Goal: Participate in discussion: Engage in conversation with other users on a specific topic

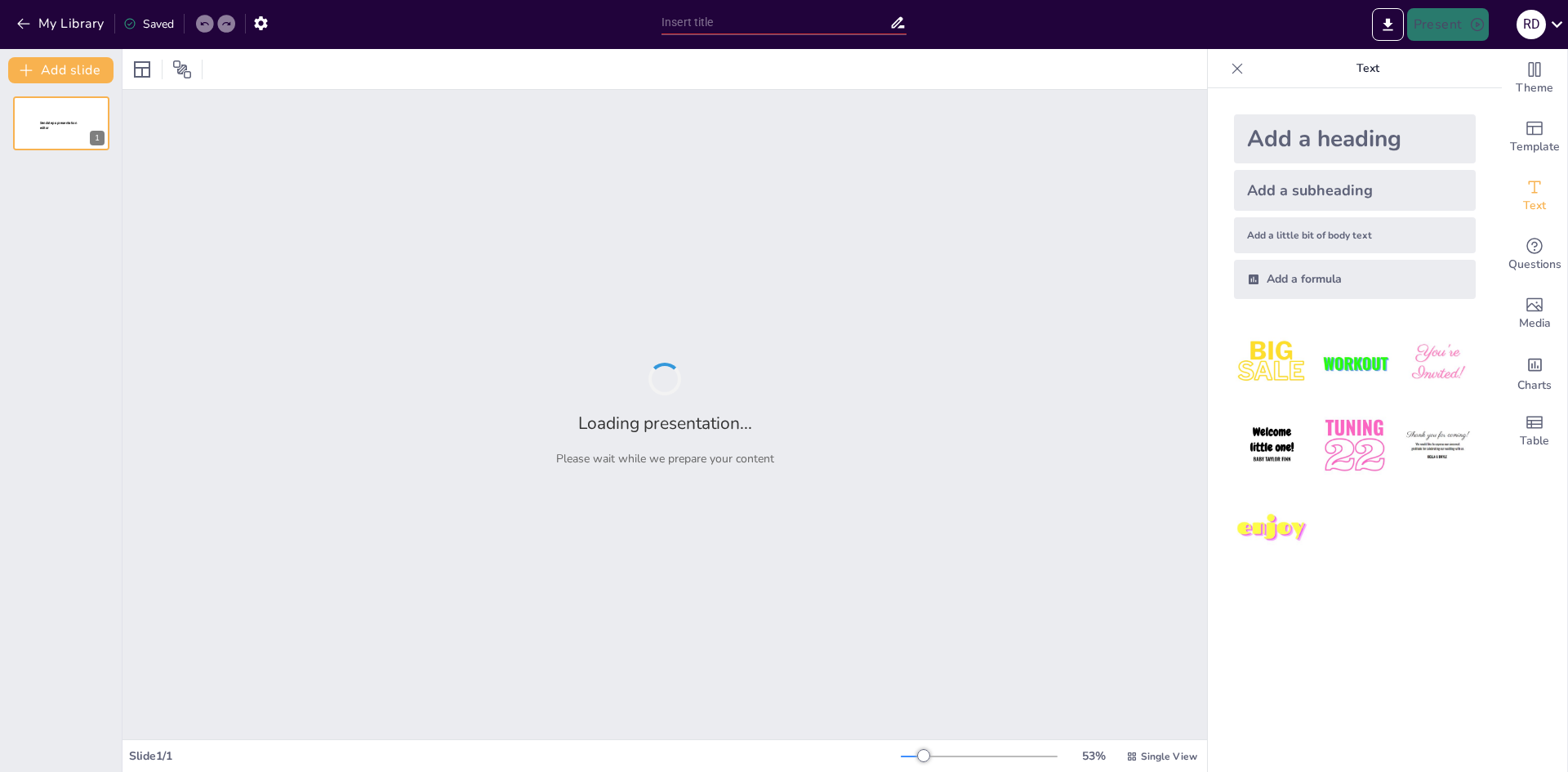
type input "New Sendsteps"
type input "Evaluación y Seguimiento del Programa 5S: Claves para el Éxito en Petroperú"
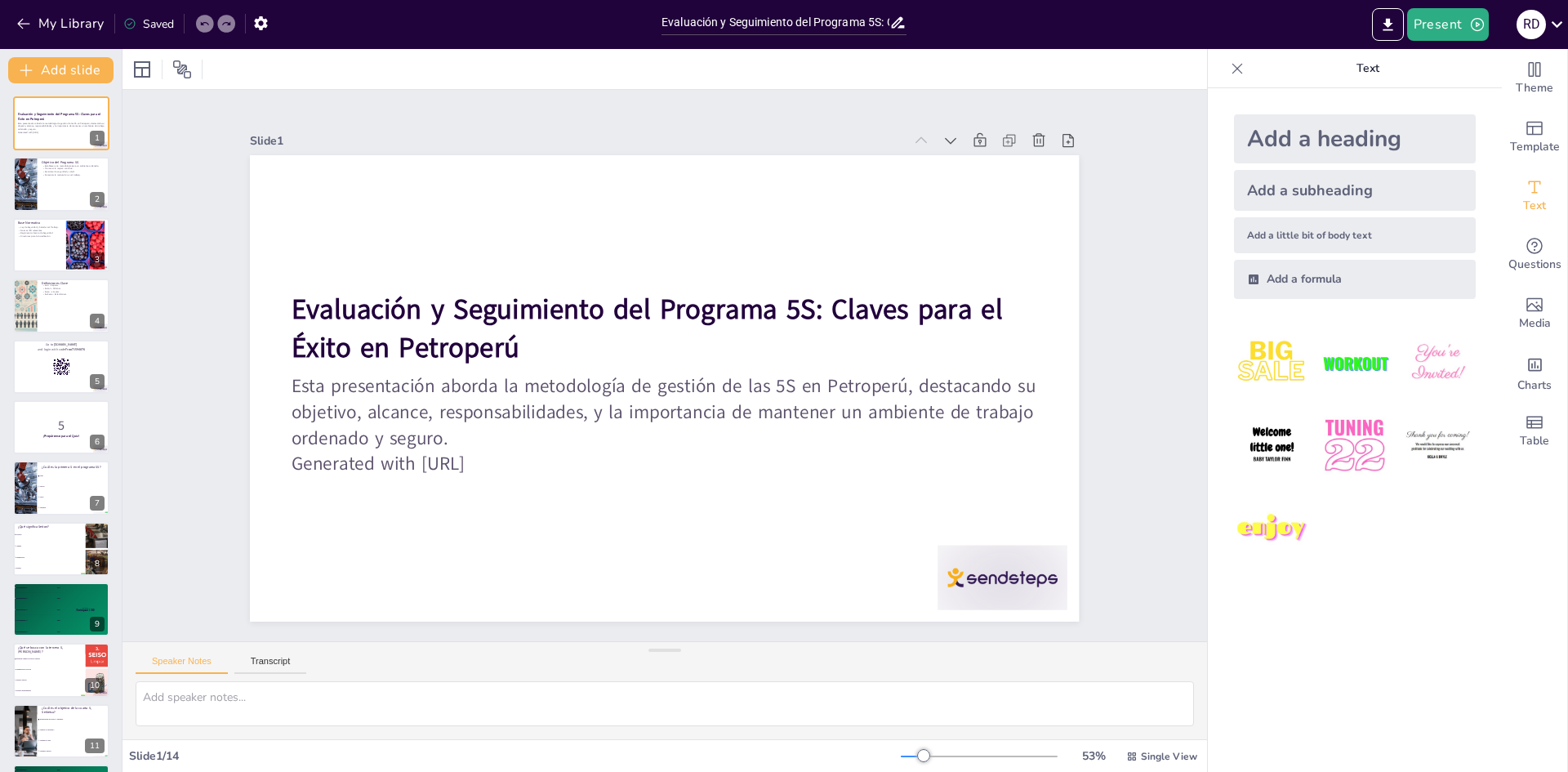
checkbox input "true"
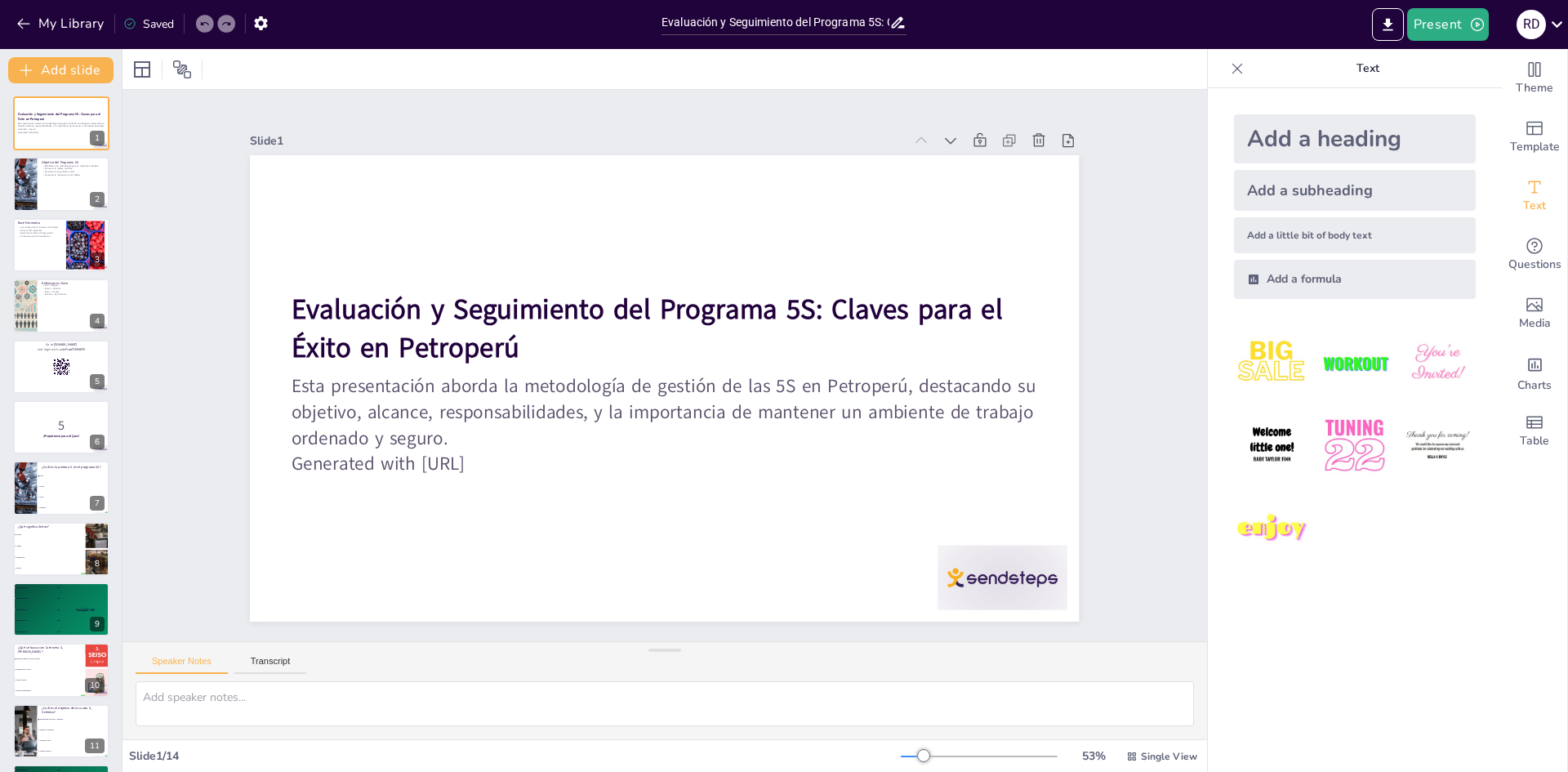
checkbox input "true"
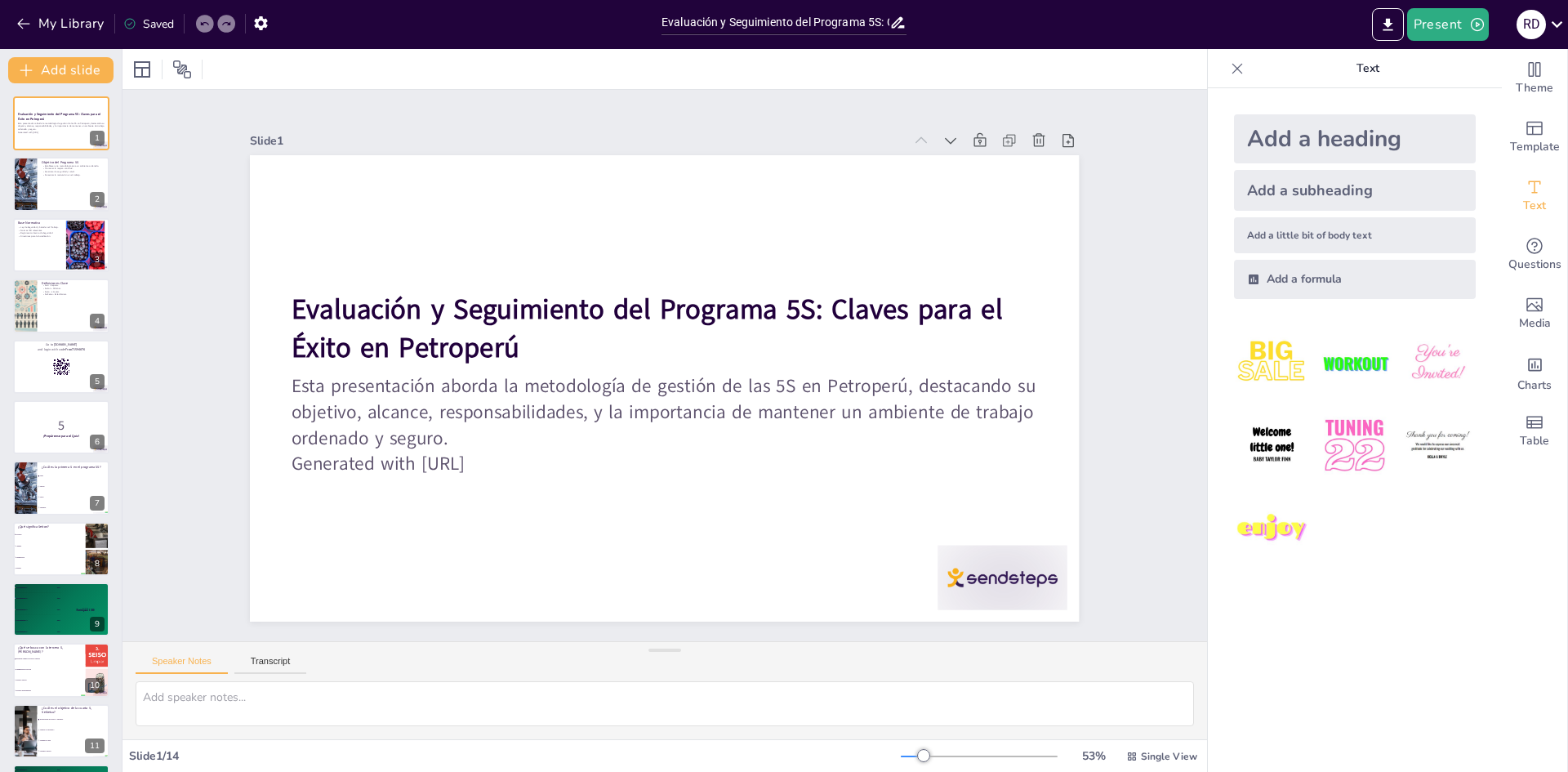
checkbox input "true"
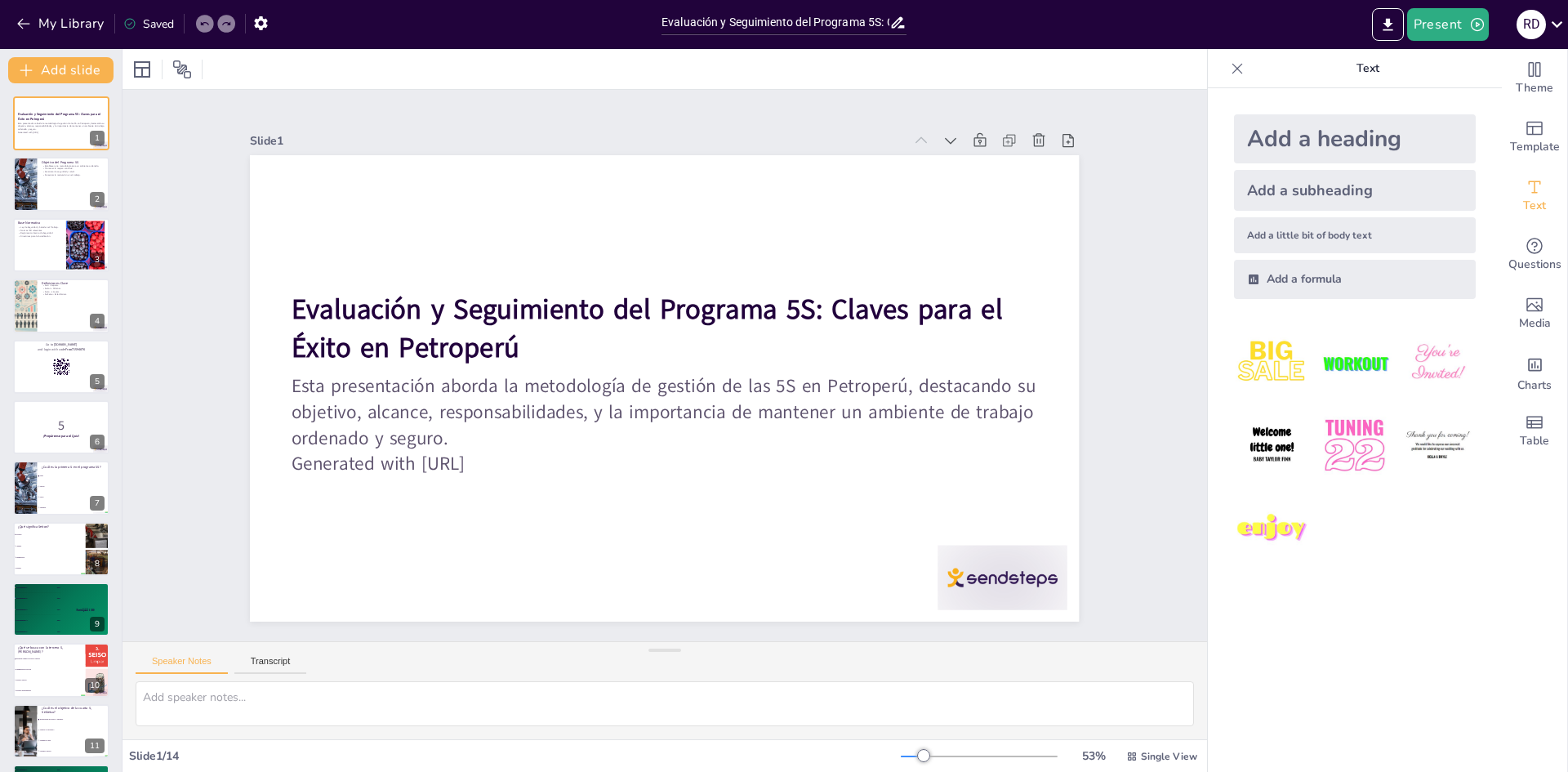
checkbox input "true"
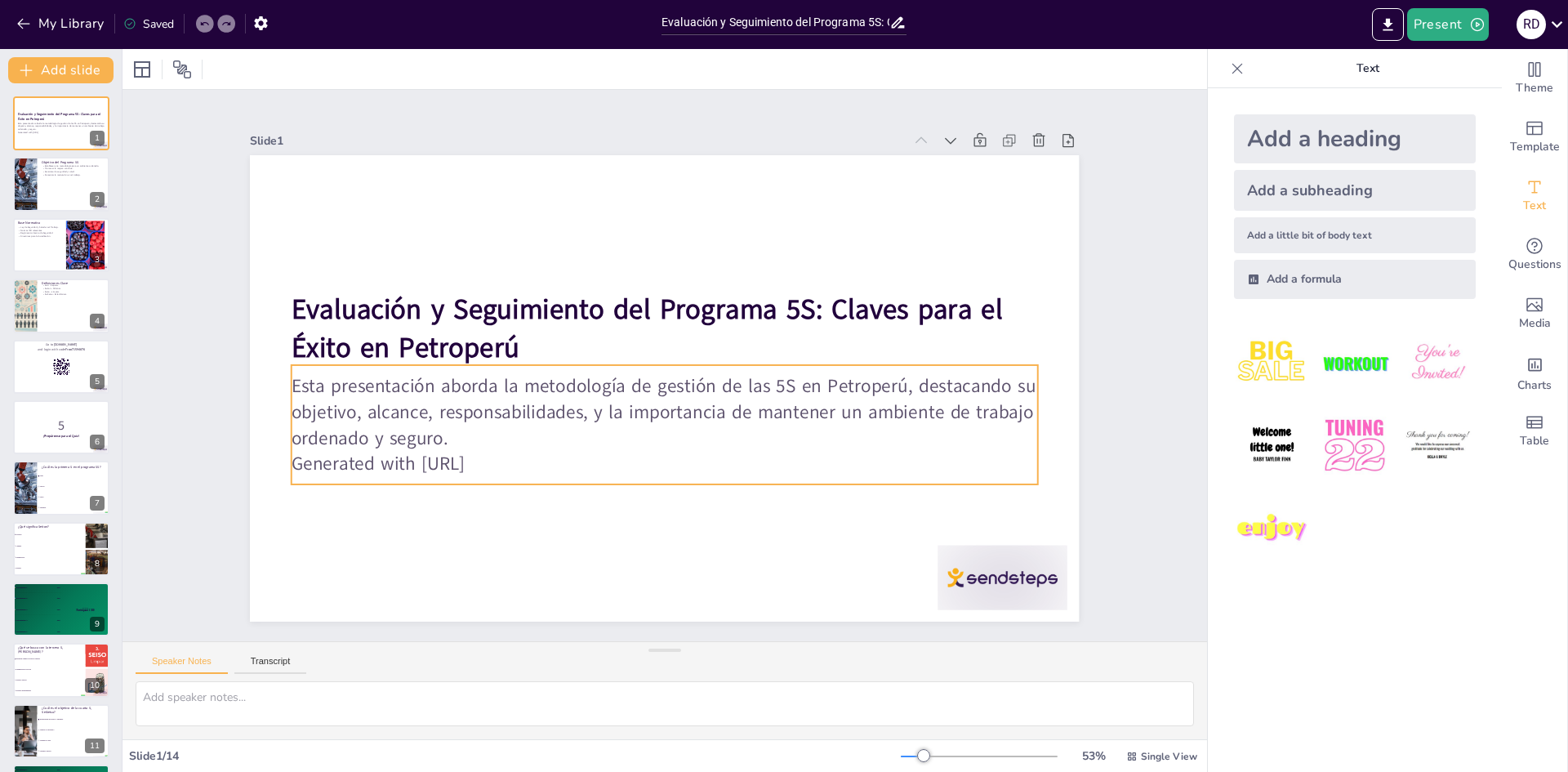
checkbox input "true"
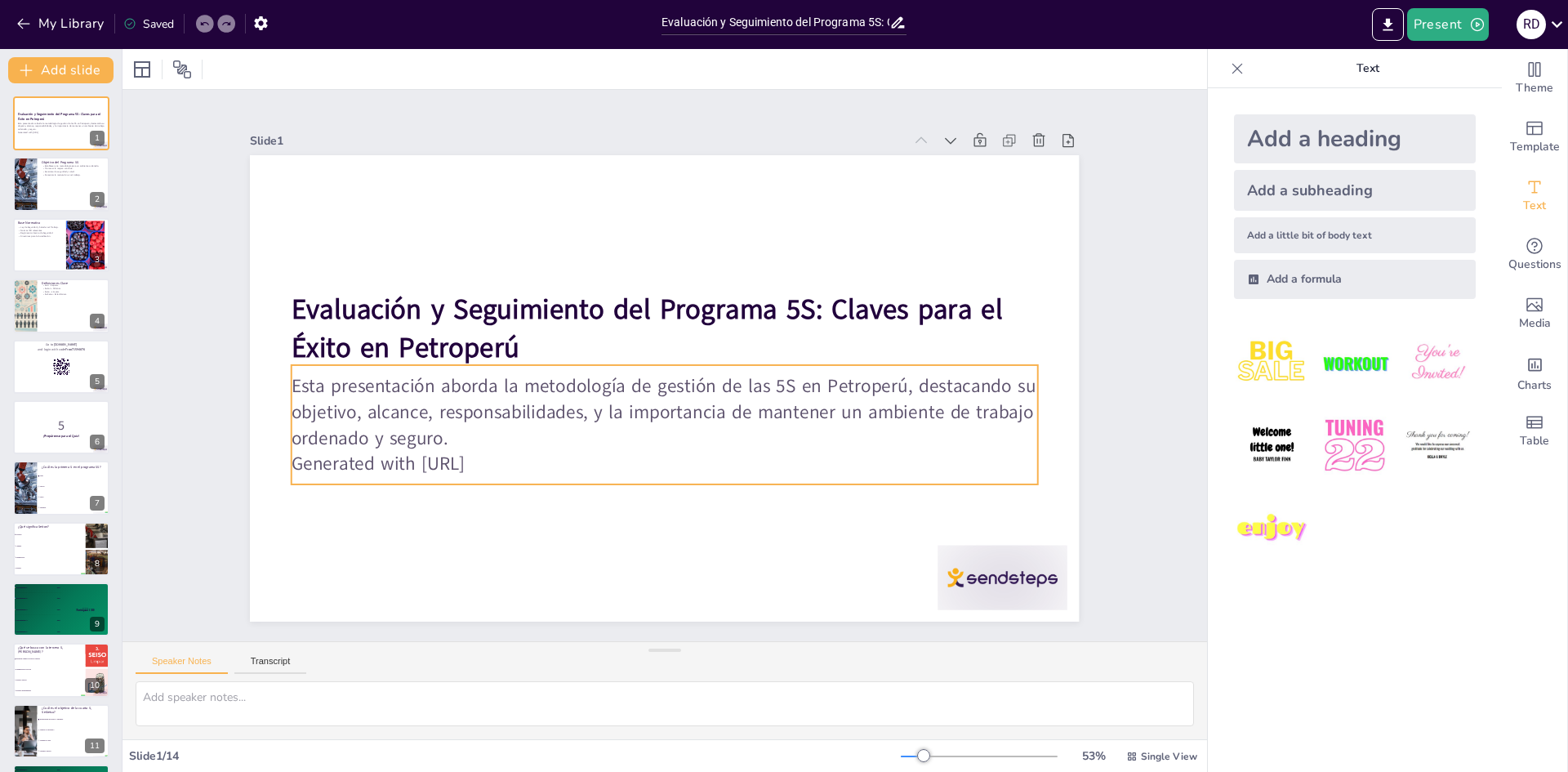
checkbox input "true"
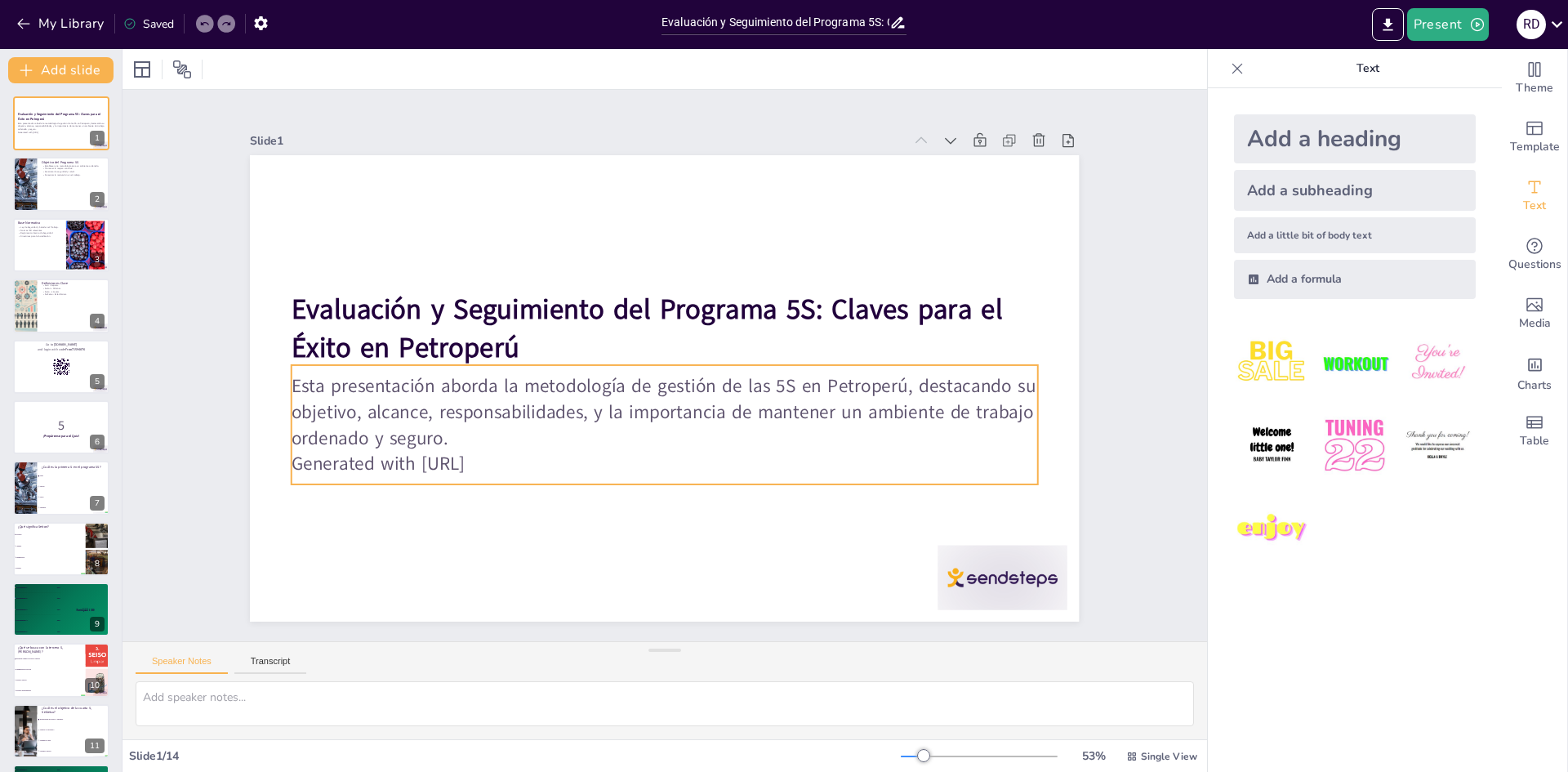
checkbox input "true"
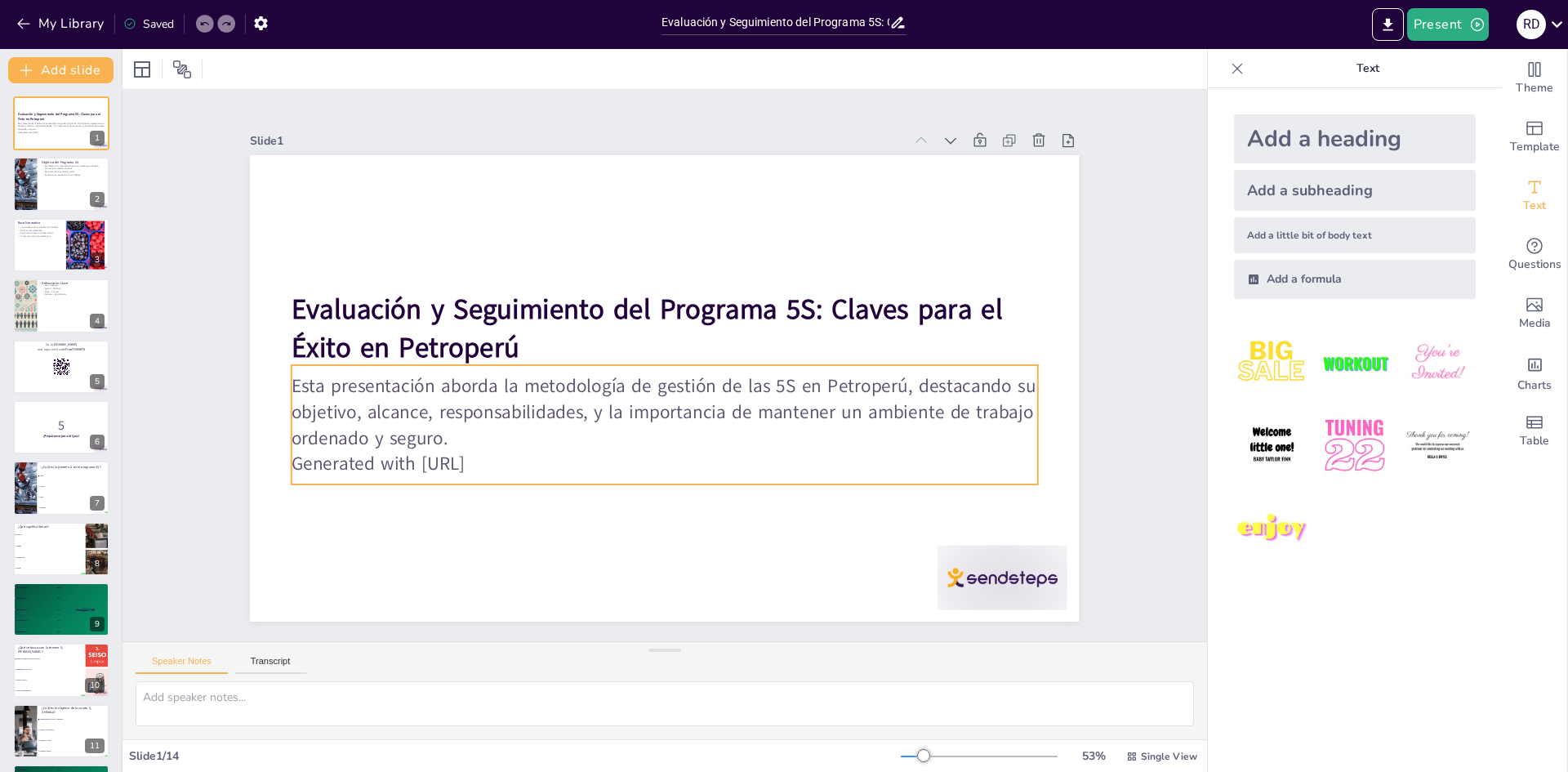
checkbox input "true"
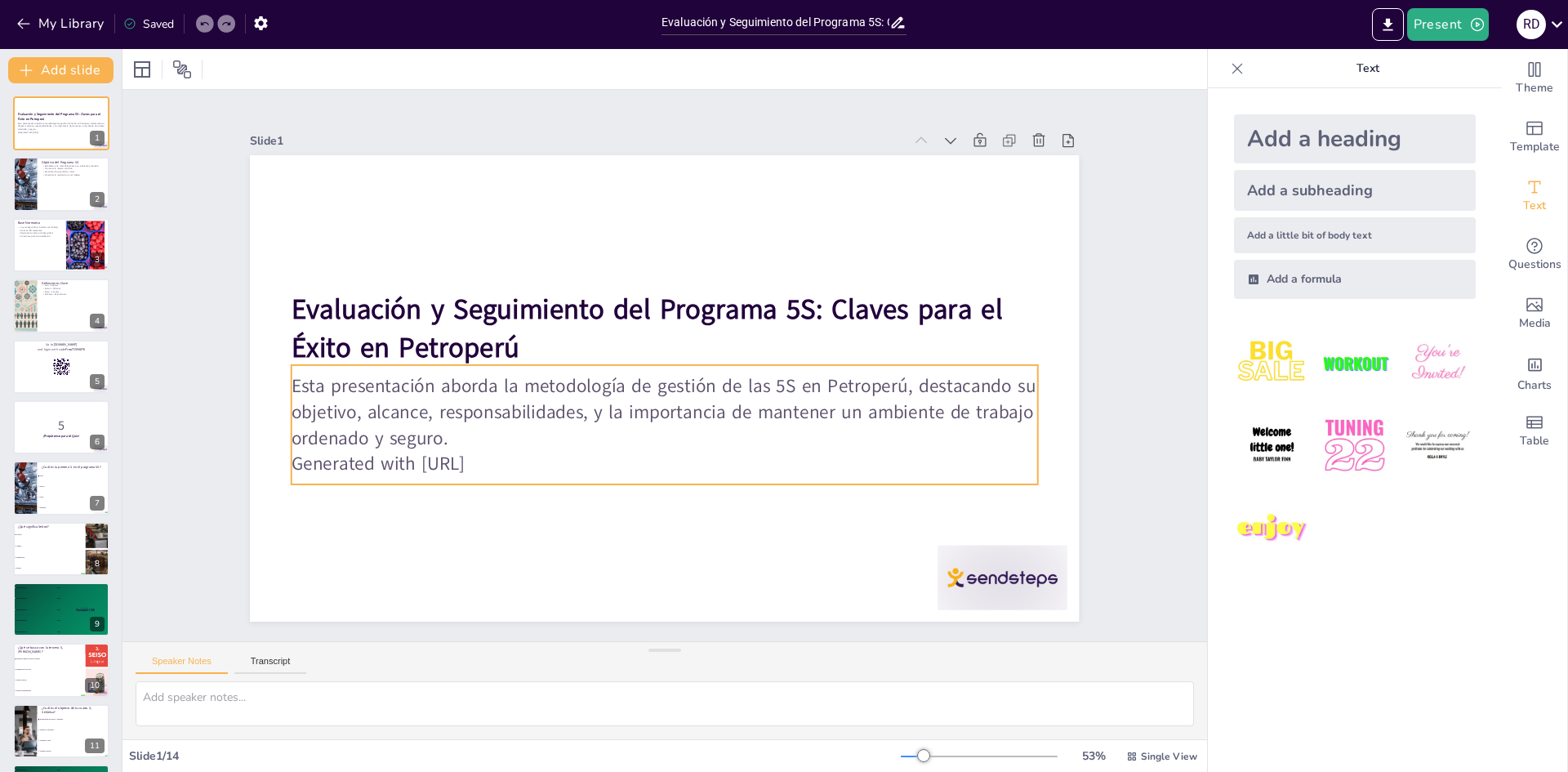
checkbox input "true"
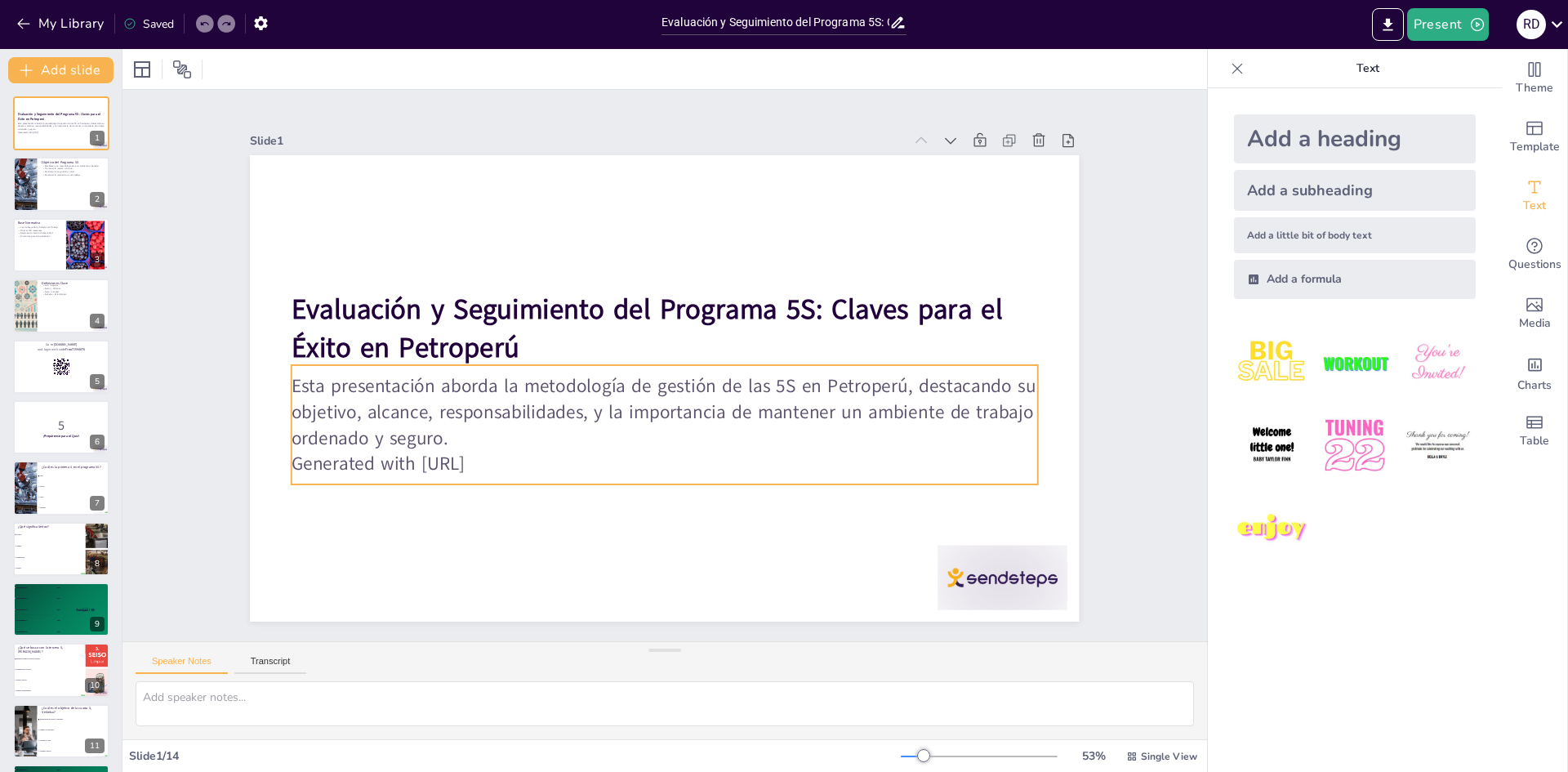
checkbox input "true"
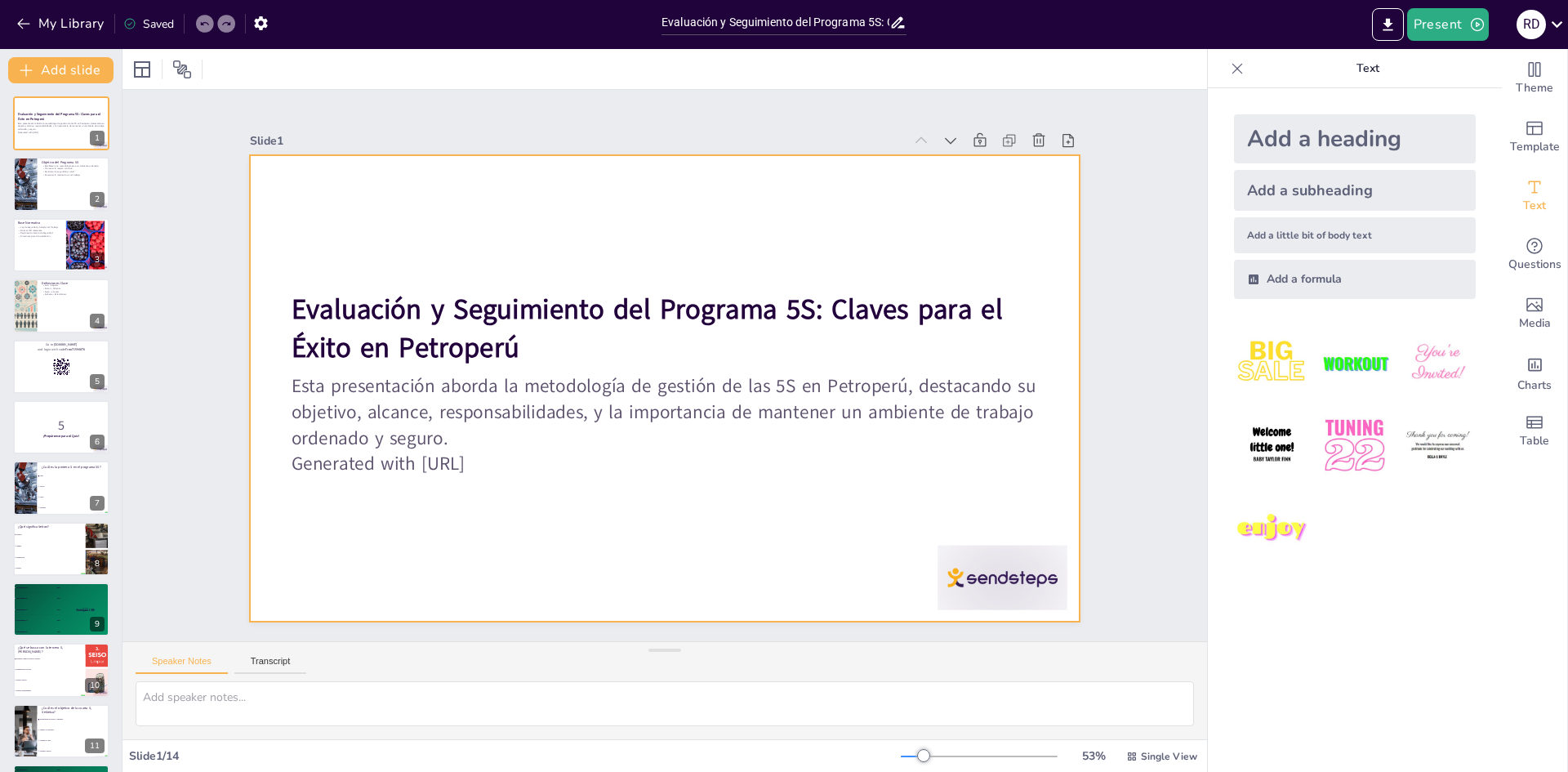
checkbox input "true"
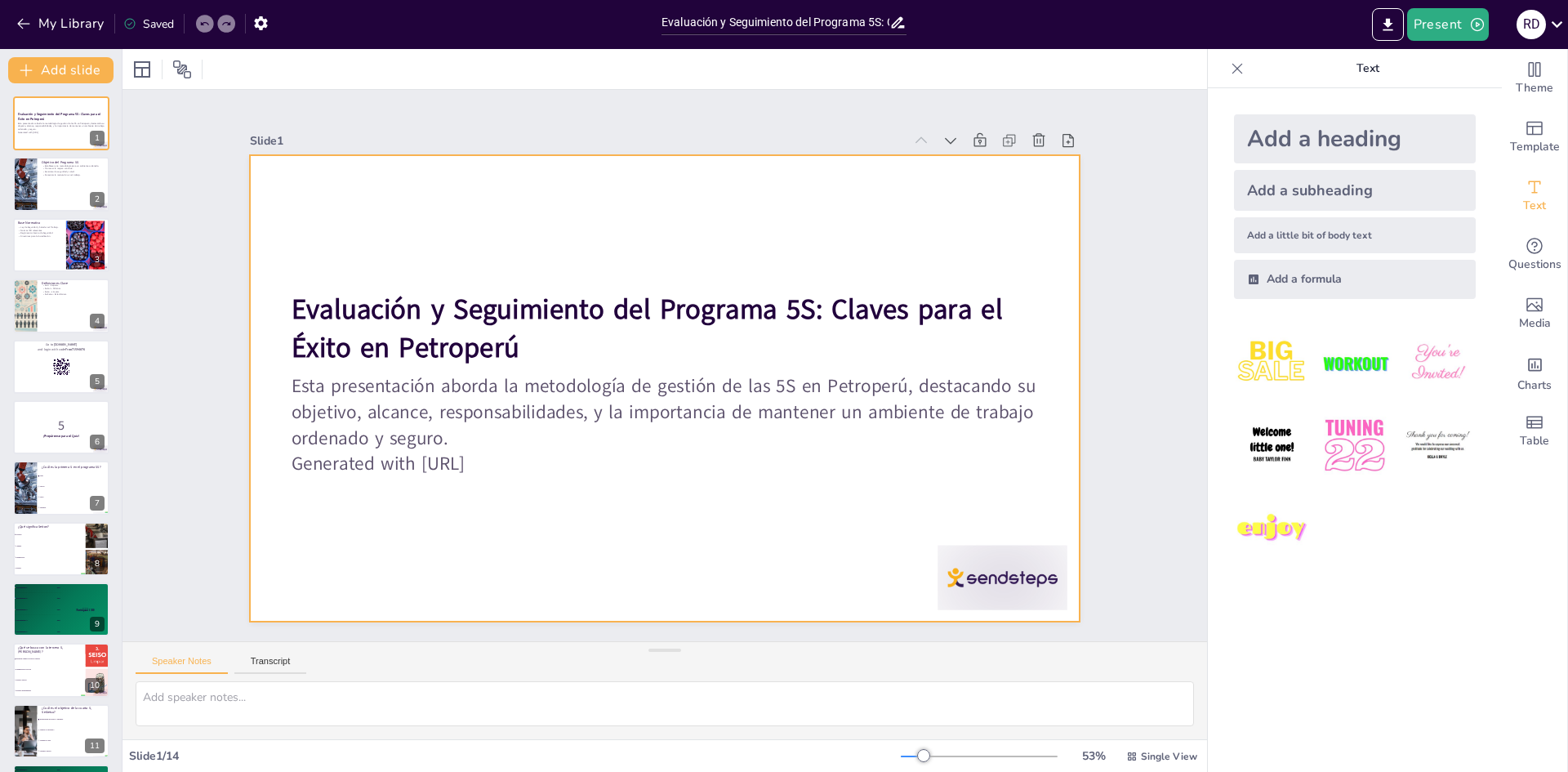
checkbox input "true"
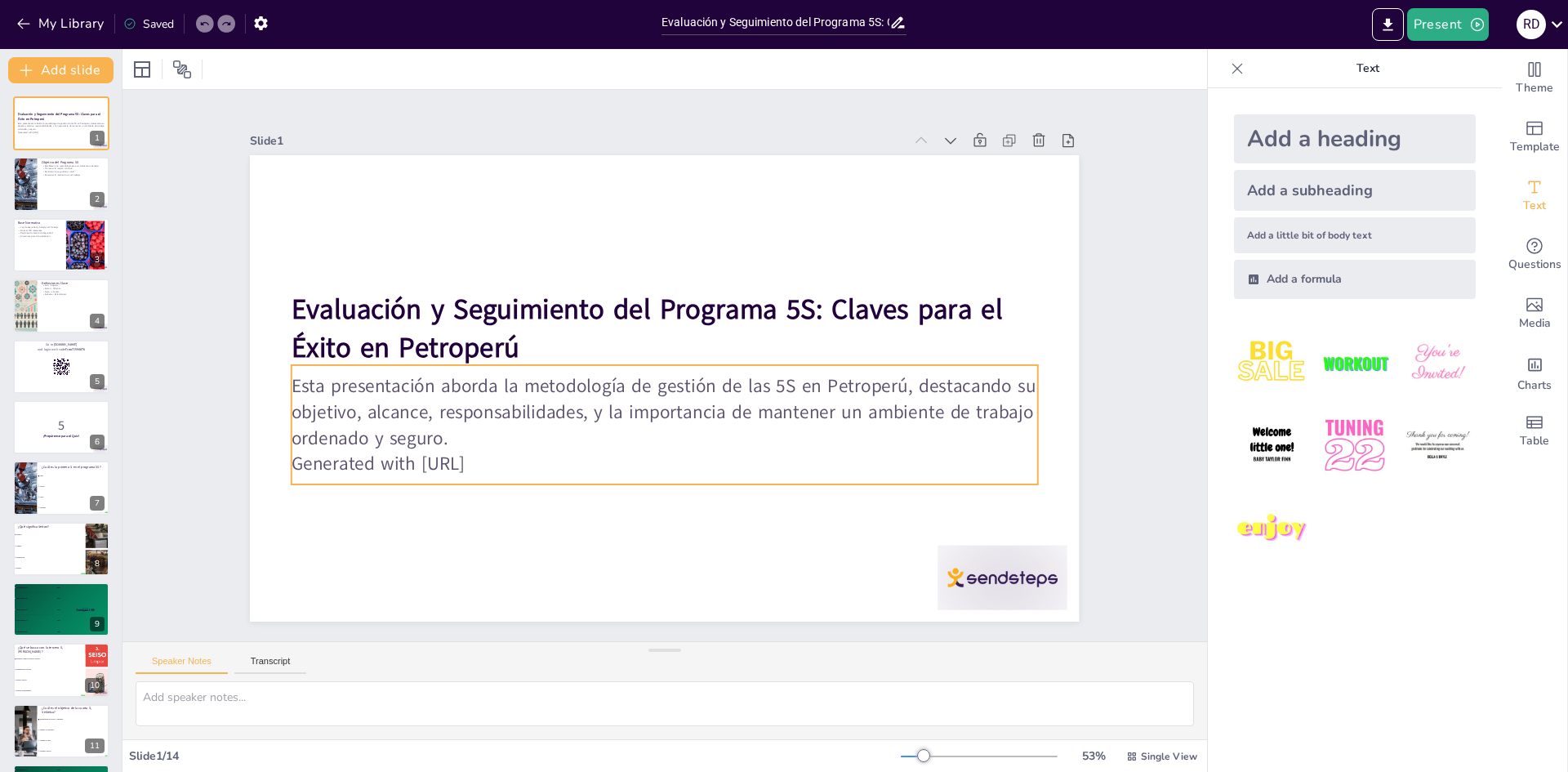
checkbox input "true"
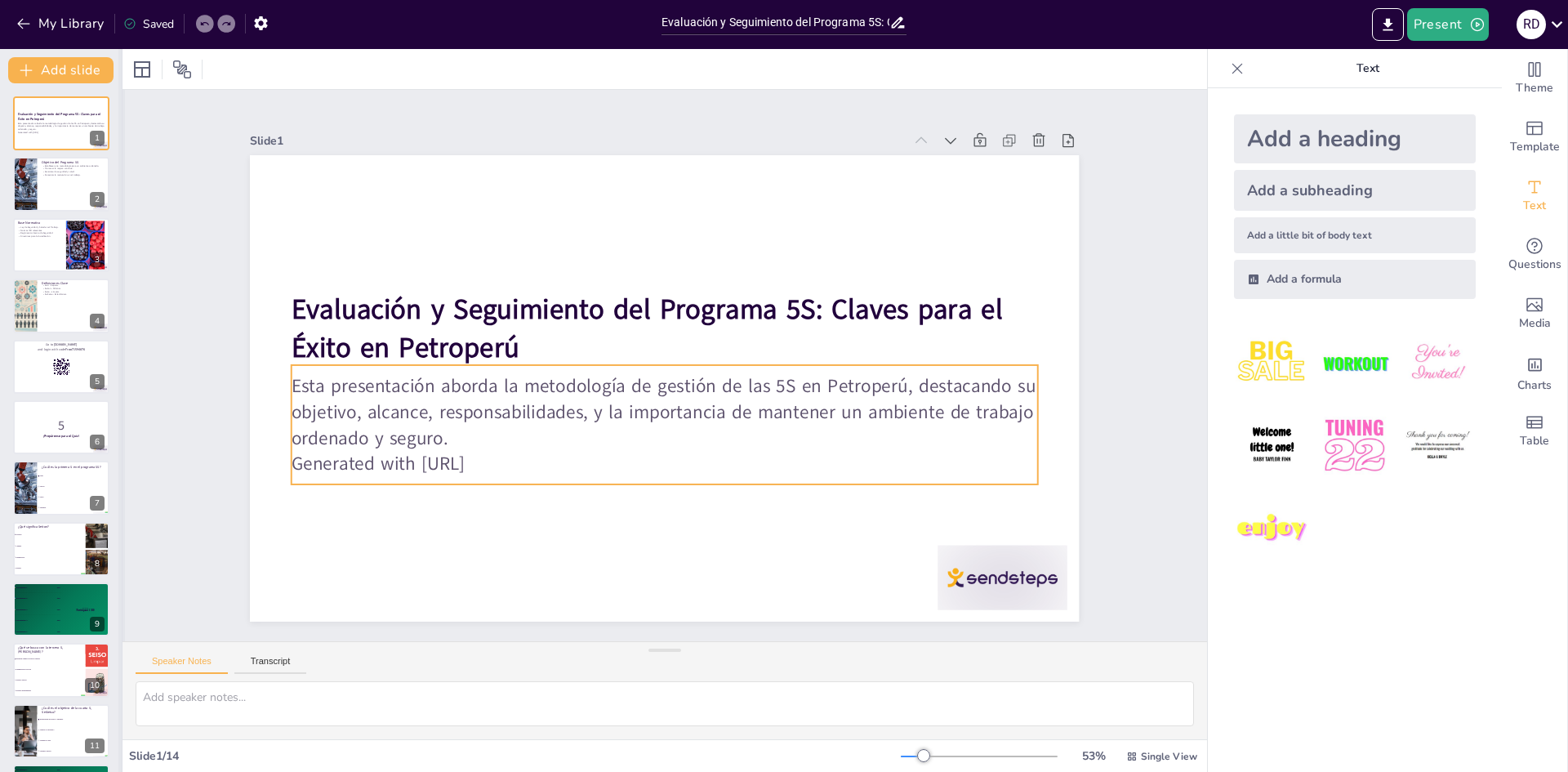
checkbox input "true"
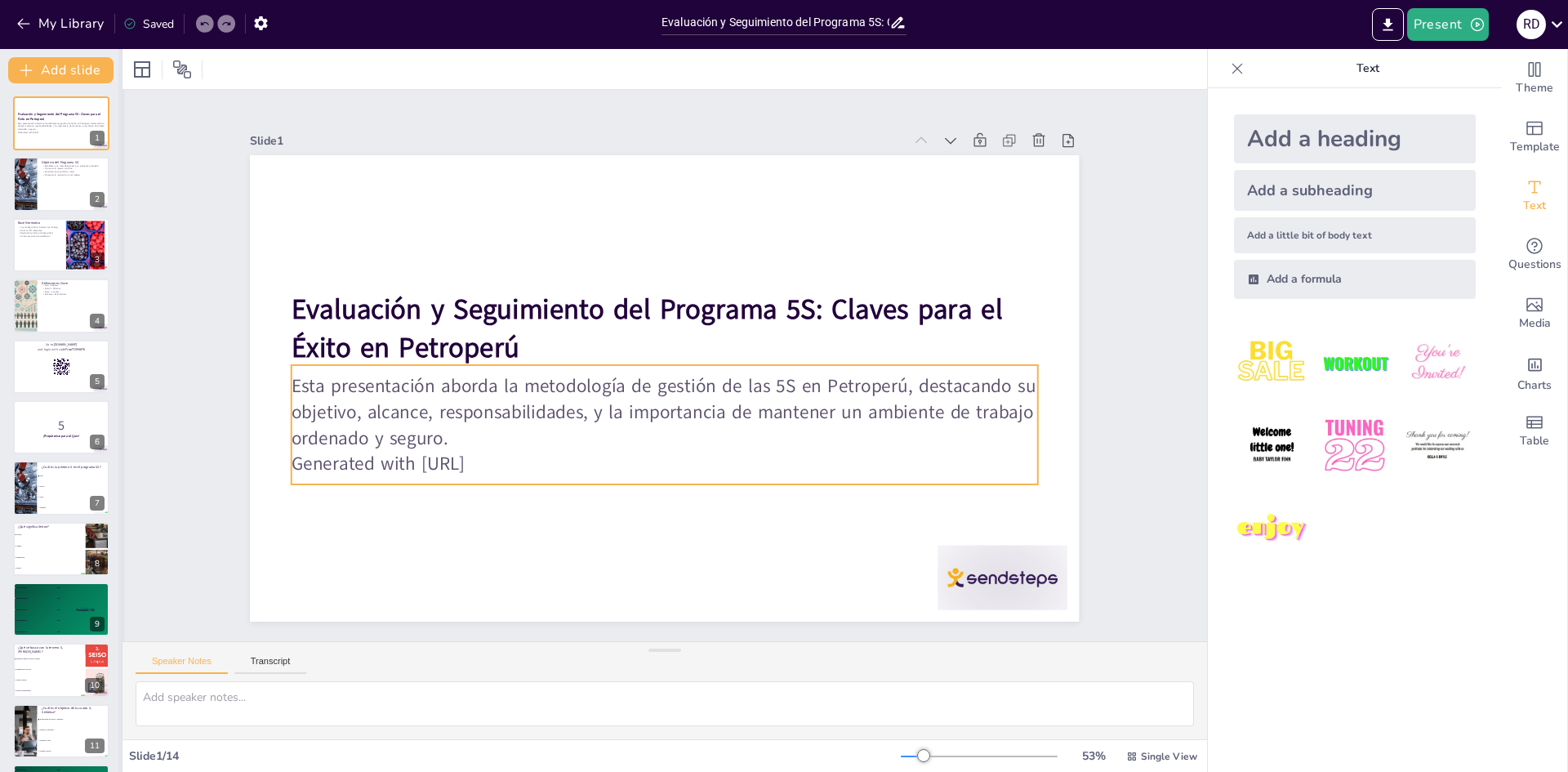
checkbox input "true"
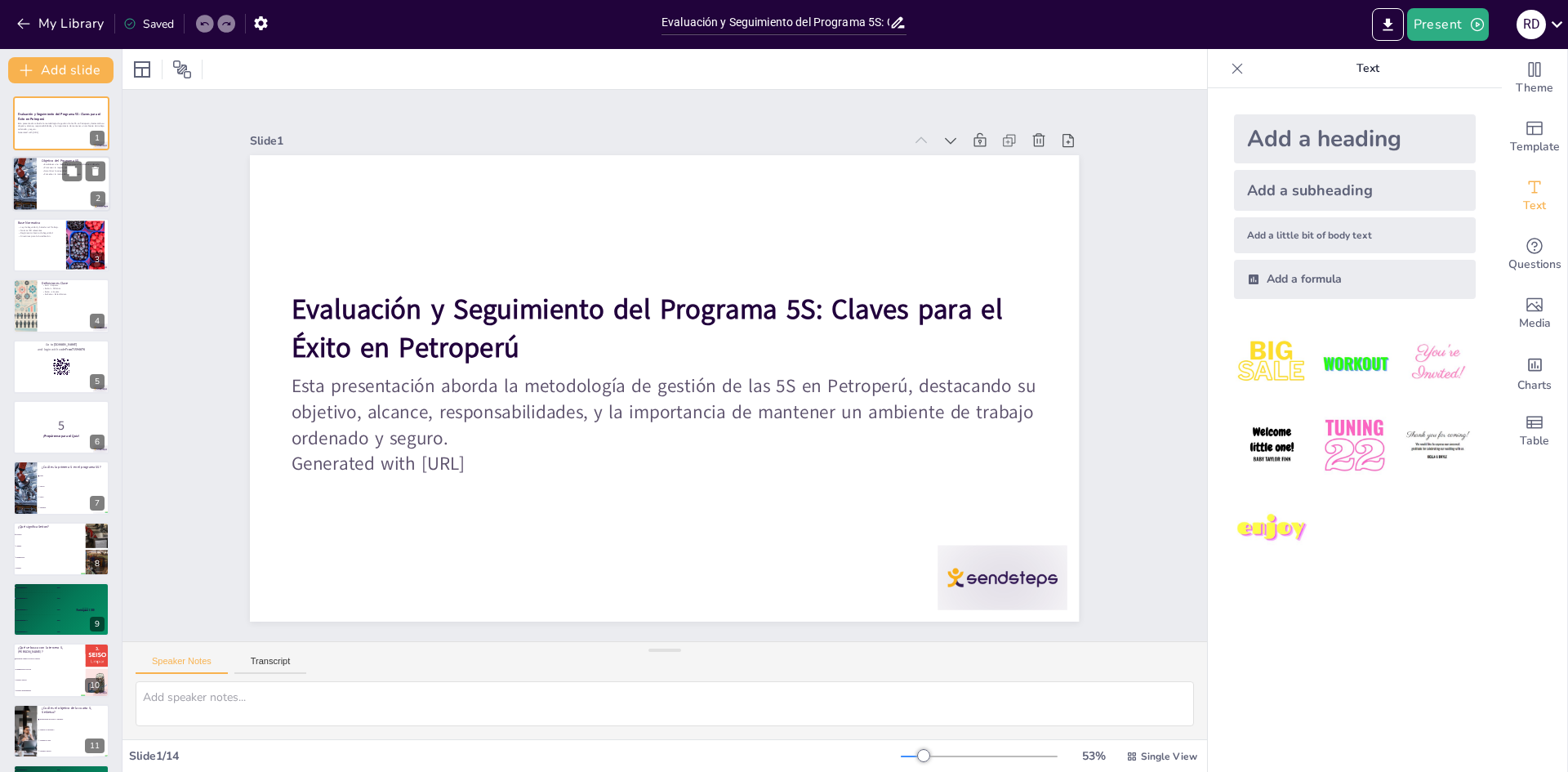
checkbox input "true"
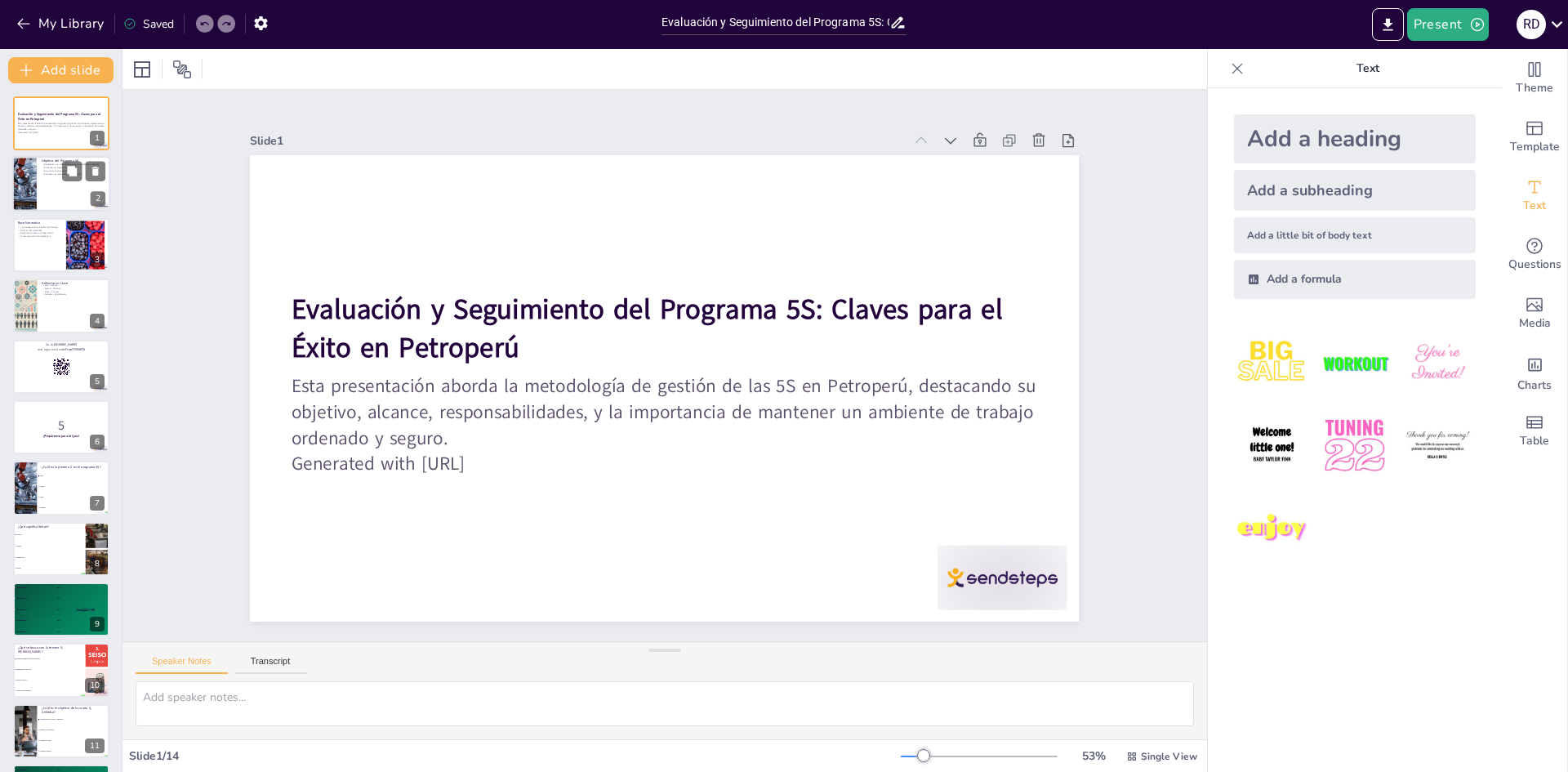
checkbox input "true"
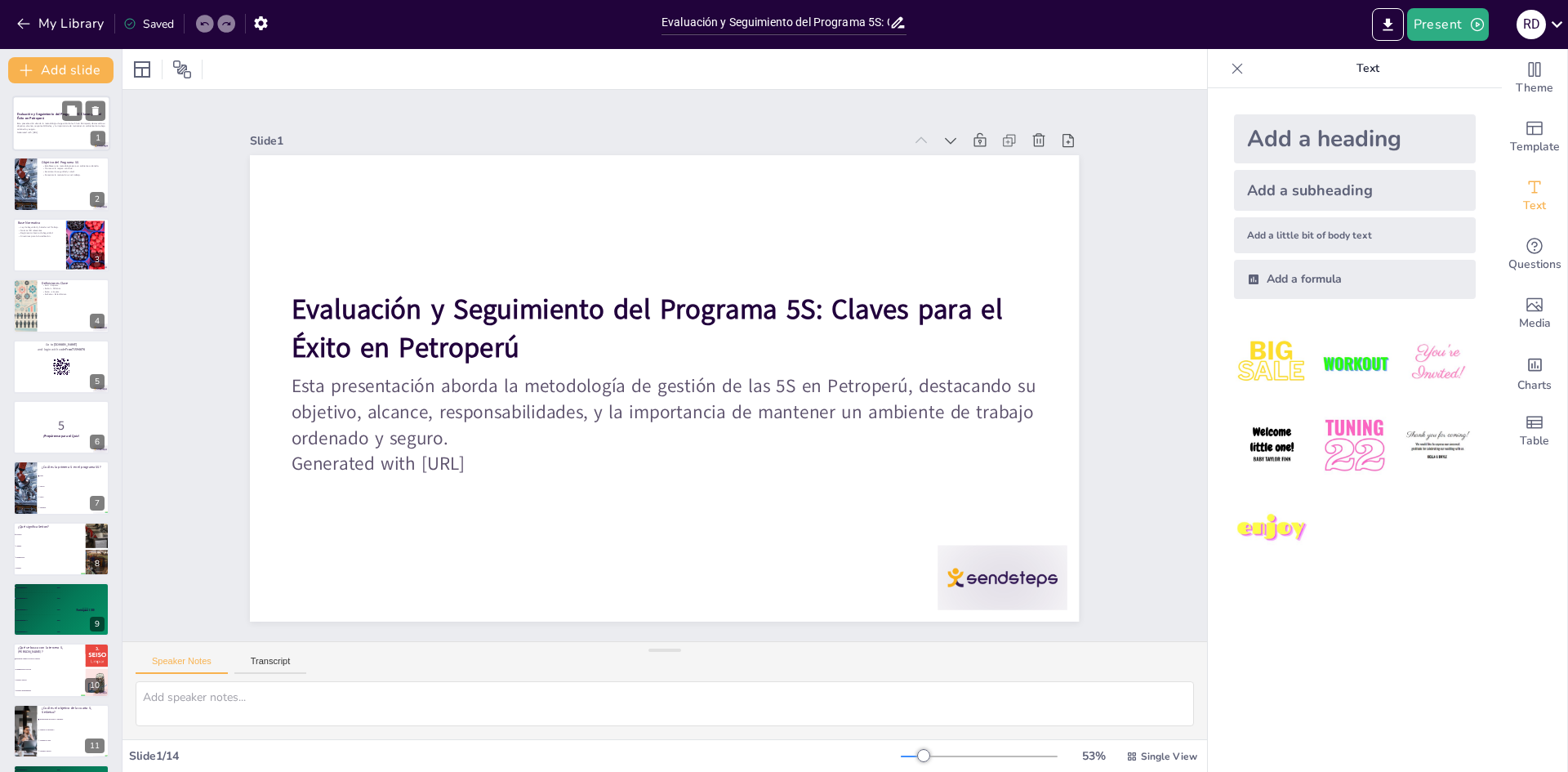
checkbox input "true"
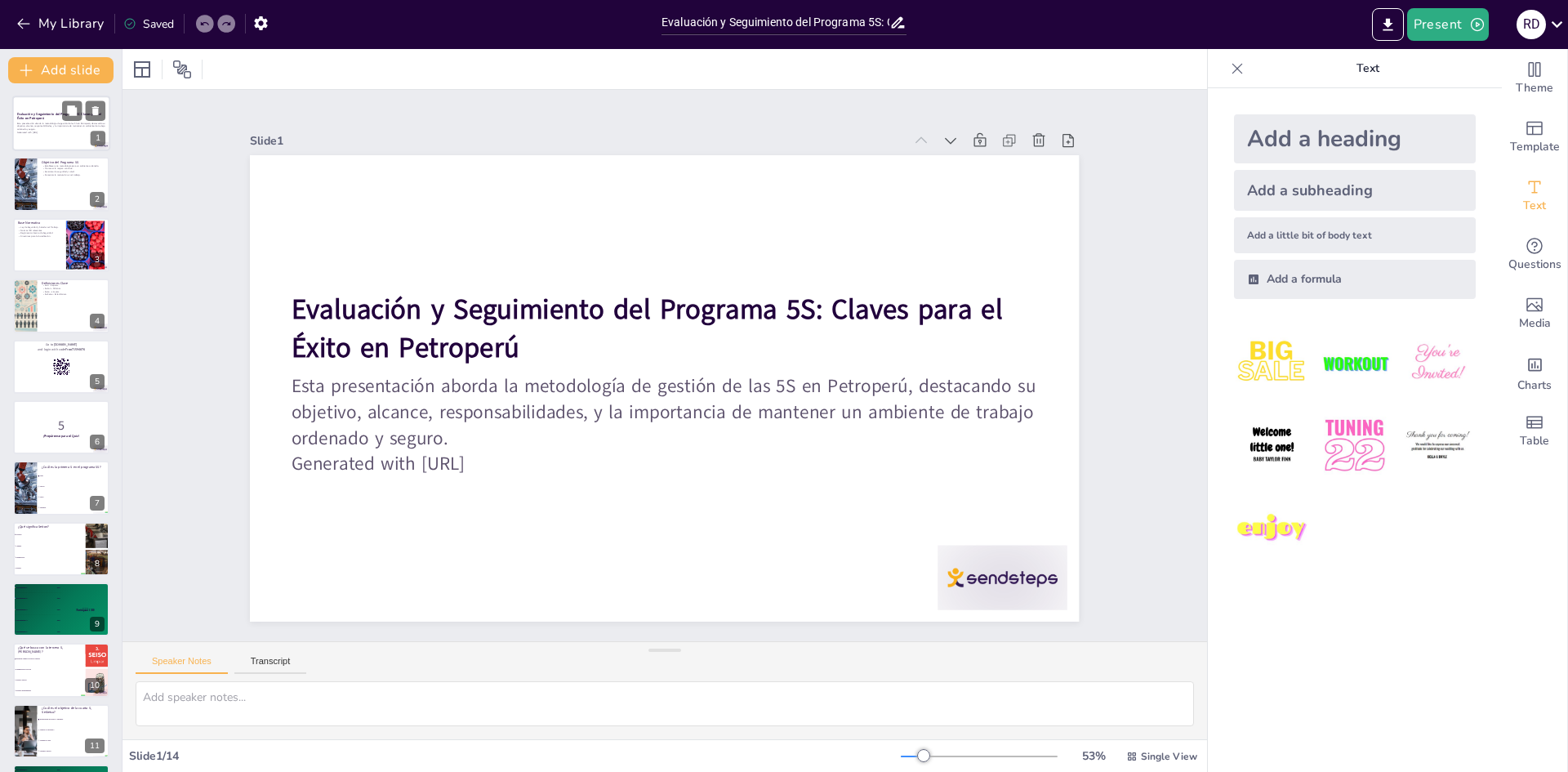
checkbox input "true"
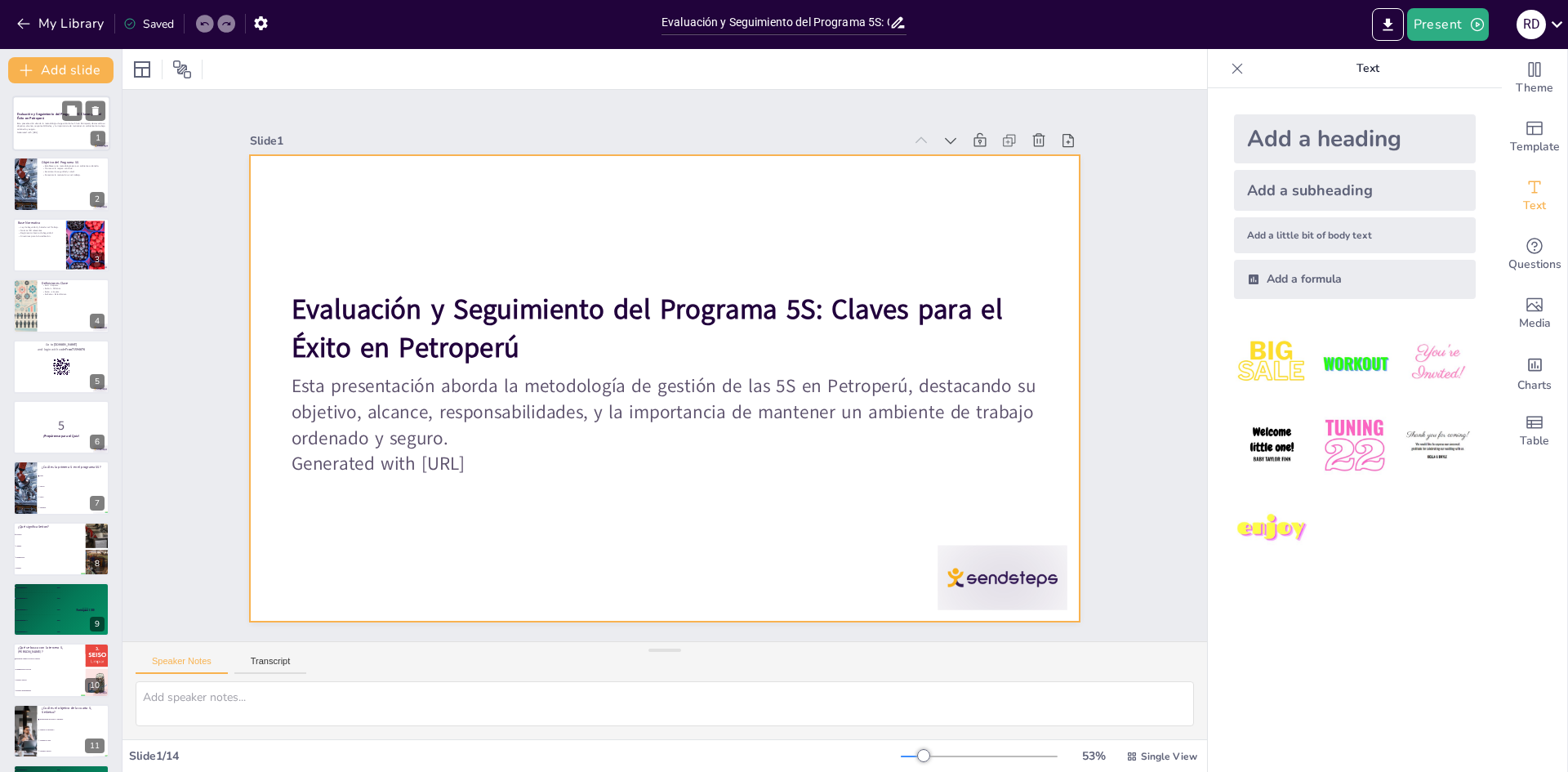
checkbox input "true"
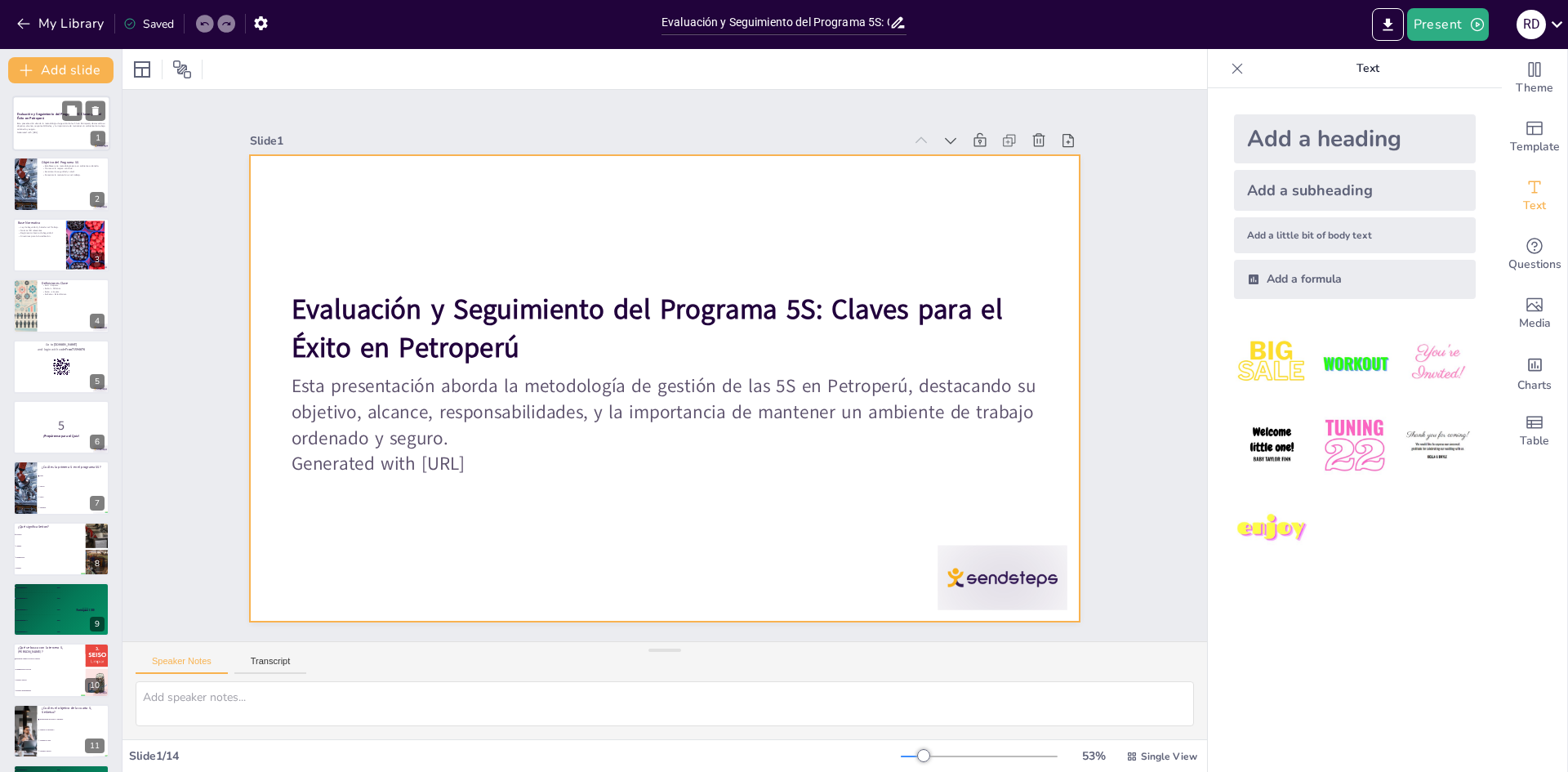
checkbox input "true"
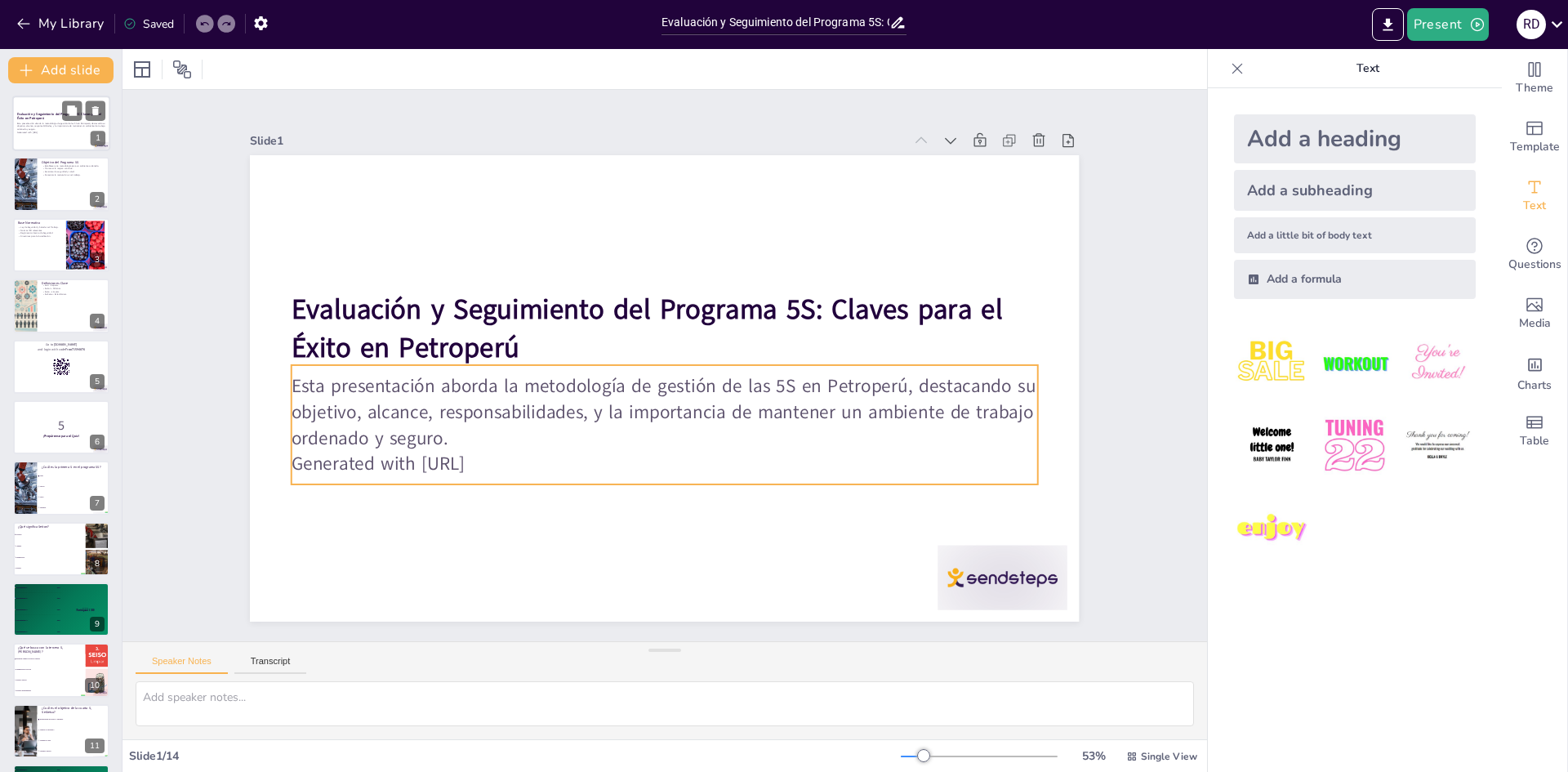
checkbox input "true"
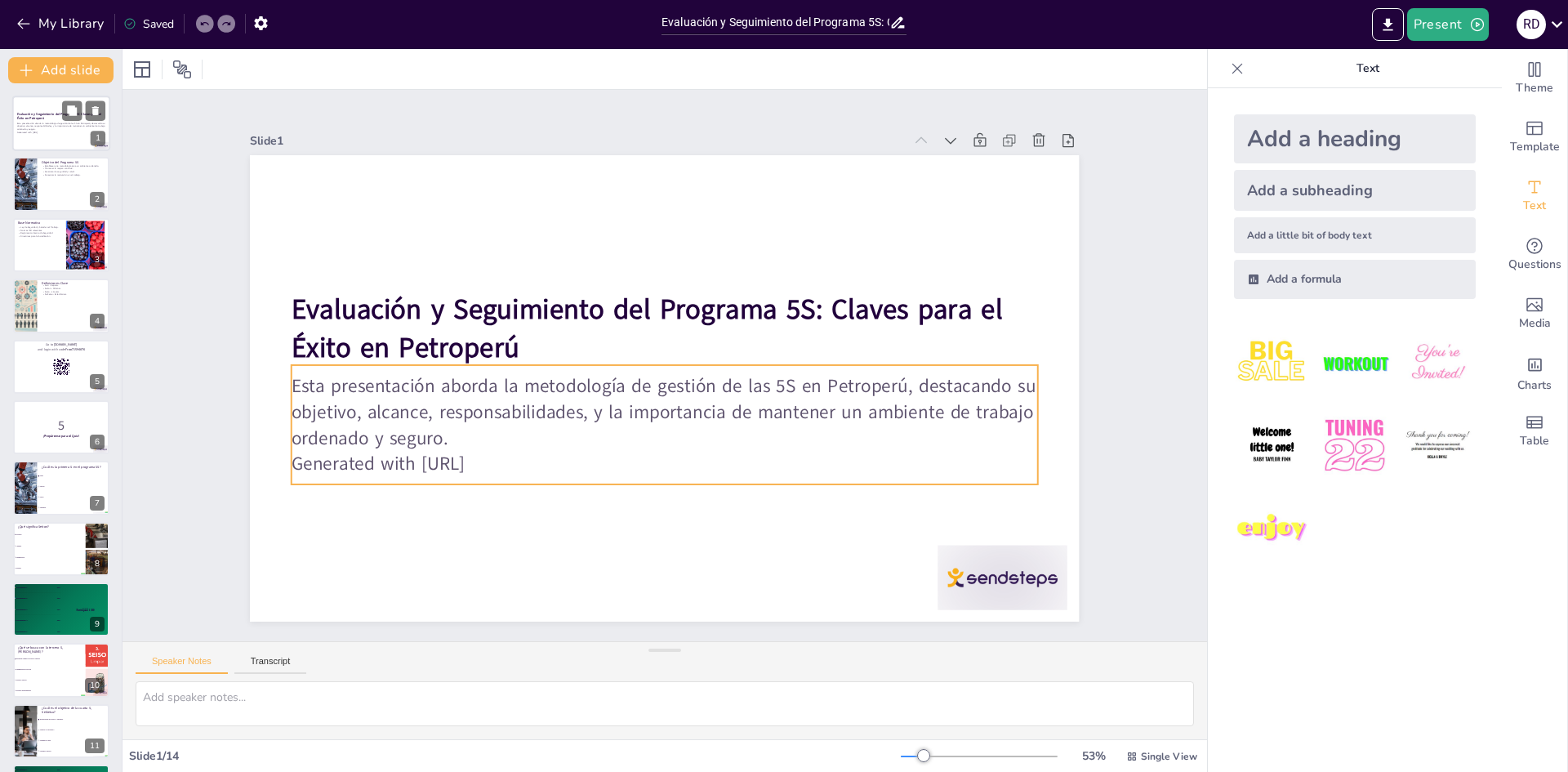
checkbox input "true"
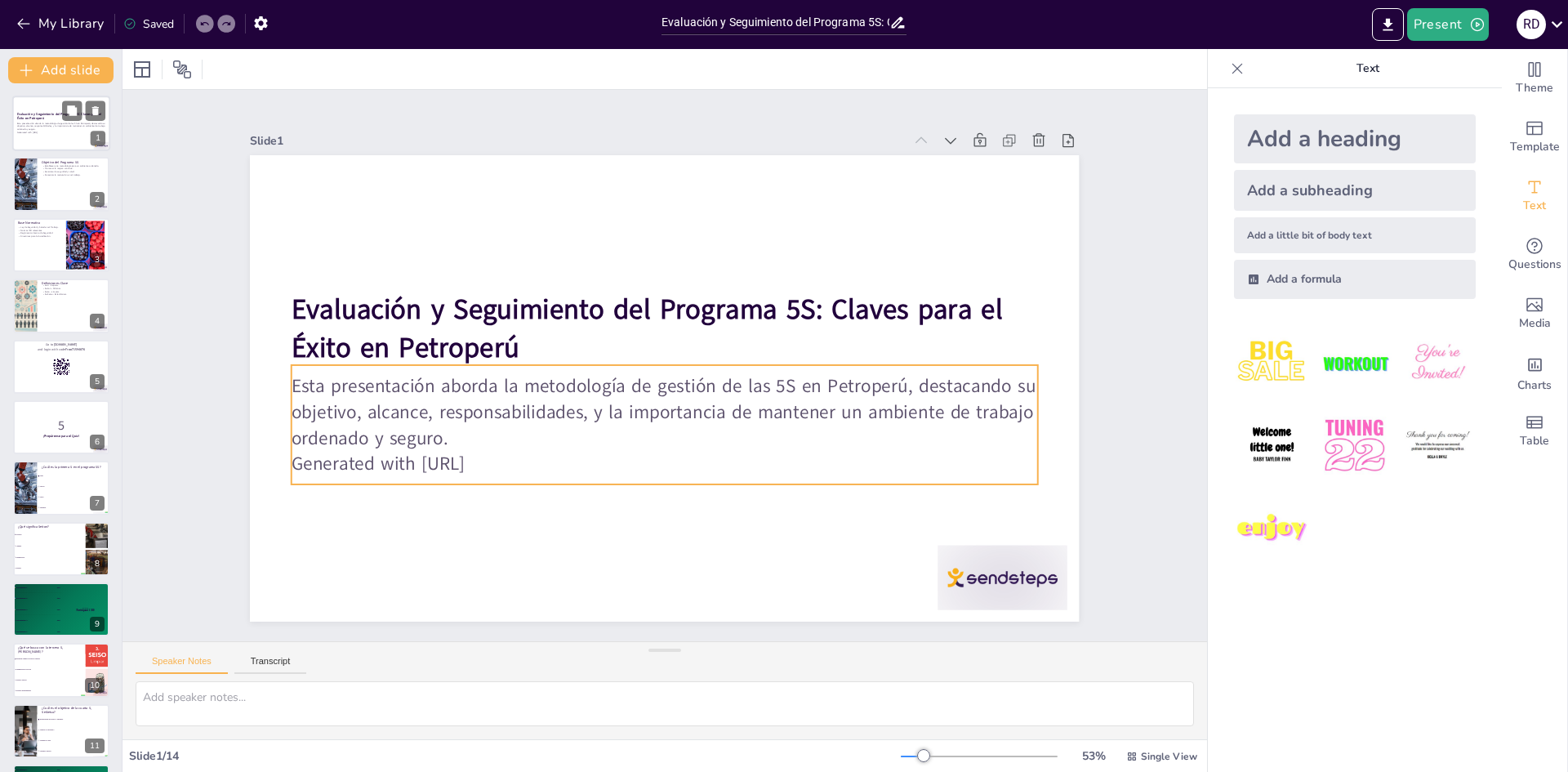
checkbox input "true"
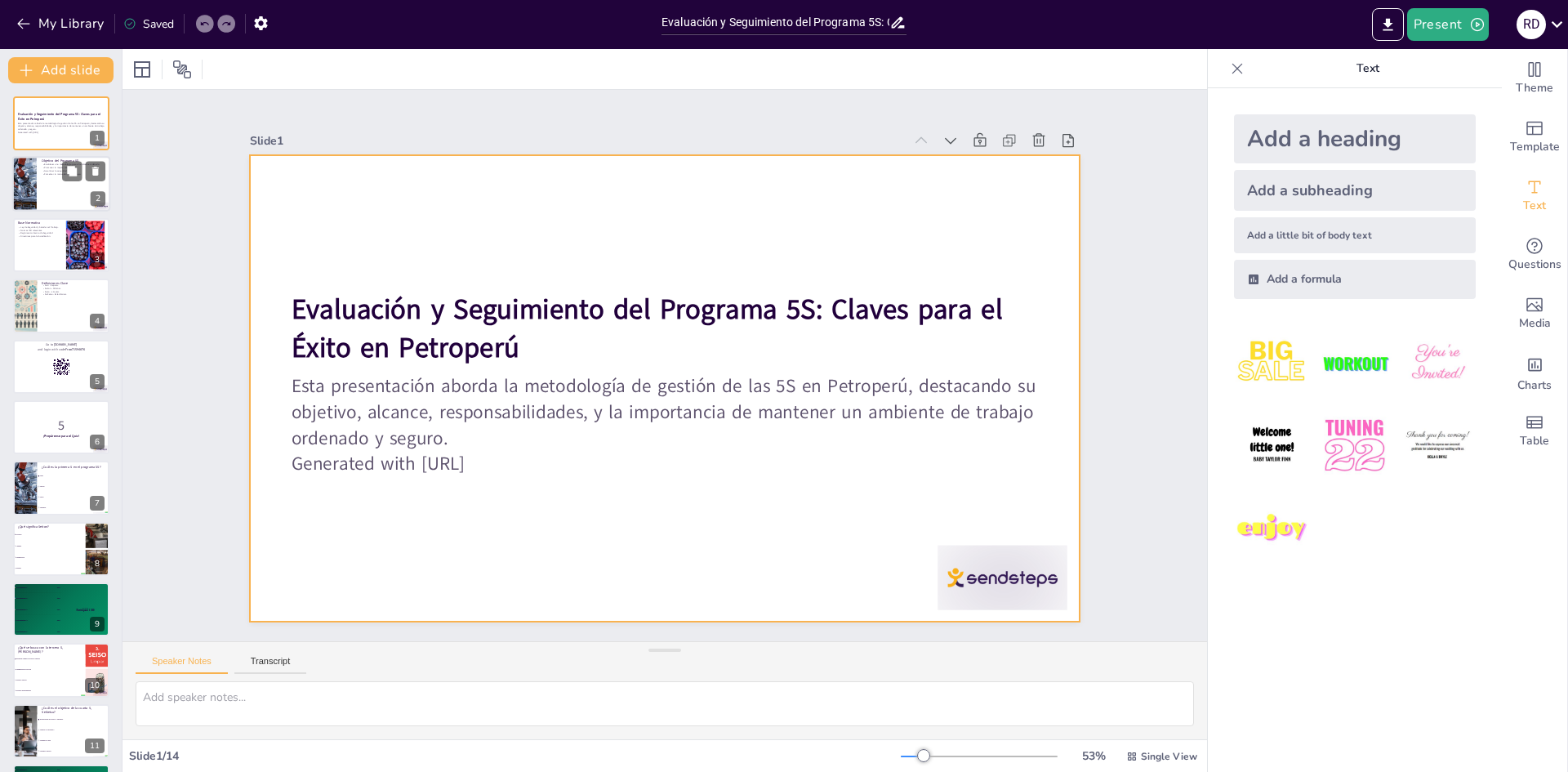
checkbox input "true"
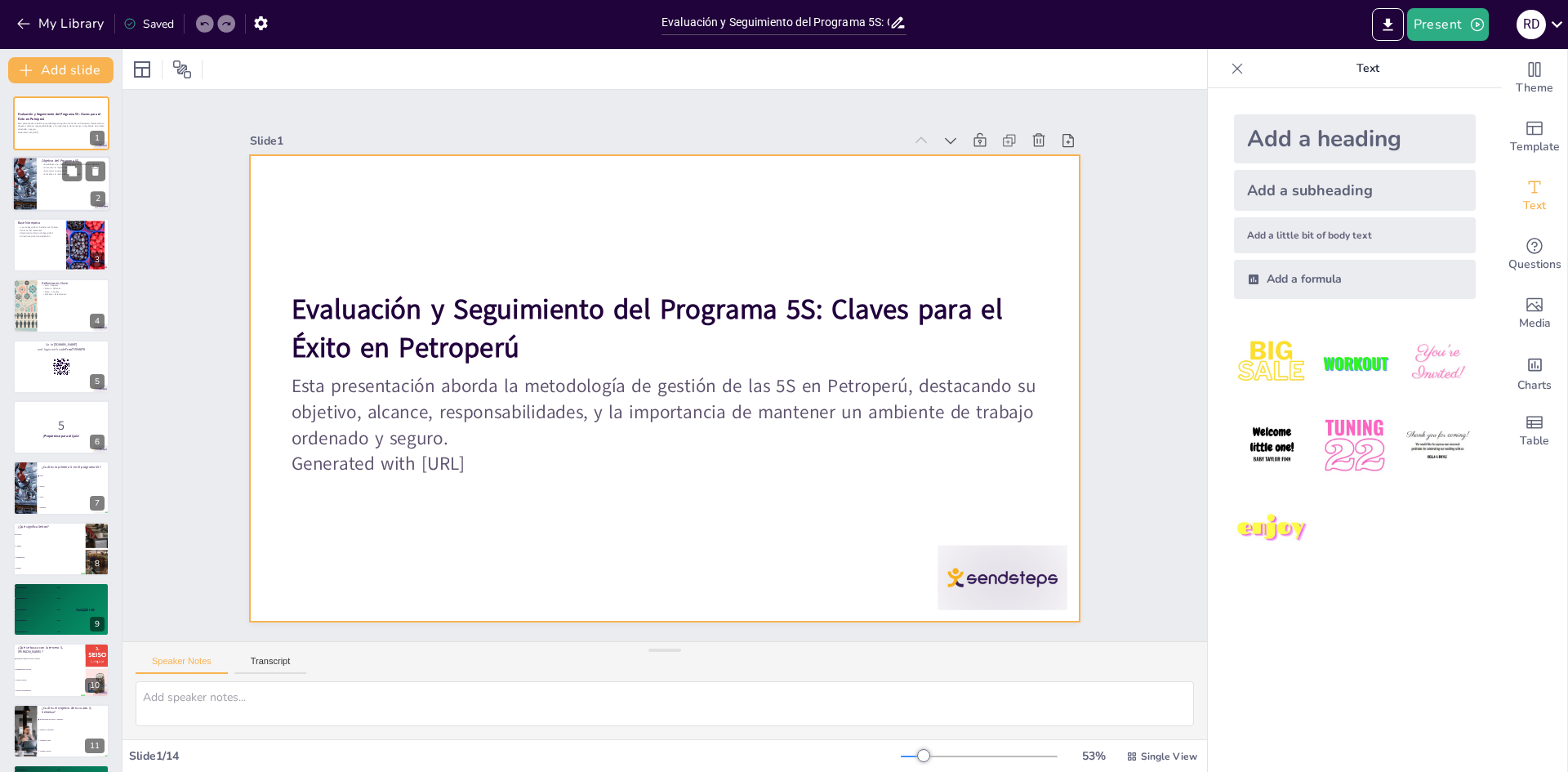
checkbox input "true"
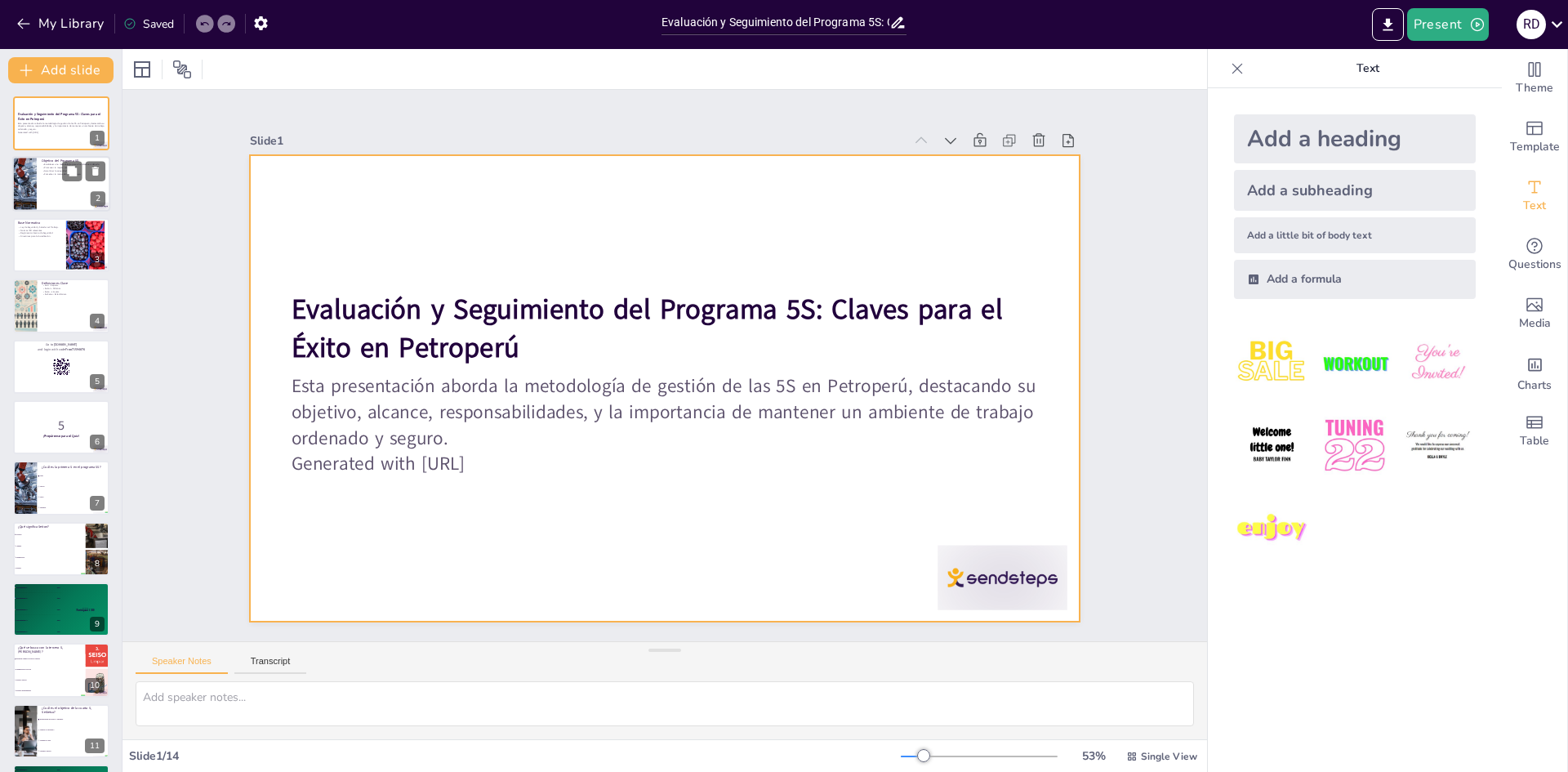
checkbox input "true"
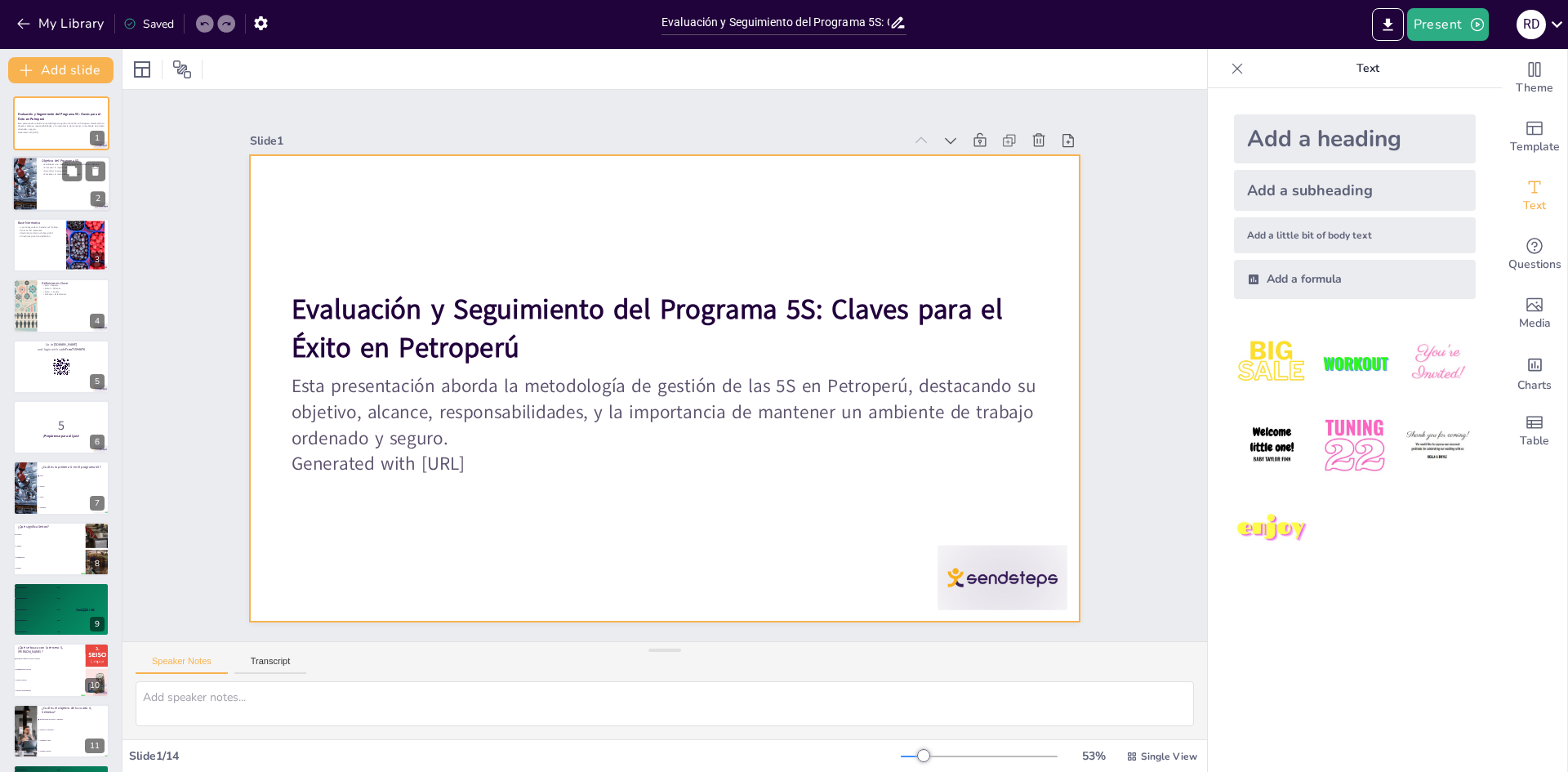
checkbox input "true"
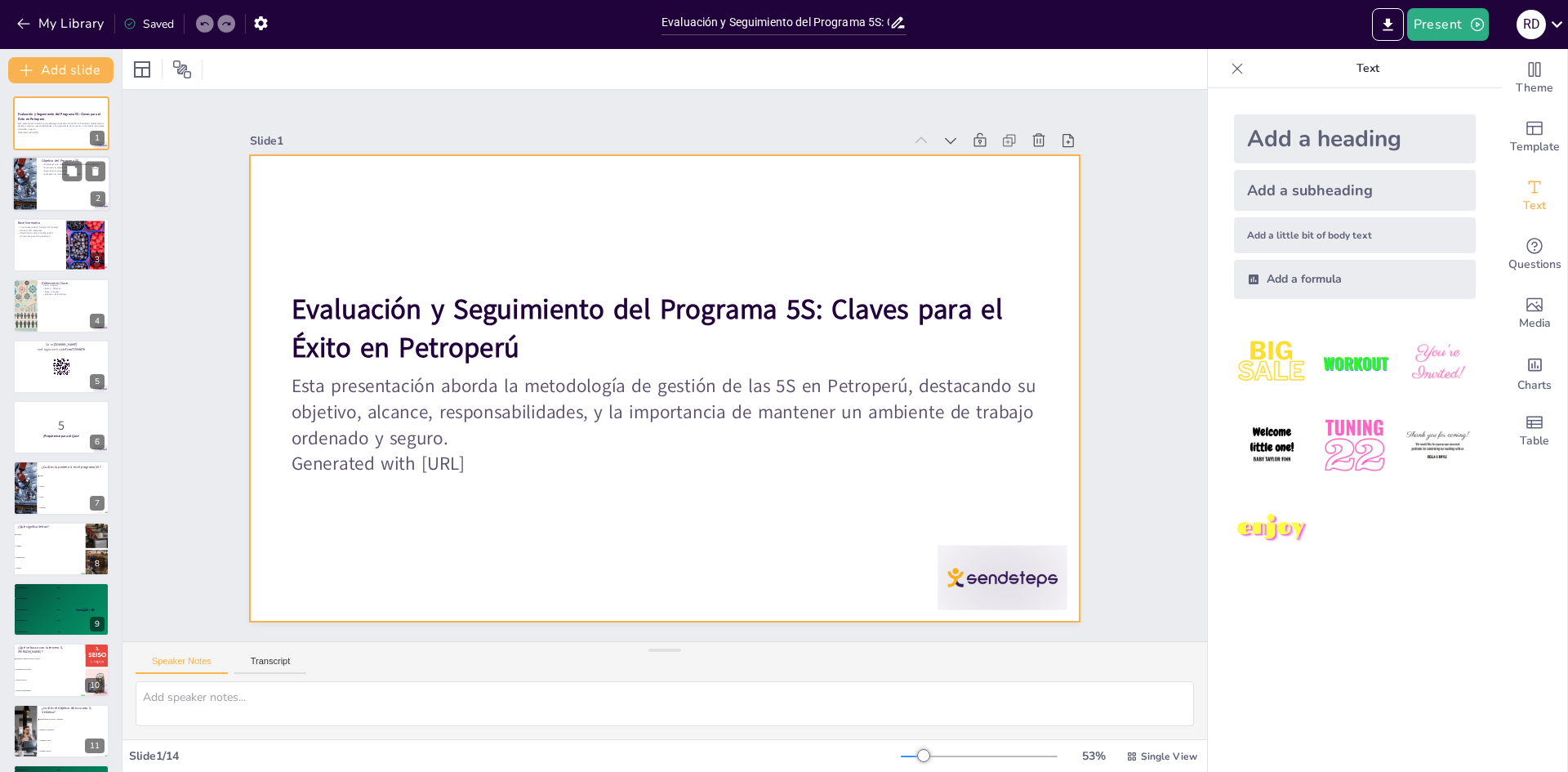
checkbox input "true"
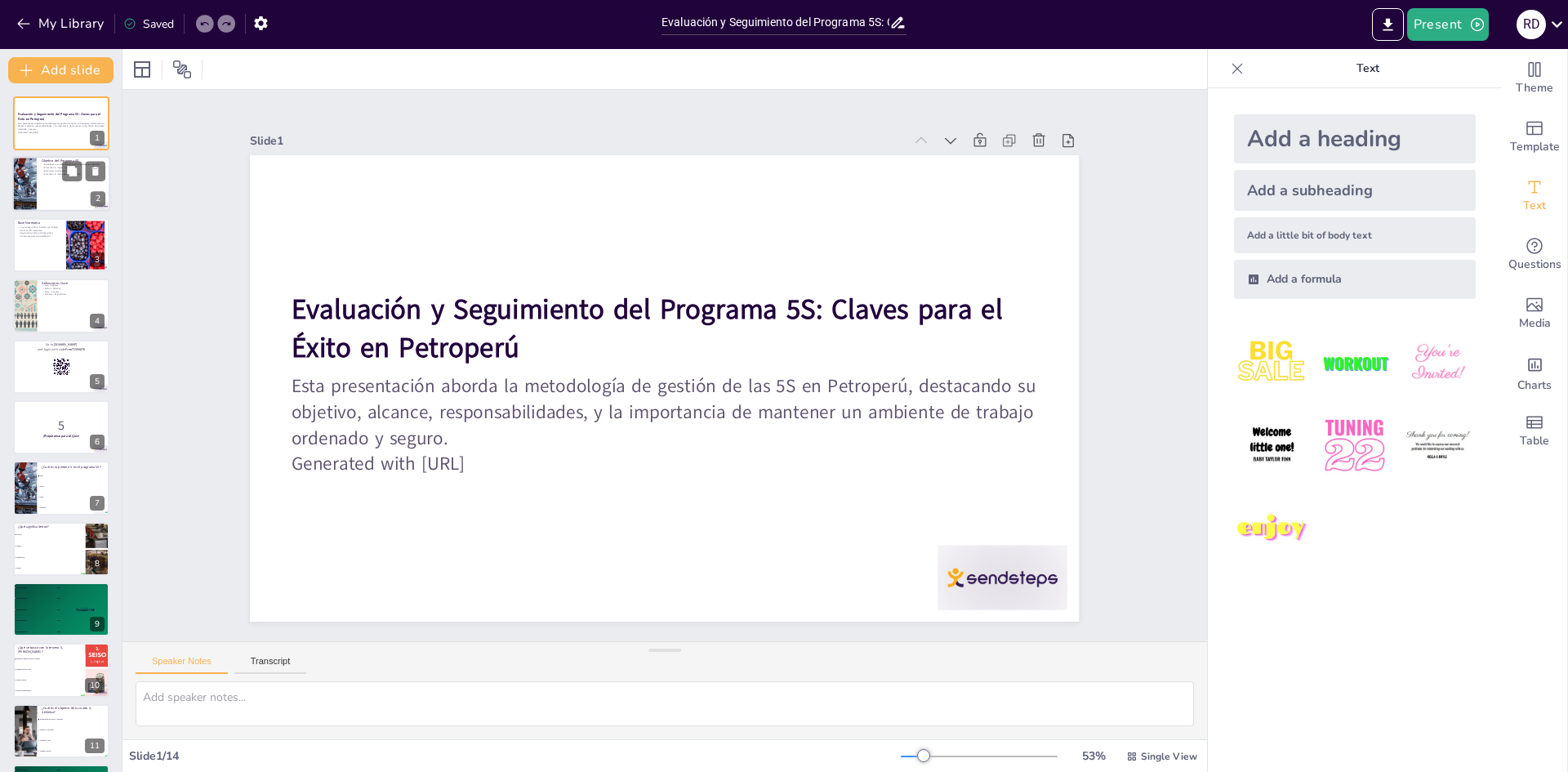
checkbox input "true"
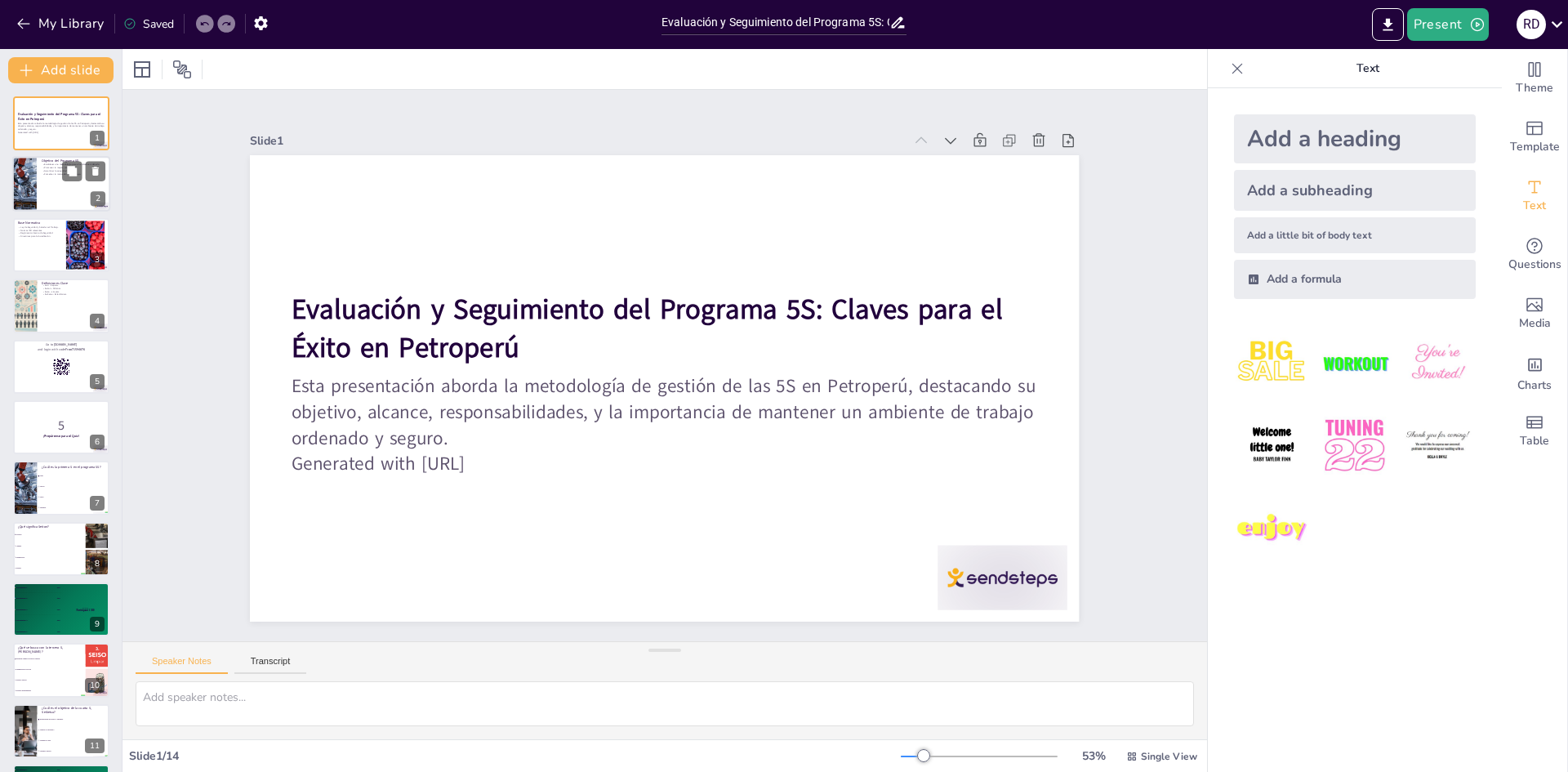
checkbox input "true"
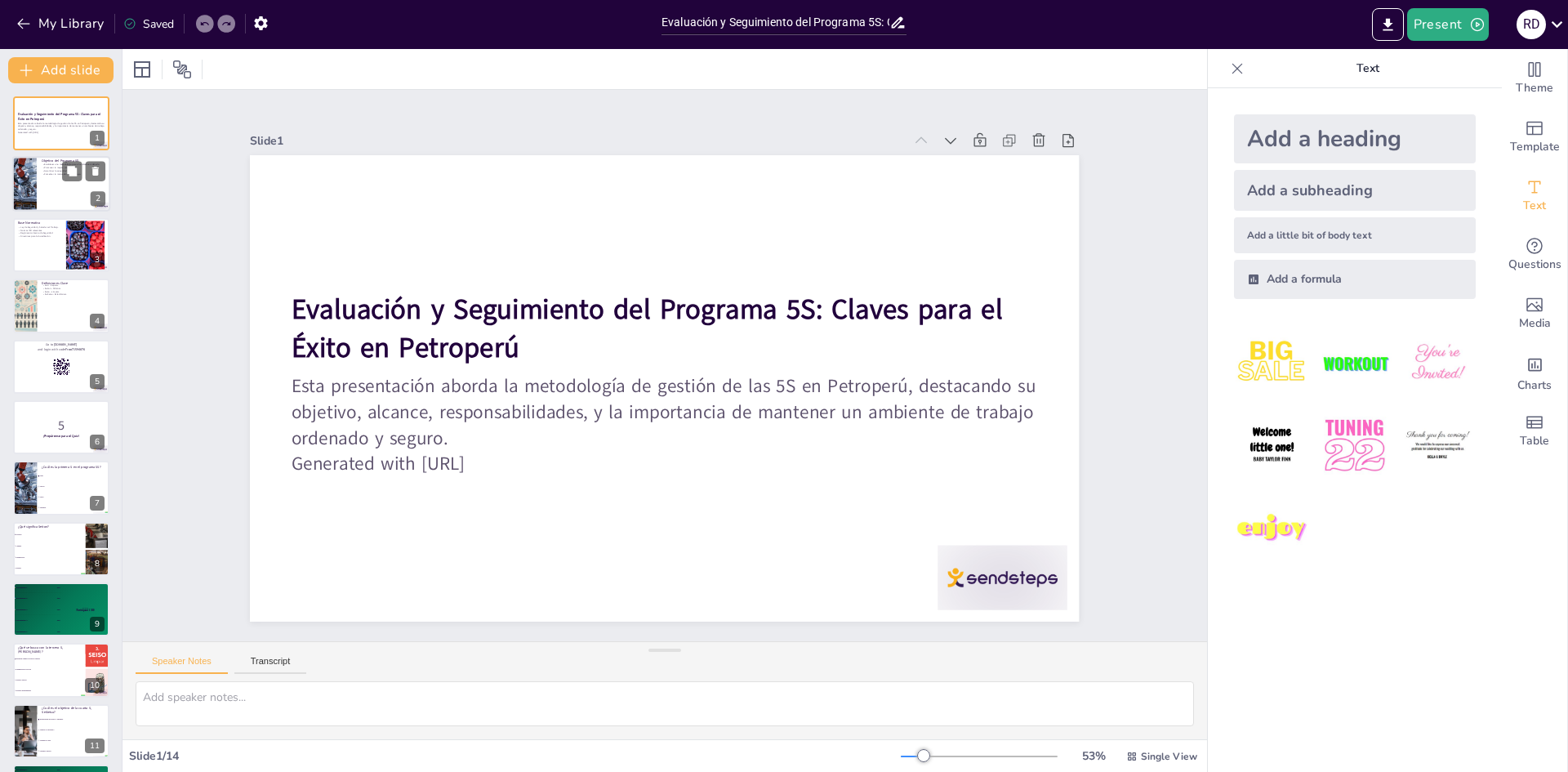
click at [47, 178] on div at bounding box center [60, 184] width 98 height 55
checkbox input "true"
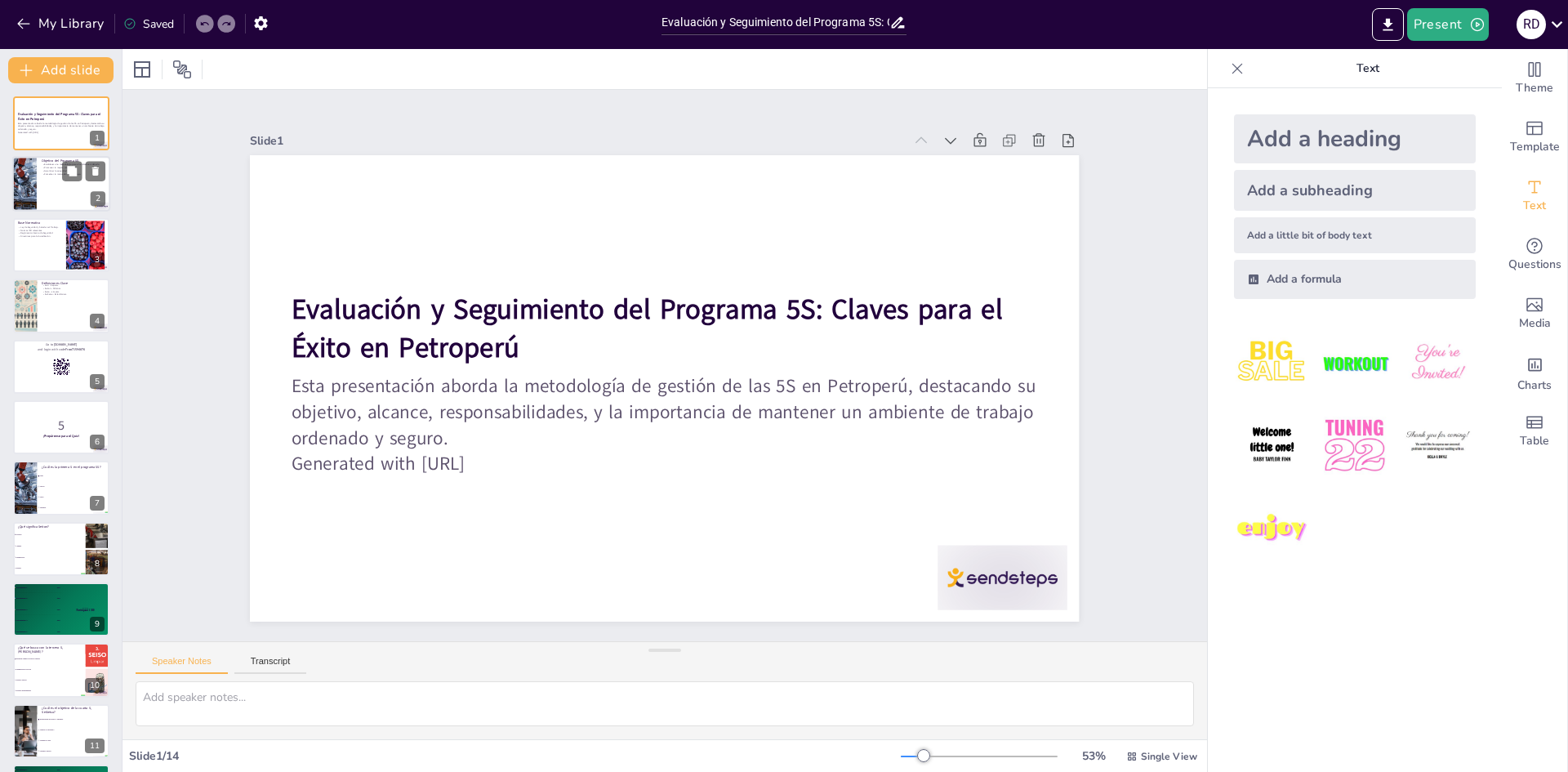
checkbox input "true"
type textarea "La metodología es fundamental para lograr un ambiente de trabajo eficiente. Est…"
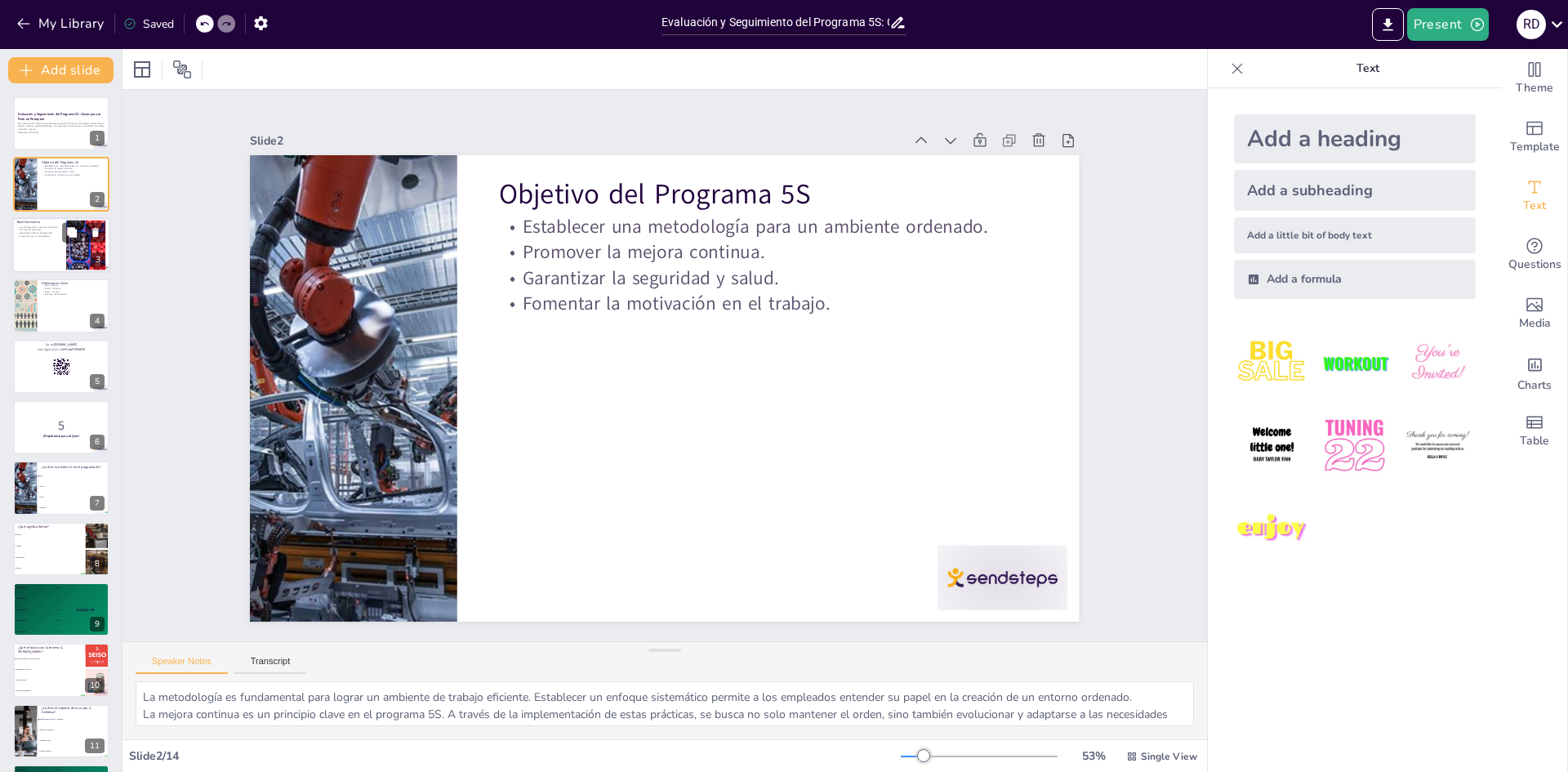
checkbox input "true"
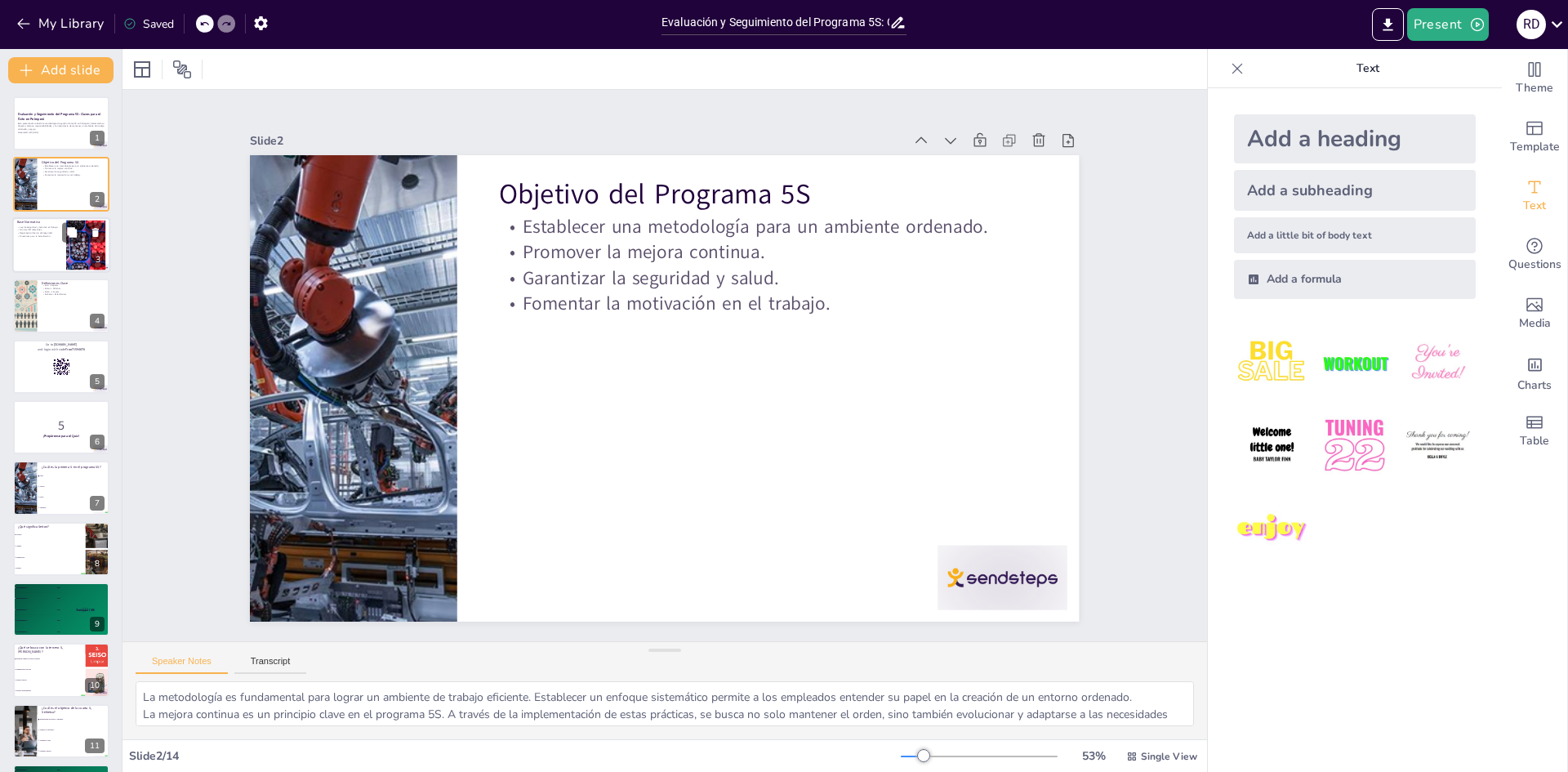
checkbox input "true"
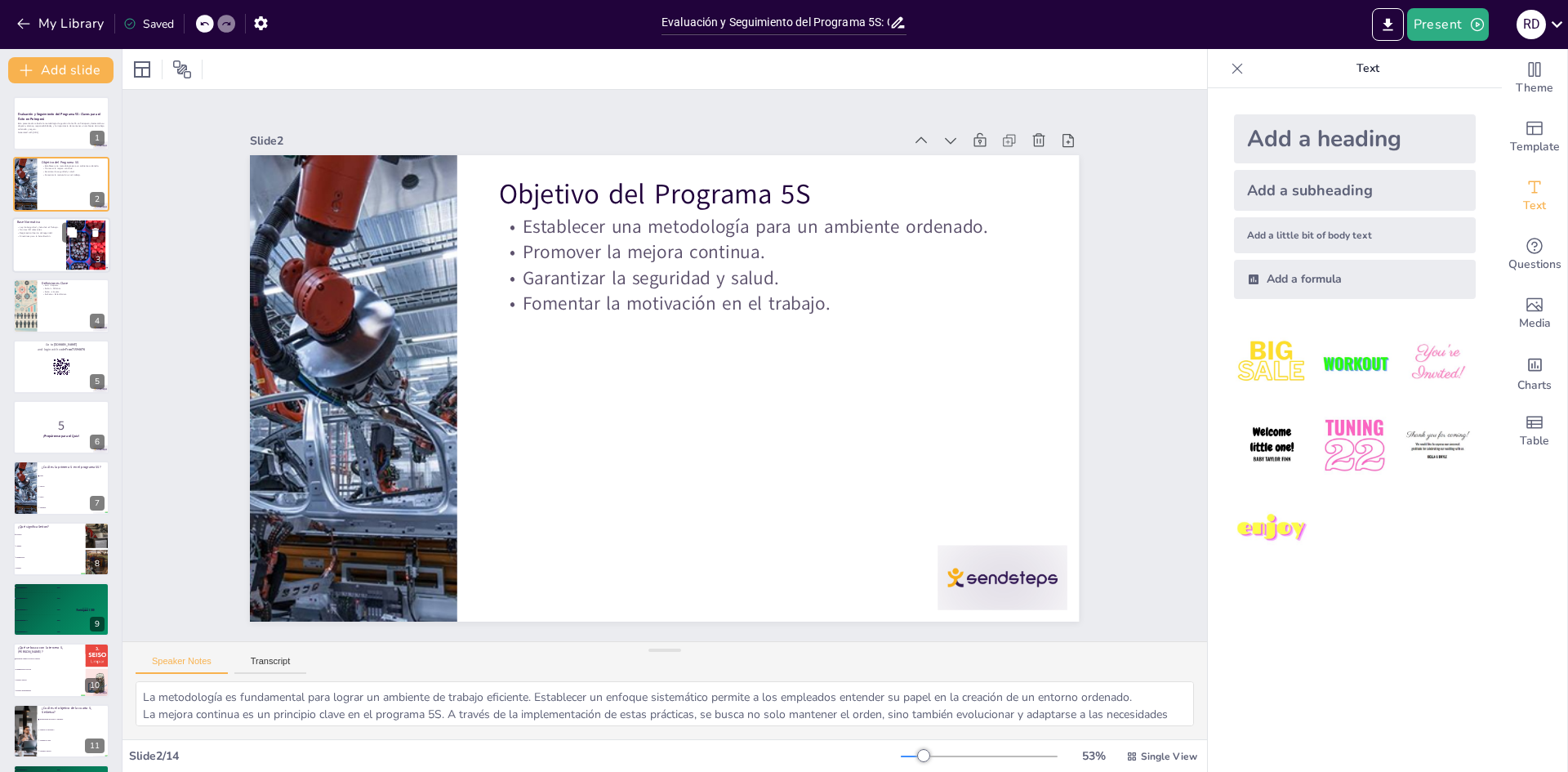
checkbox input "true"
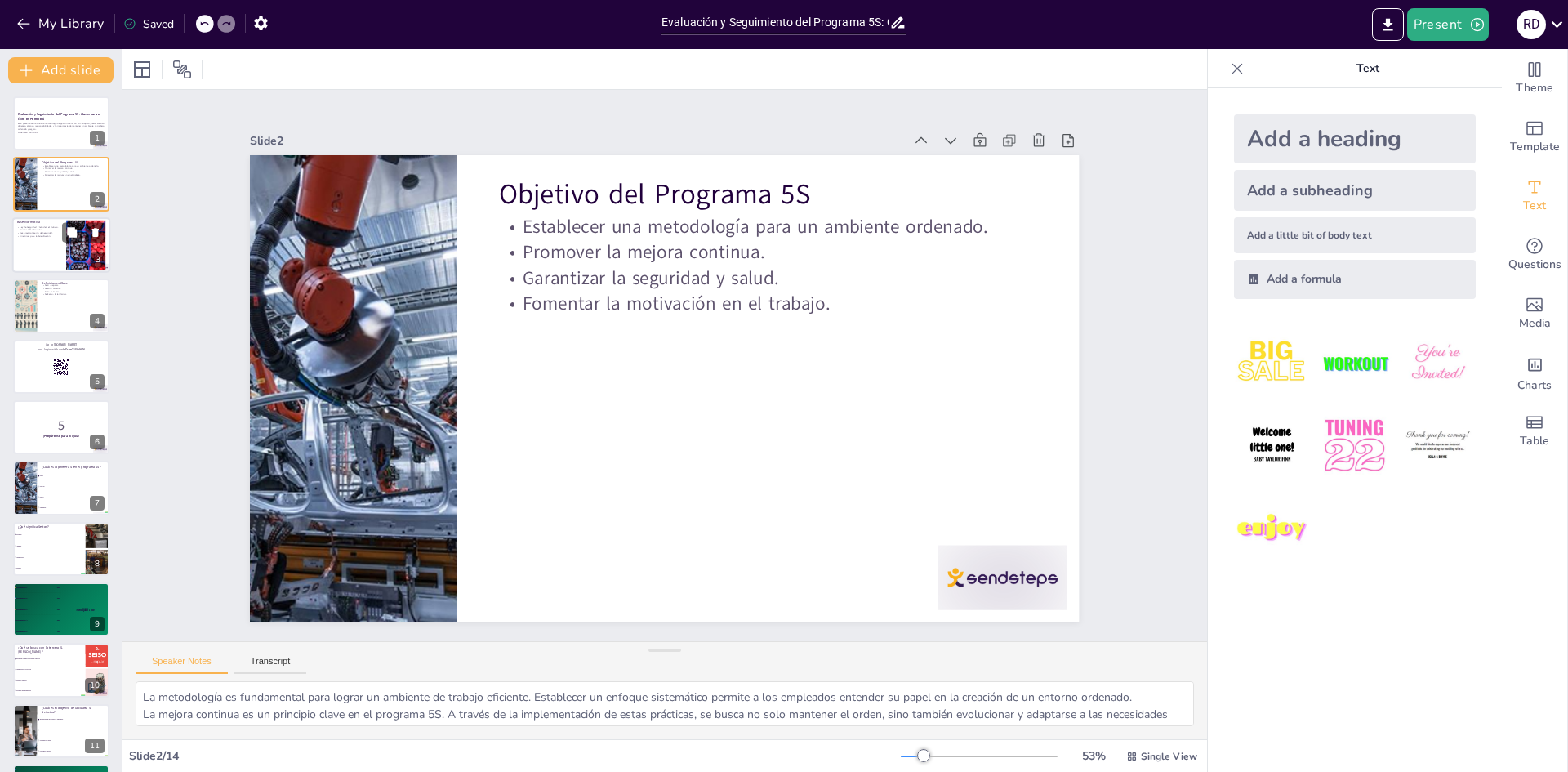
click at [50, 256] on div at bounding box center [60, 245] width 98 height 55
checkbox input "true"
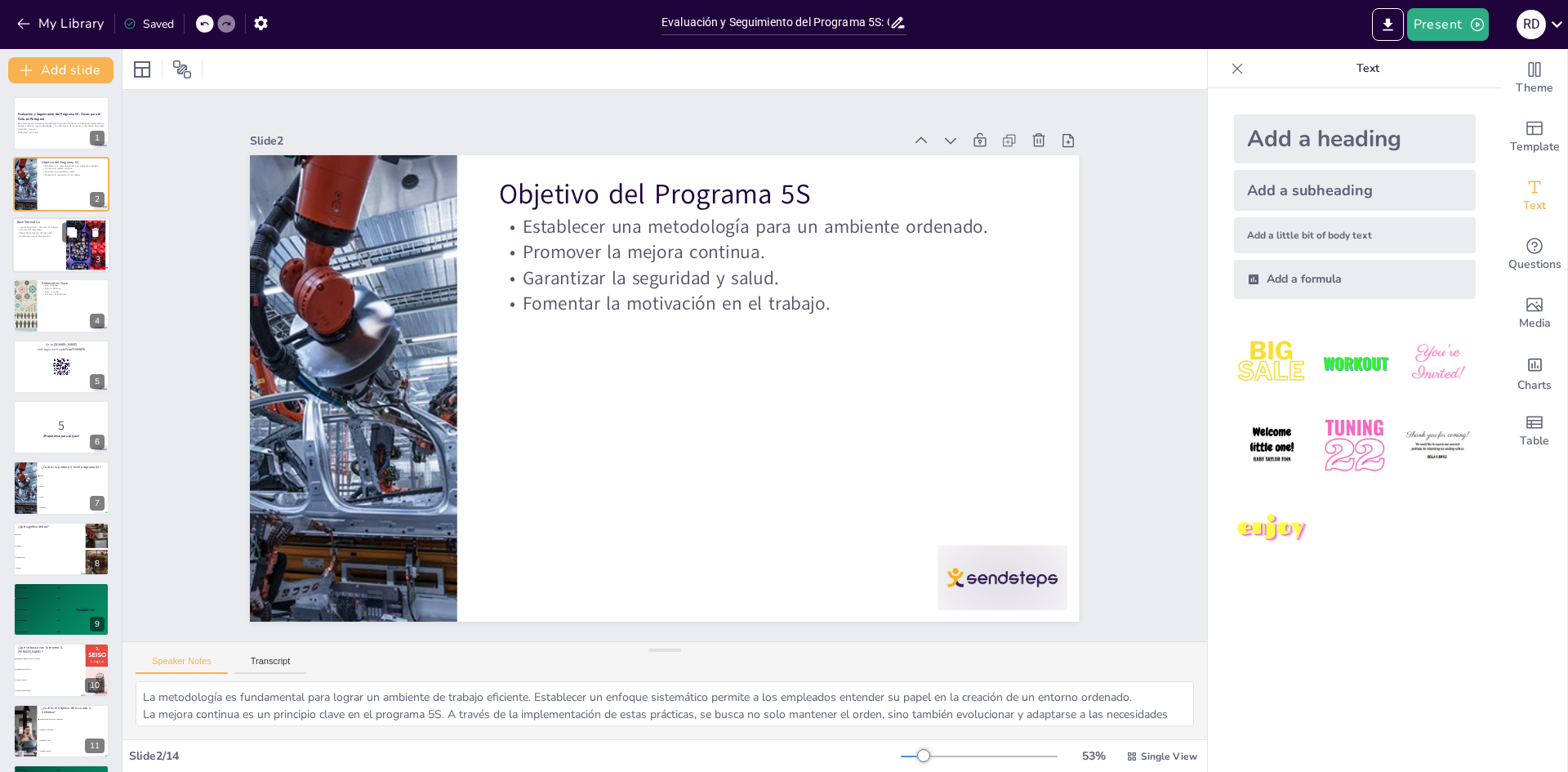
checkbox input "true"
type textarea "La Ley de Seguridad y Salud en el Trabajo establece las condiciones mínimas par…"
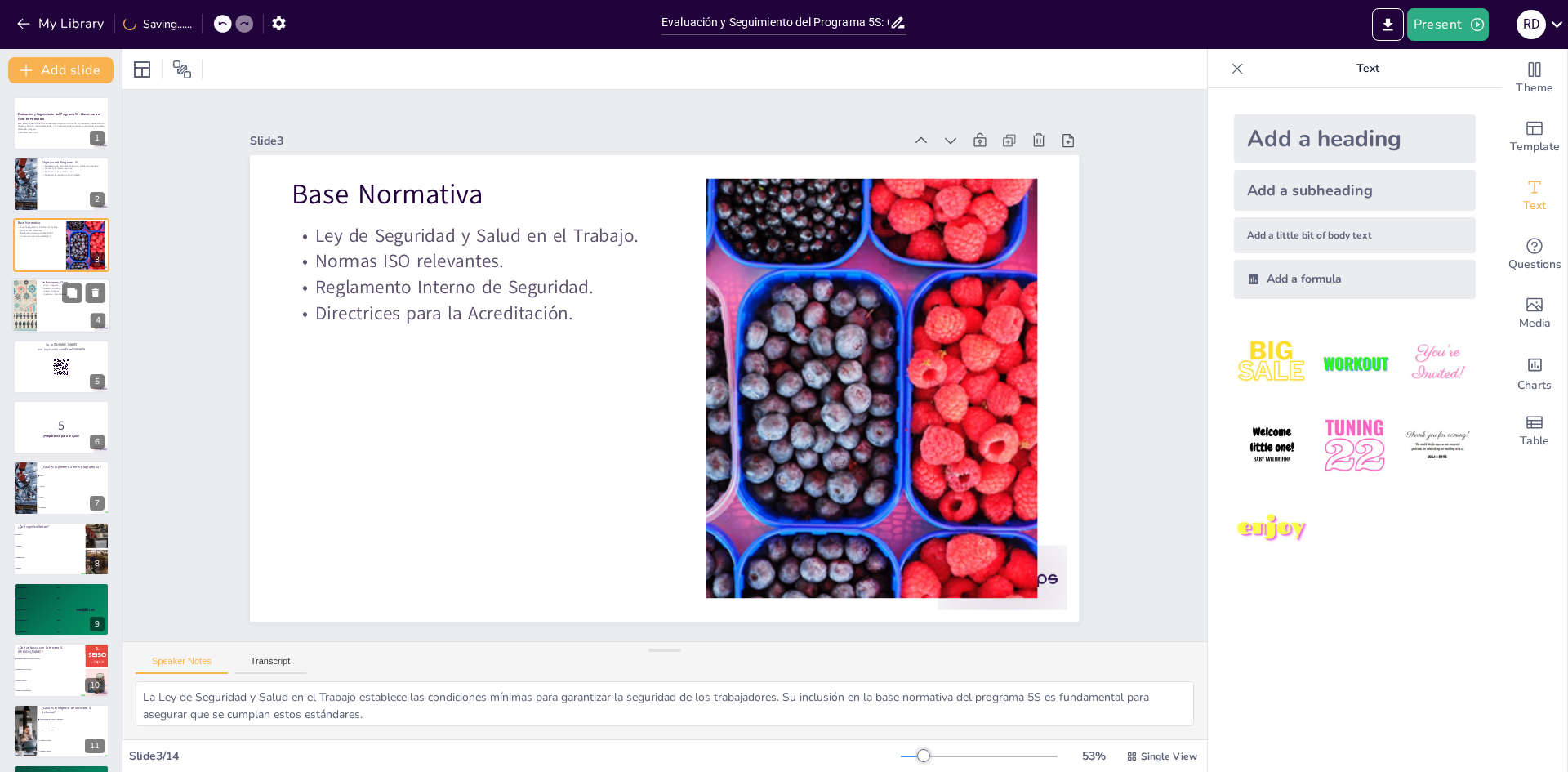
checkbox input "true"
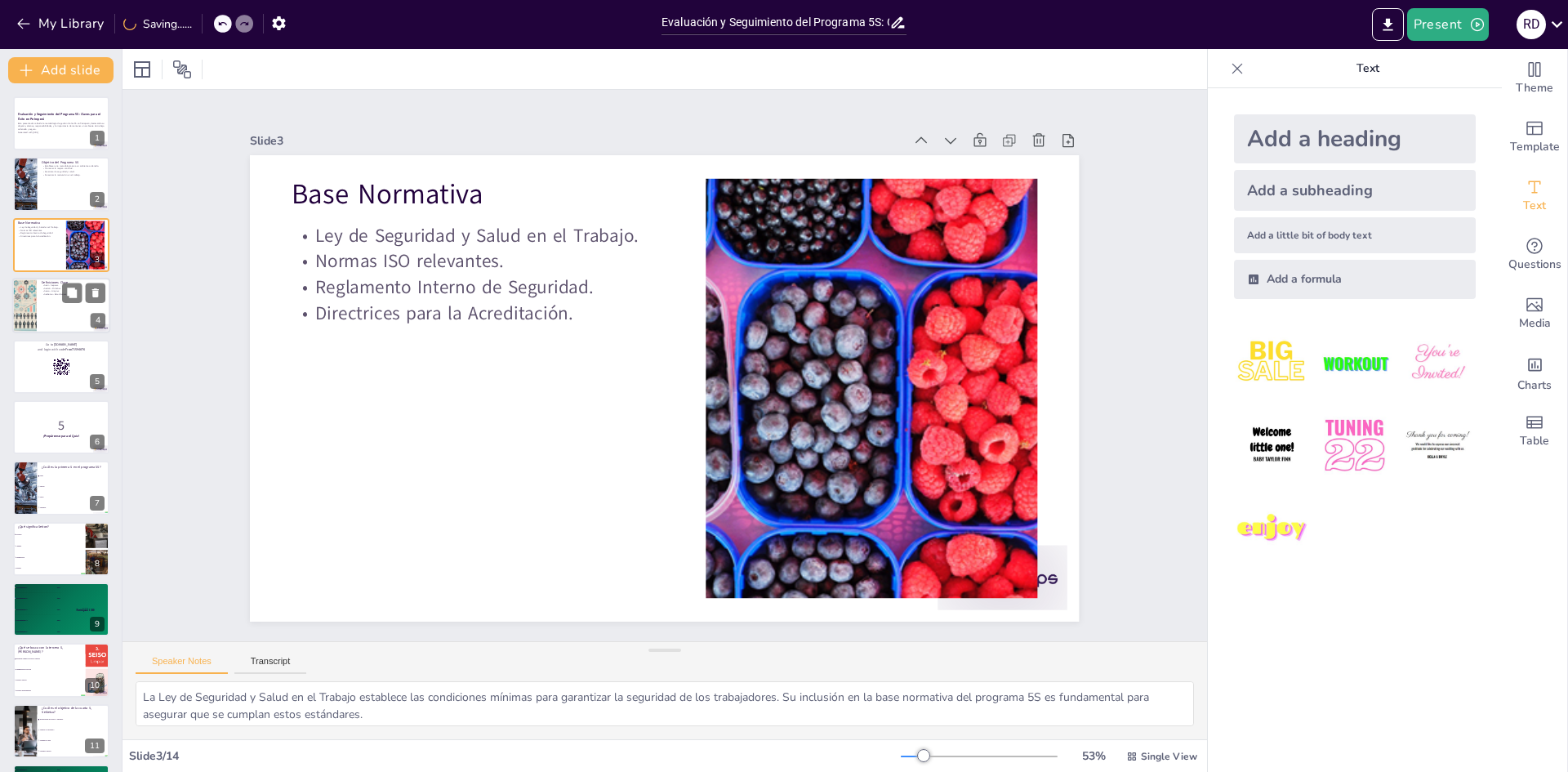
checkbox input "true"
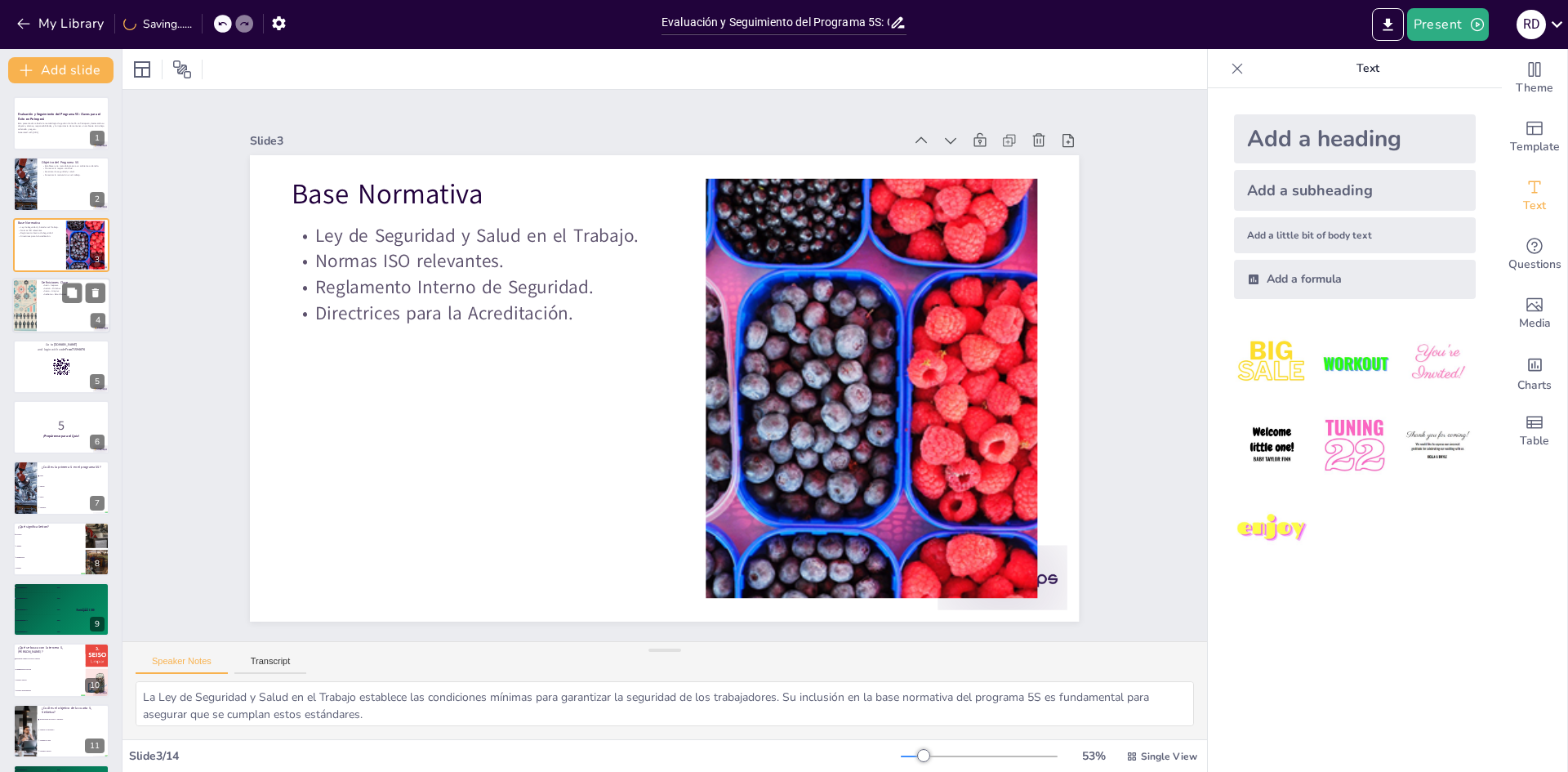
checkbox input "true"
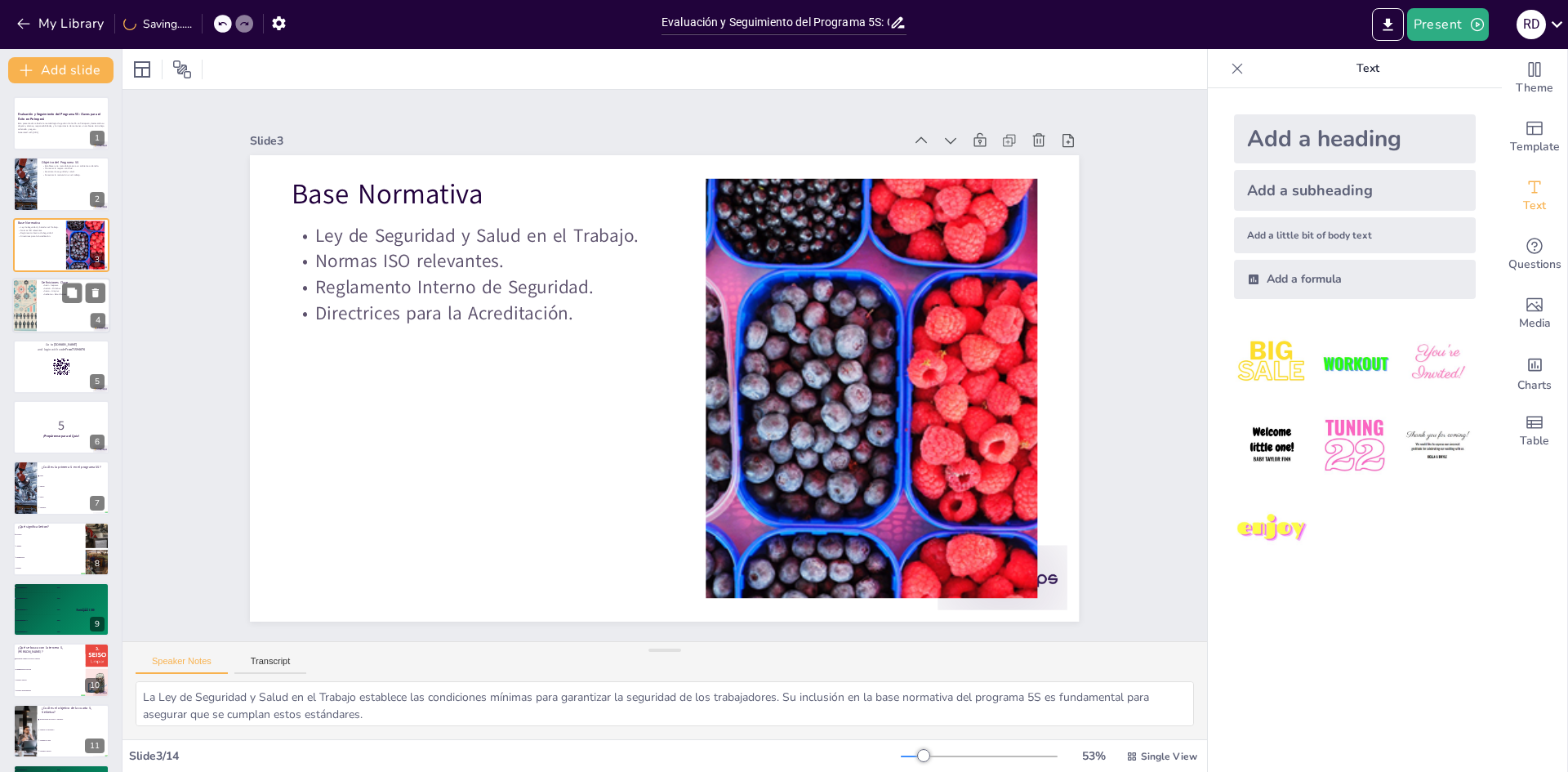
checkbox input "true"
click at [56, 312] on div at bounding box center [60, 305] width 98 height 55
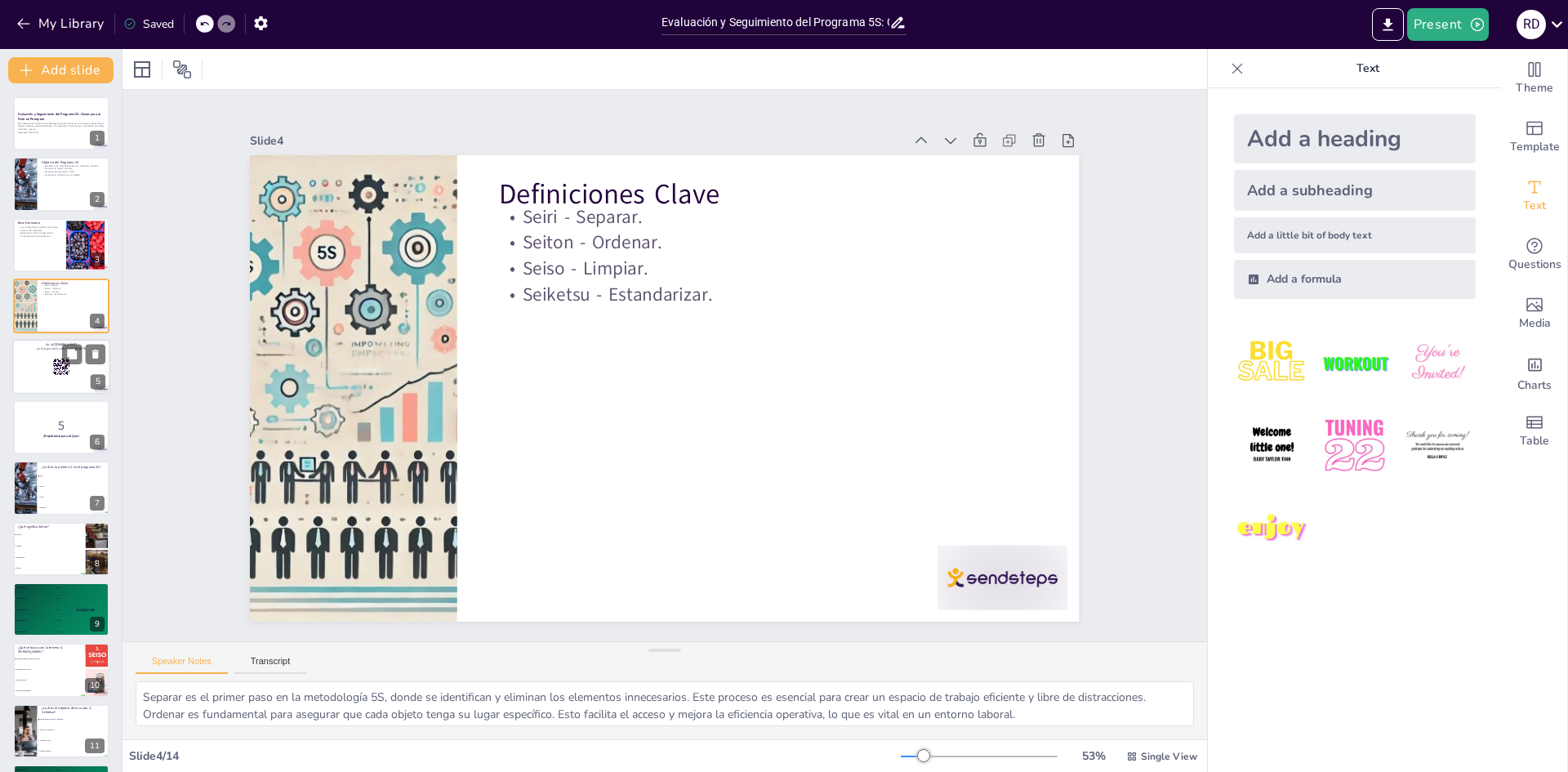
click at [53, 366] on icon at bounding box center [61, 366] width 18 height 18
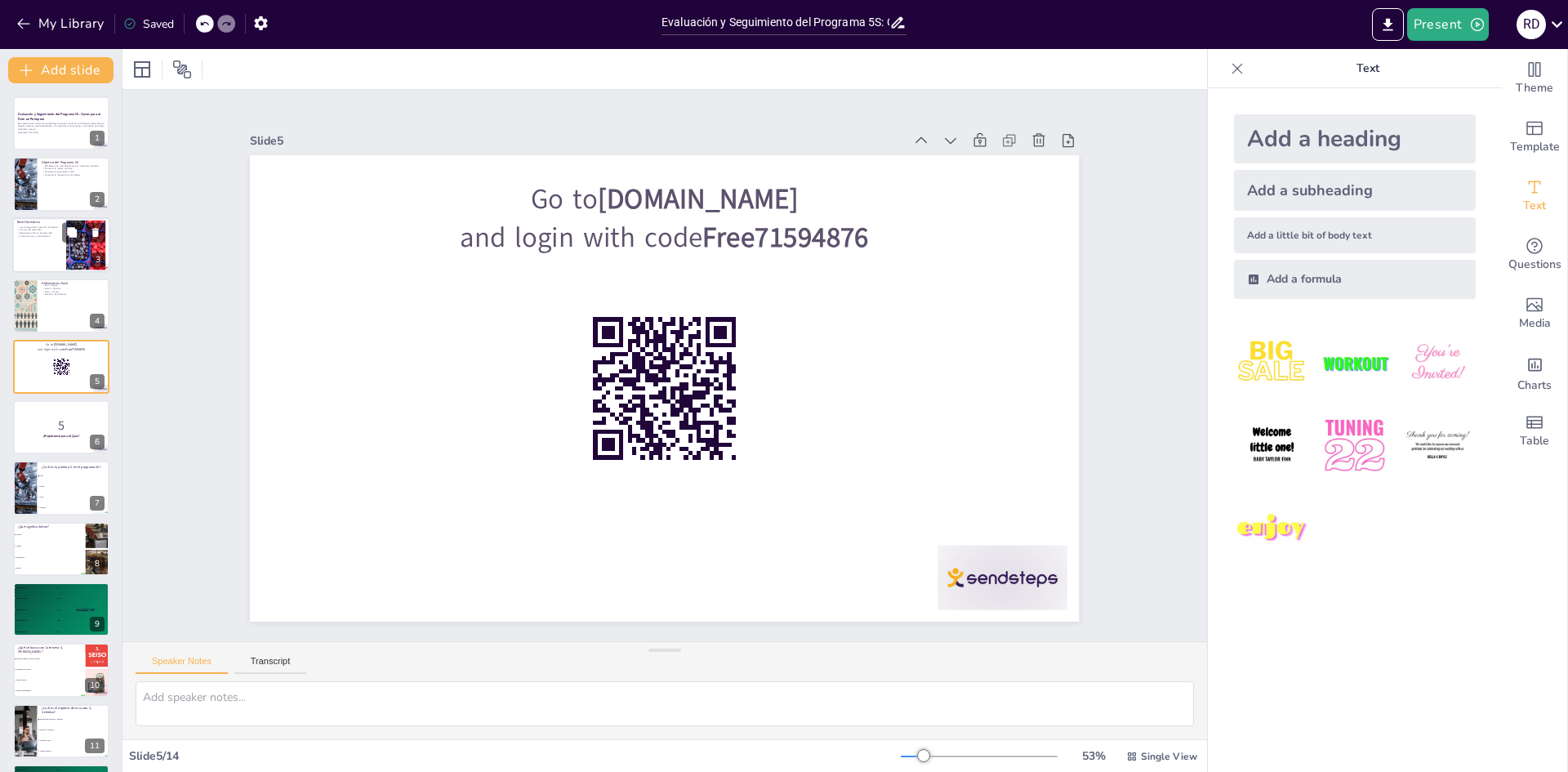
click at [31, 240] on div at bounding box center [60, 245] width 98 height 55
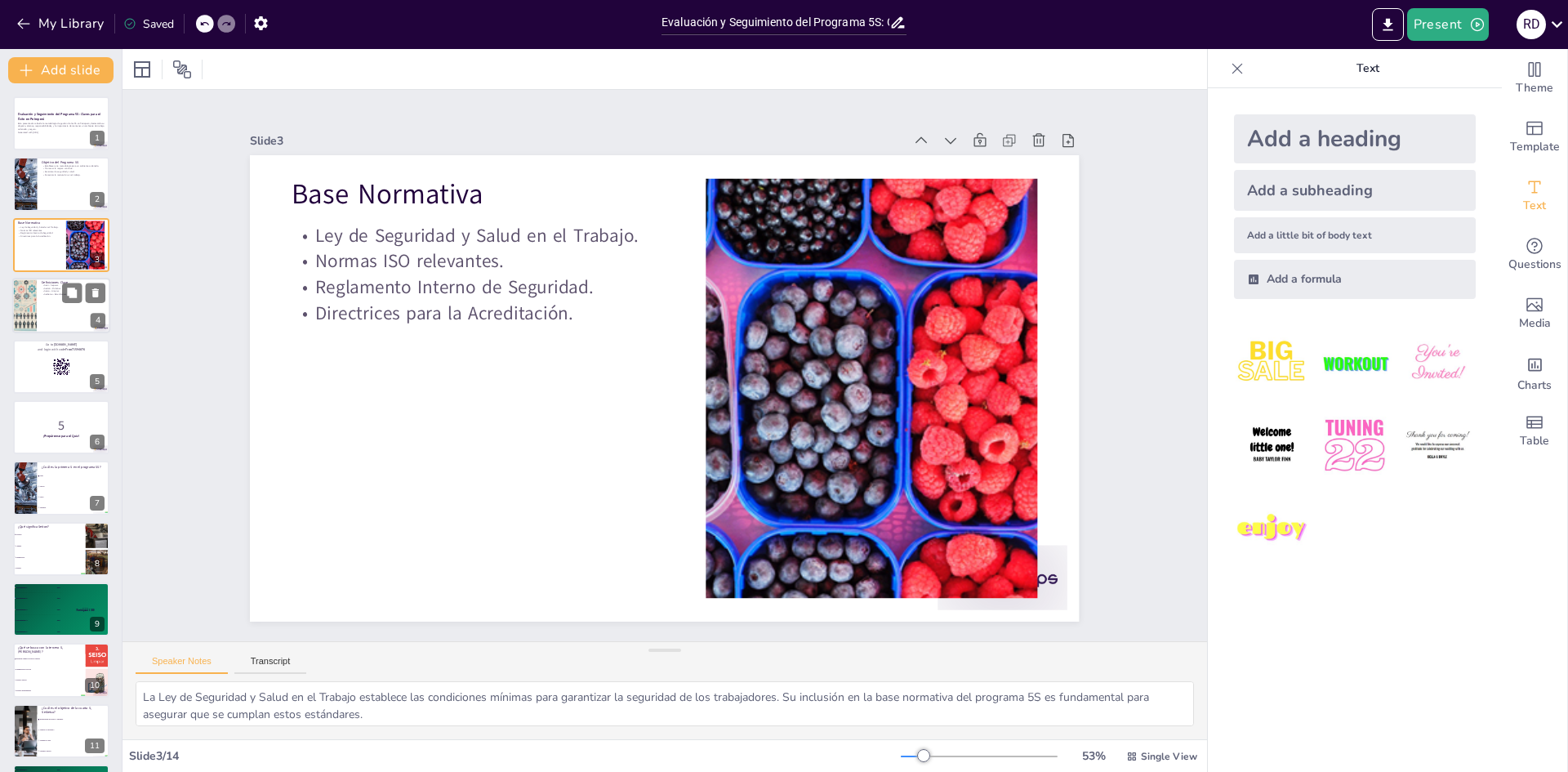
click at [48, 287] on p "Seiton - Ordenar." at bounding box center [73, 288] width 64 height 3
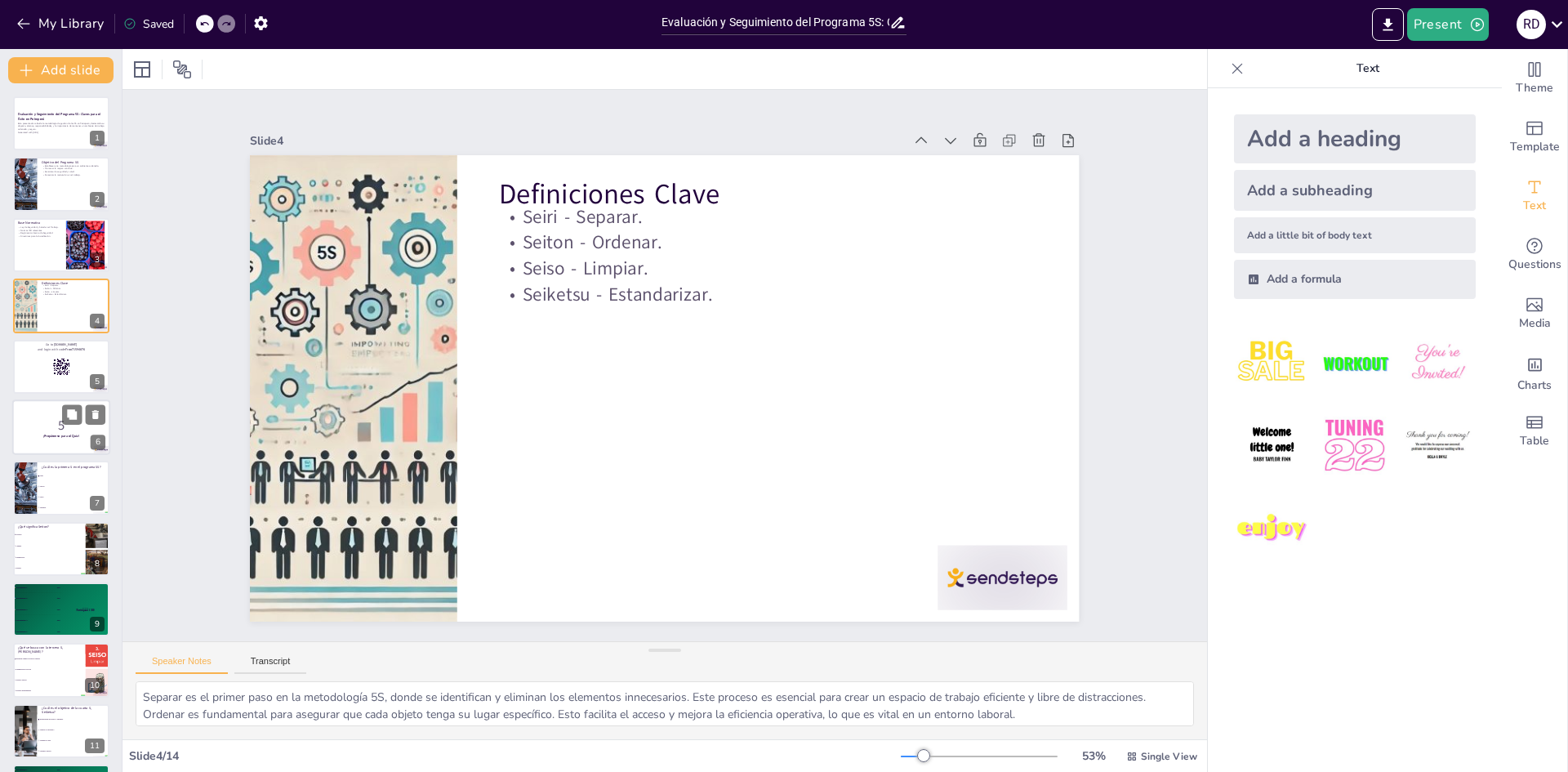
click at [43, 428] on p "5" at bounding box center [61, 425] width 88 height 18
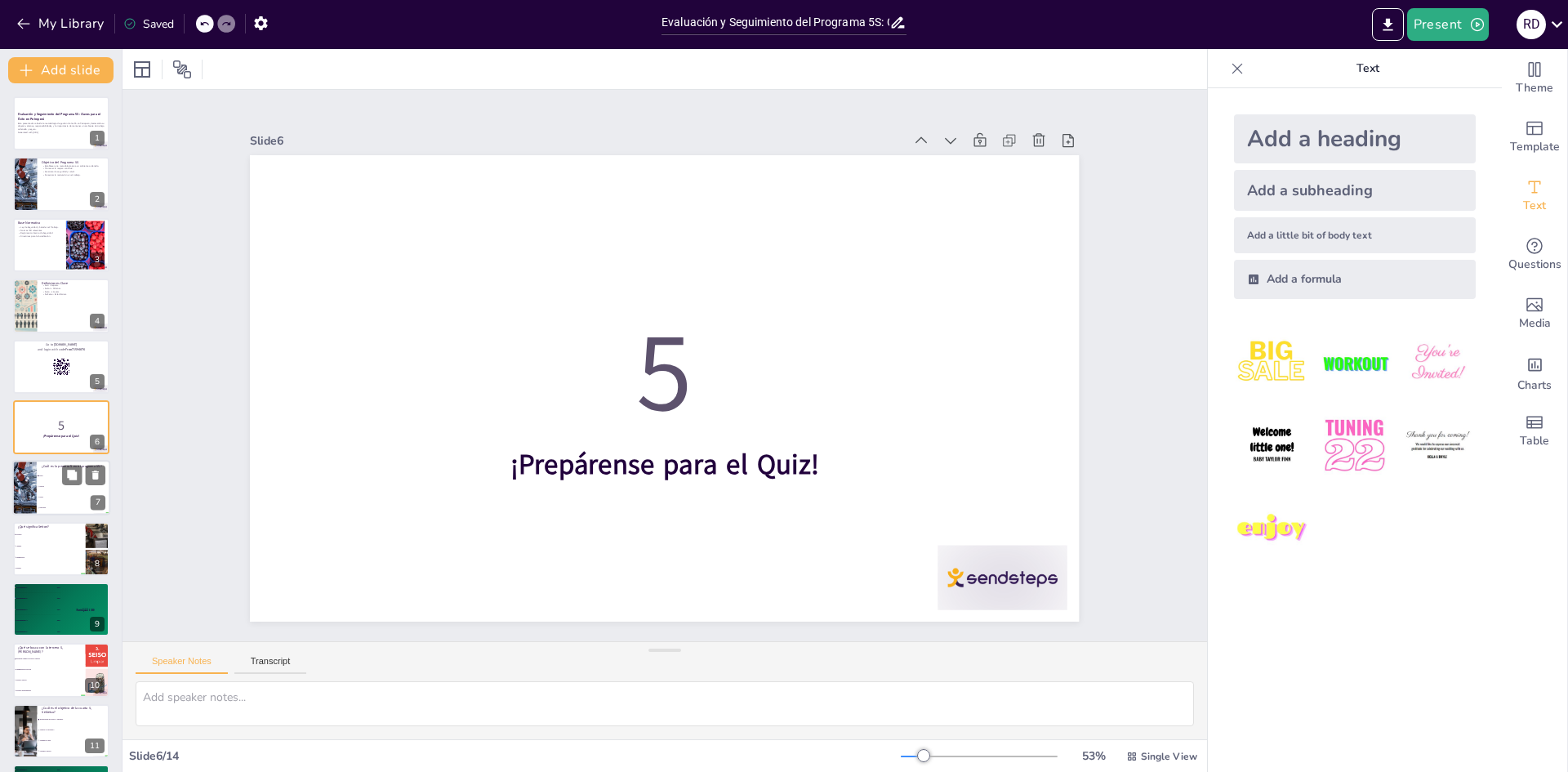
click at [50, 505] on li "Shitsuke" at bounding box center [73, 508] width 74 height 10
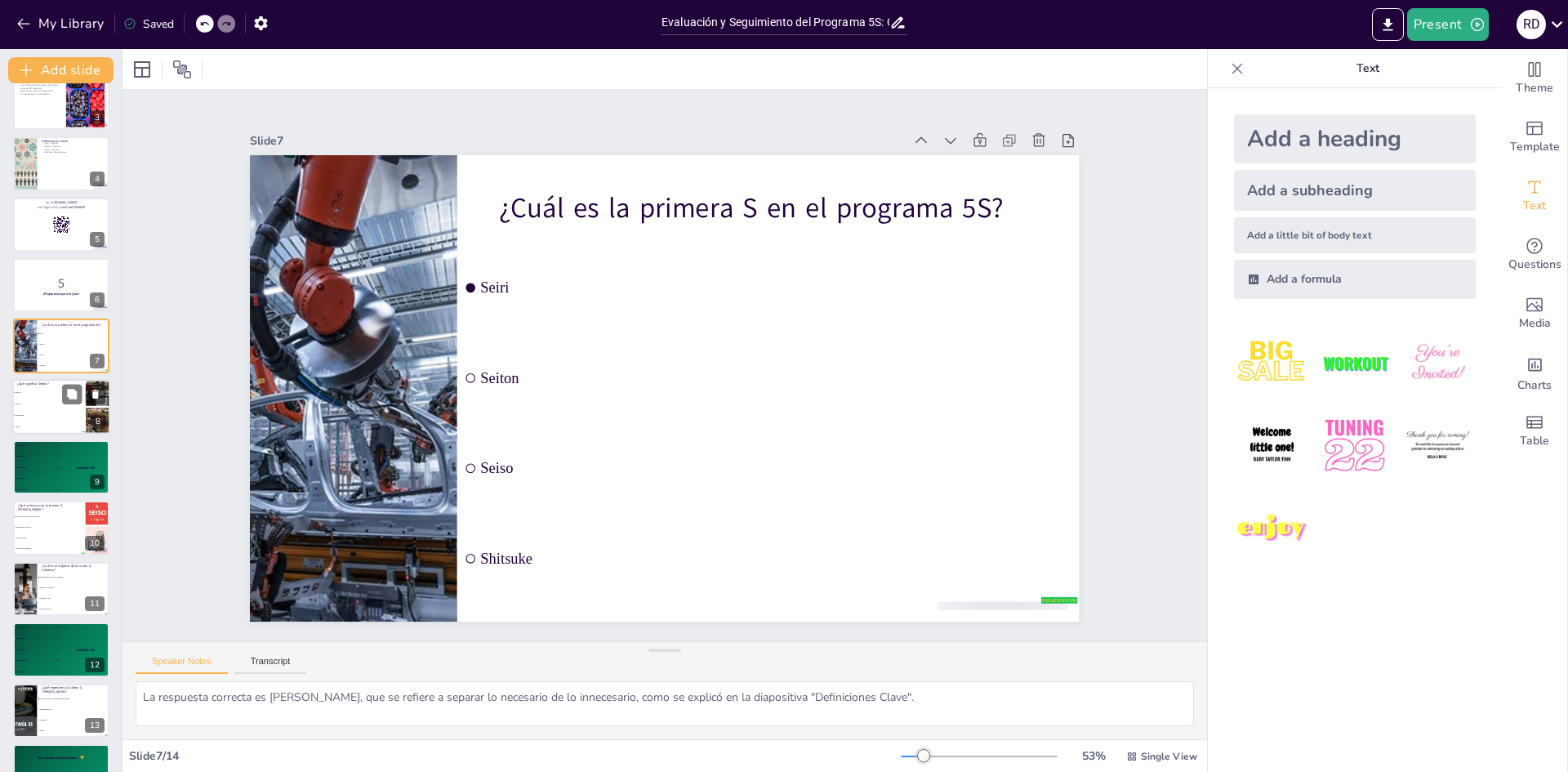
click at [21, 414] on span "Estandarizar" at bounding box center [49, 414] width 71 height 3
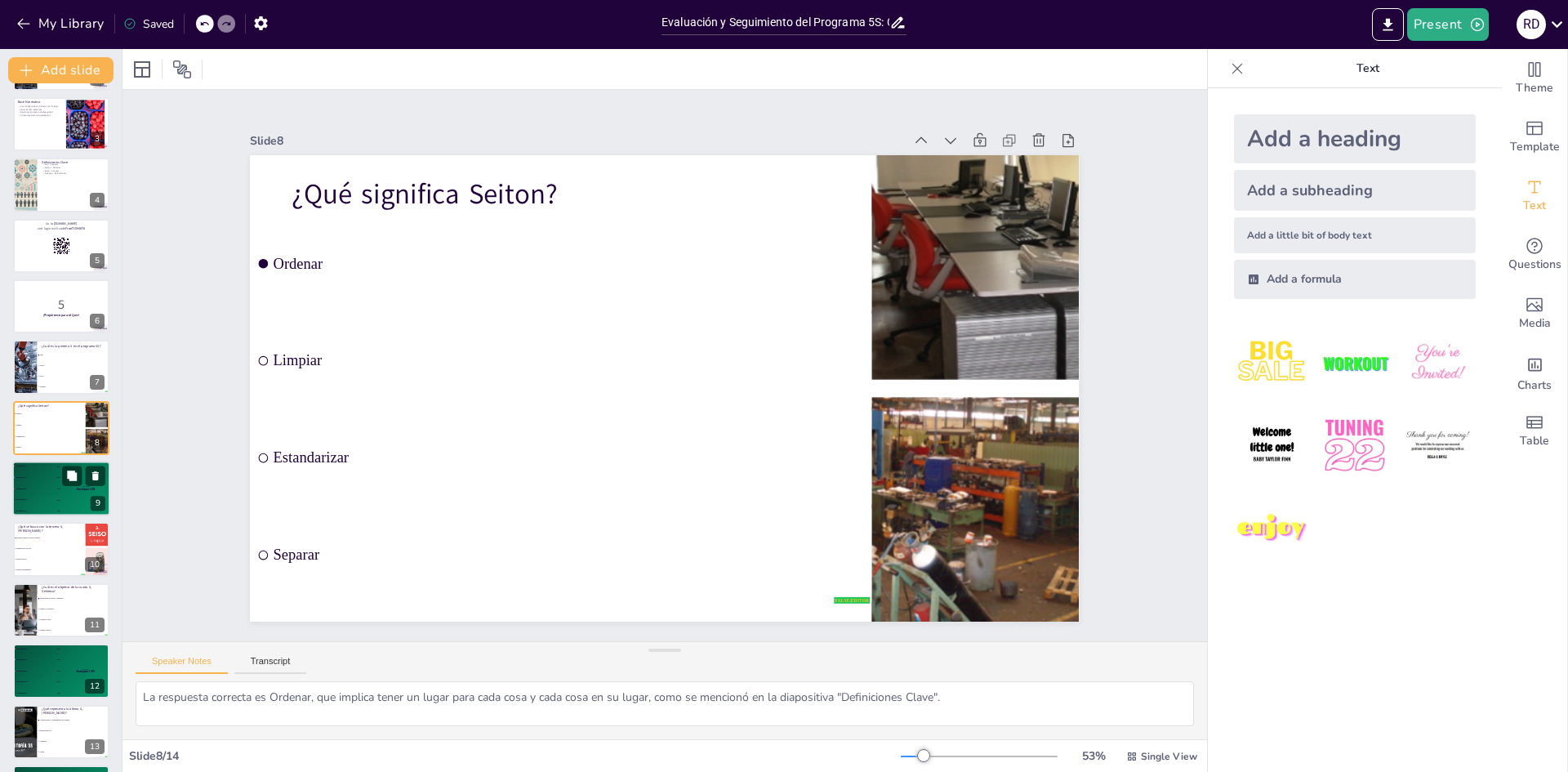
click at [48, 503] on div "4 Participant 4 200" at bounding box center [37, 499] width 49 height 10
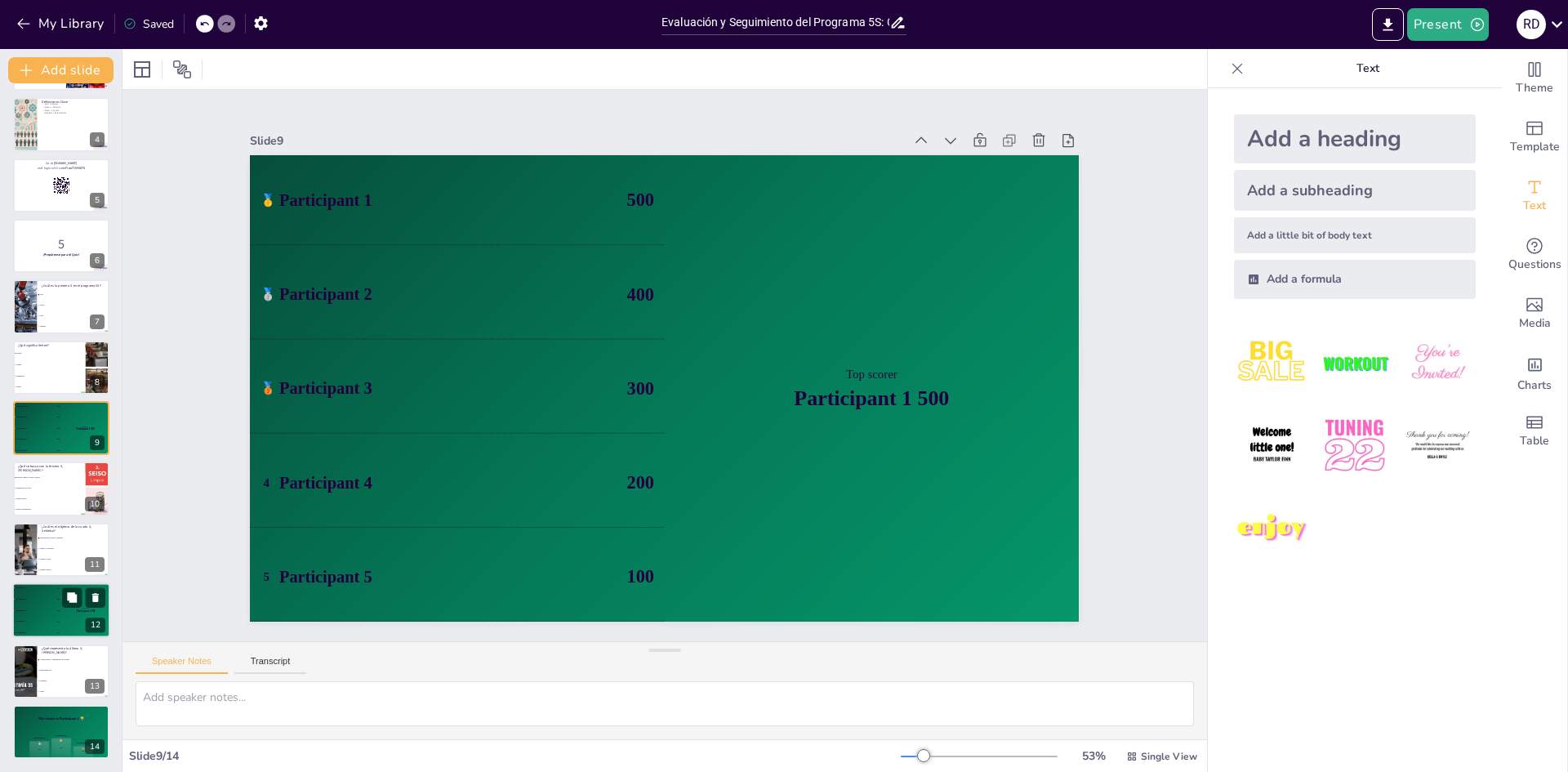
click at [37, 611] on div "🥉 Participant 3 300" at bounding box center [37, 610] width 49 height 10
click at [42, 673] on li "Estandarización" at bounding box center [73, 670] width 74 height 10
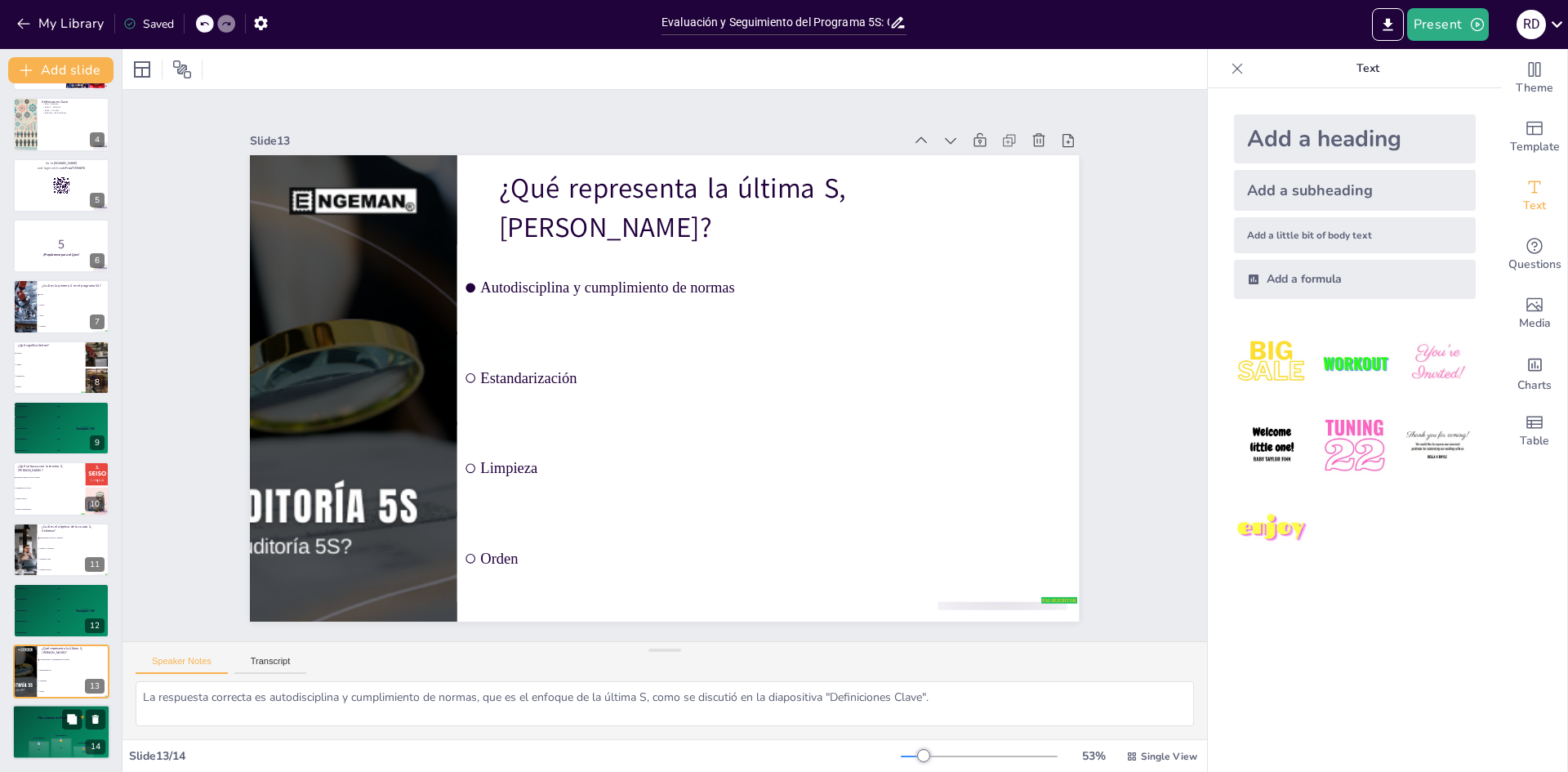
click at [39, 727] on div "The winner is Participant 1 🏆" at bounding box center [60, 718] width 98 height 28
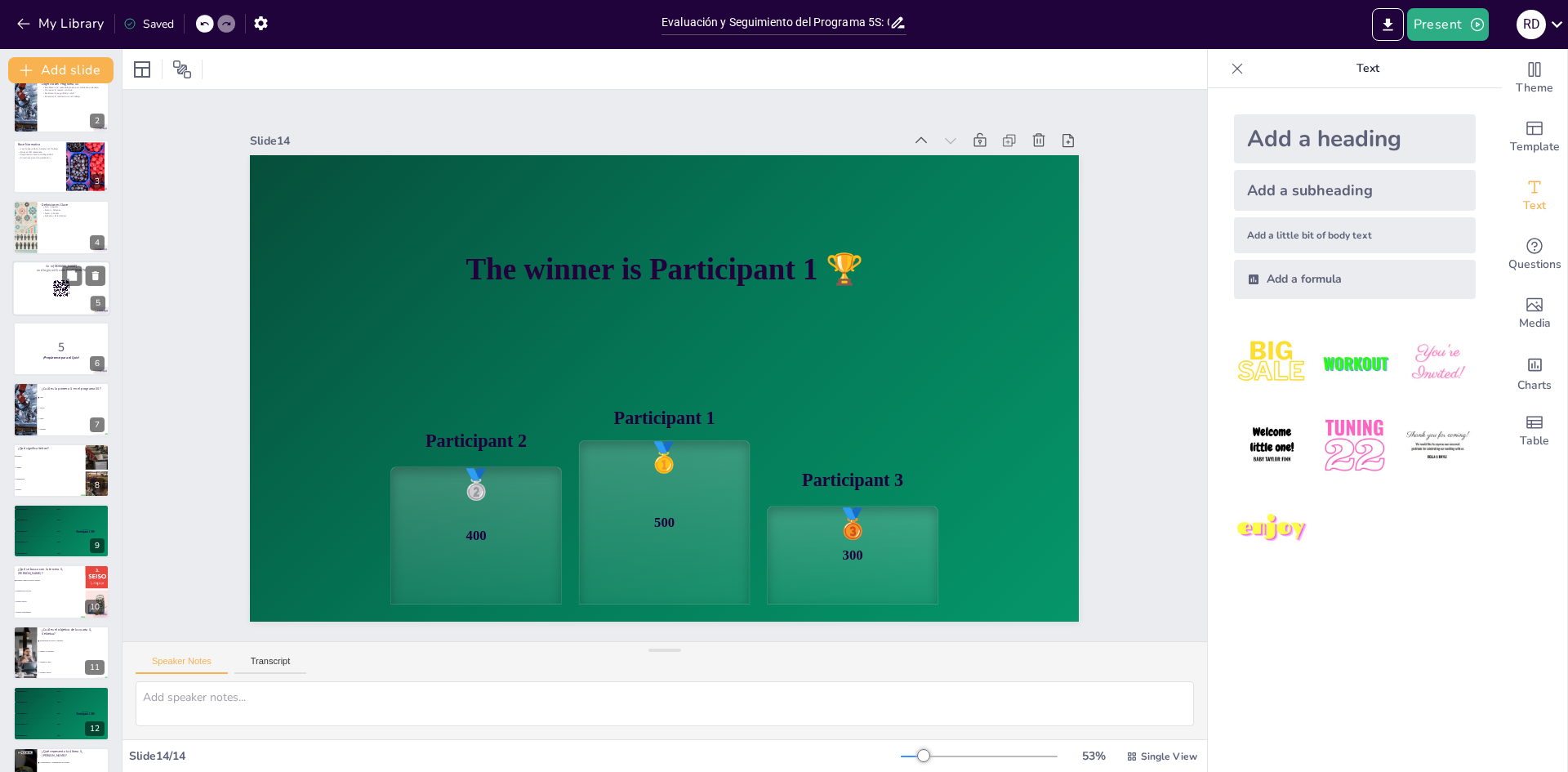
scroll to position [0, 0]
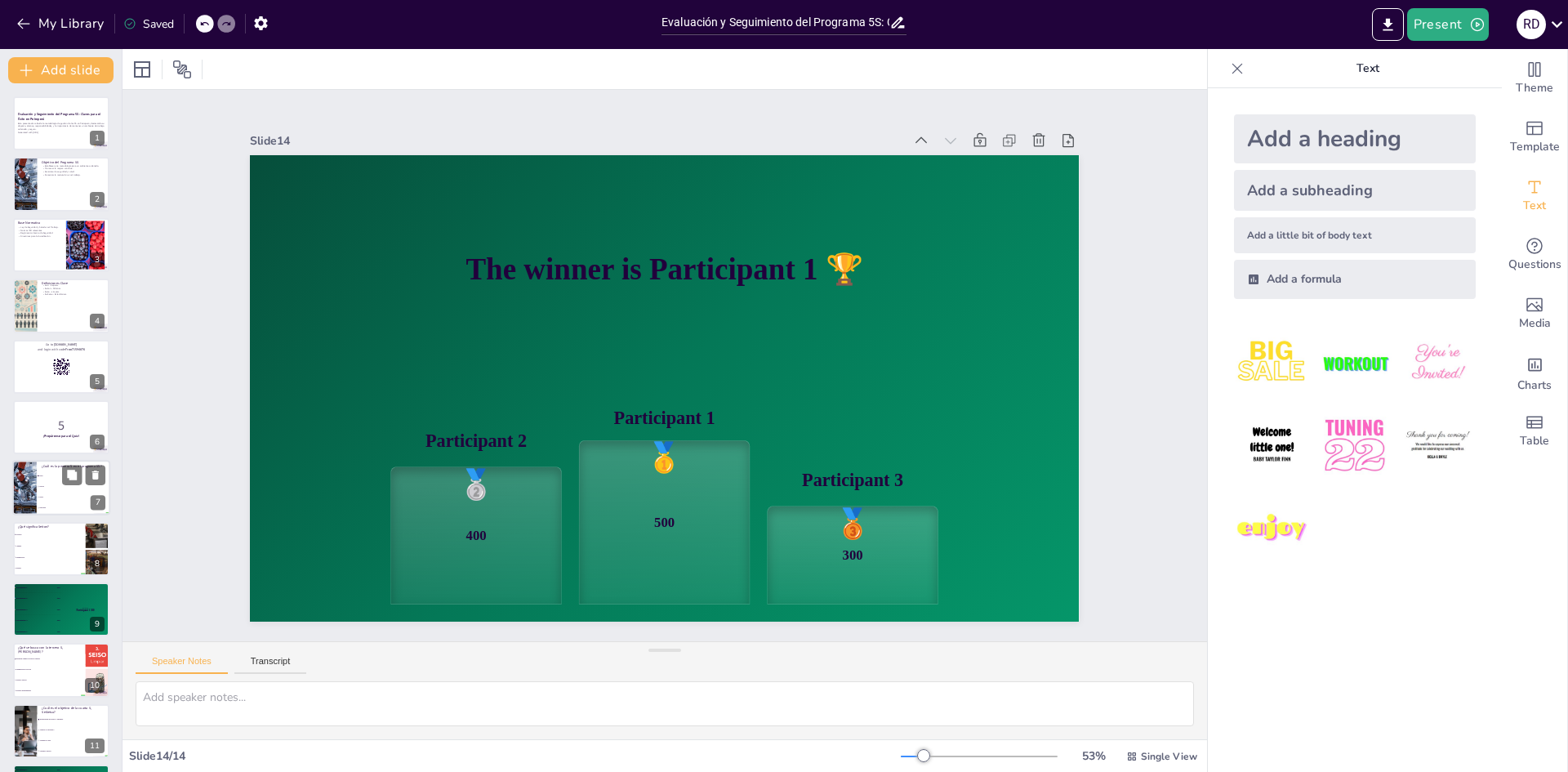
click at [55, 493] on li "Seiso" at bounding box center [73, 498] width 74 height 10
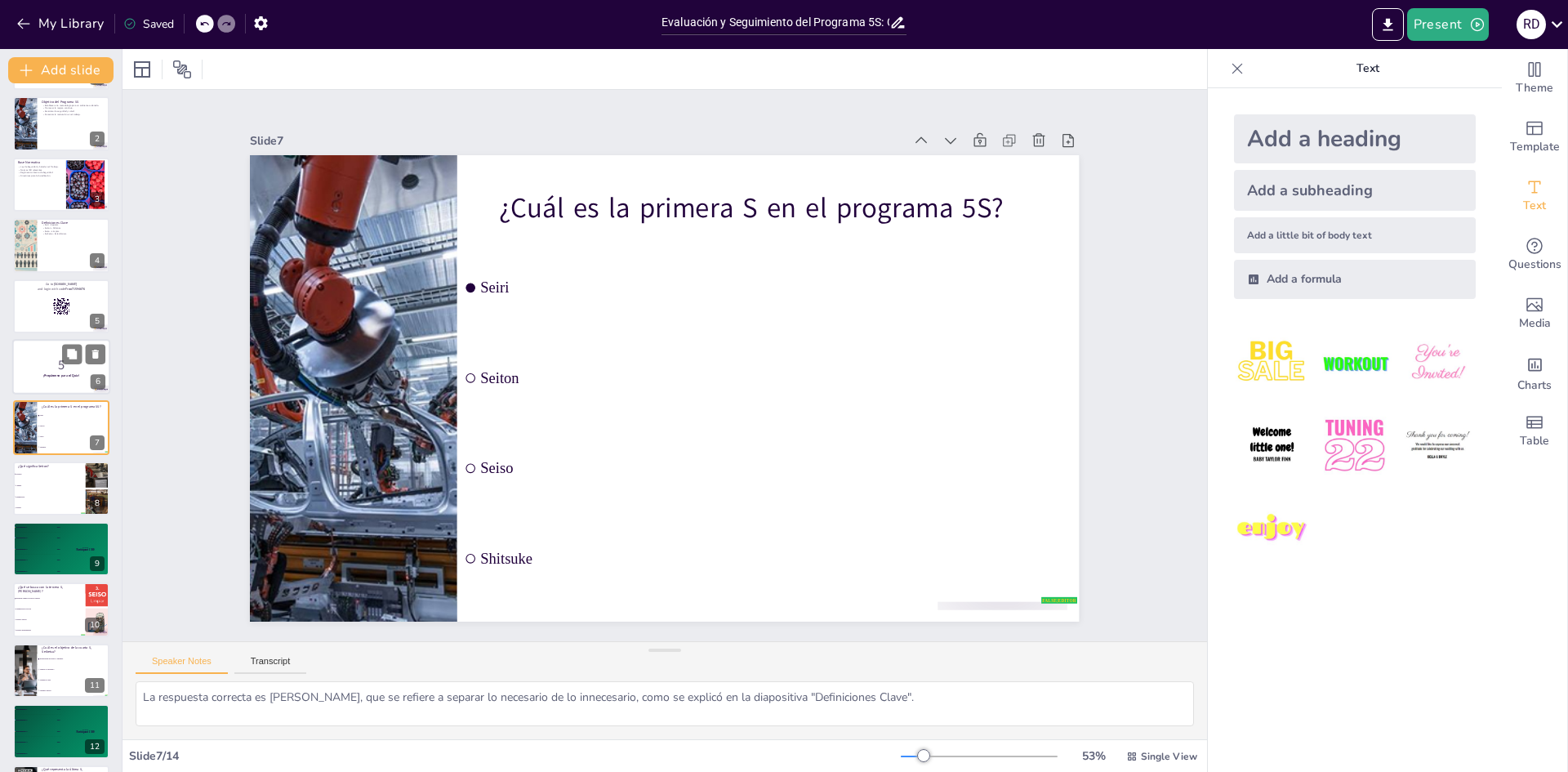
click at [48, 364] on p "5" at bounding box center [61, 364] width 88 height 18
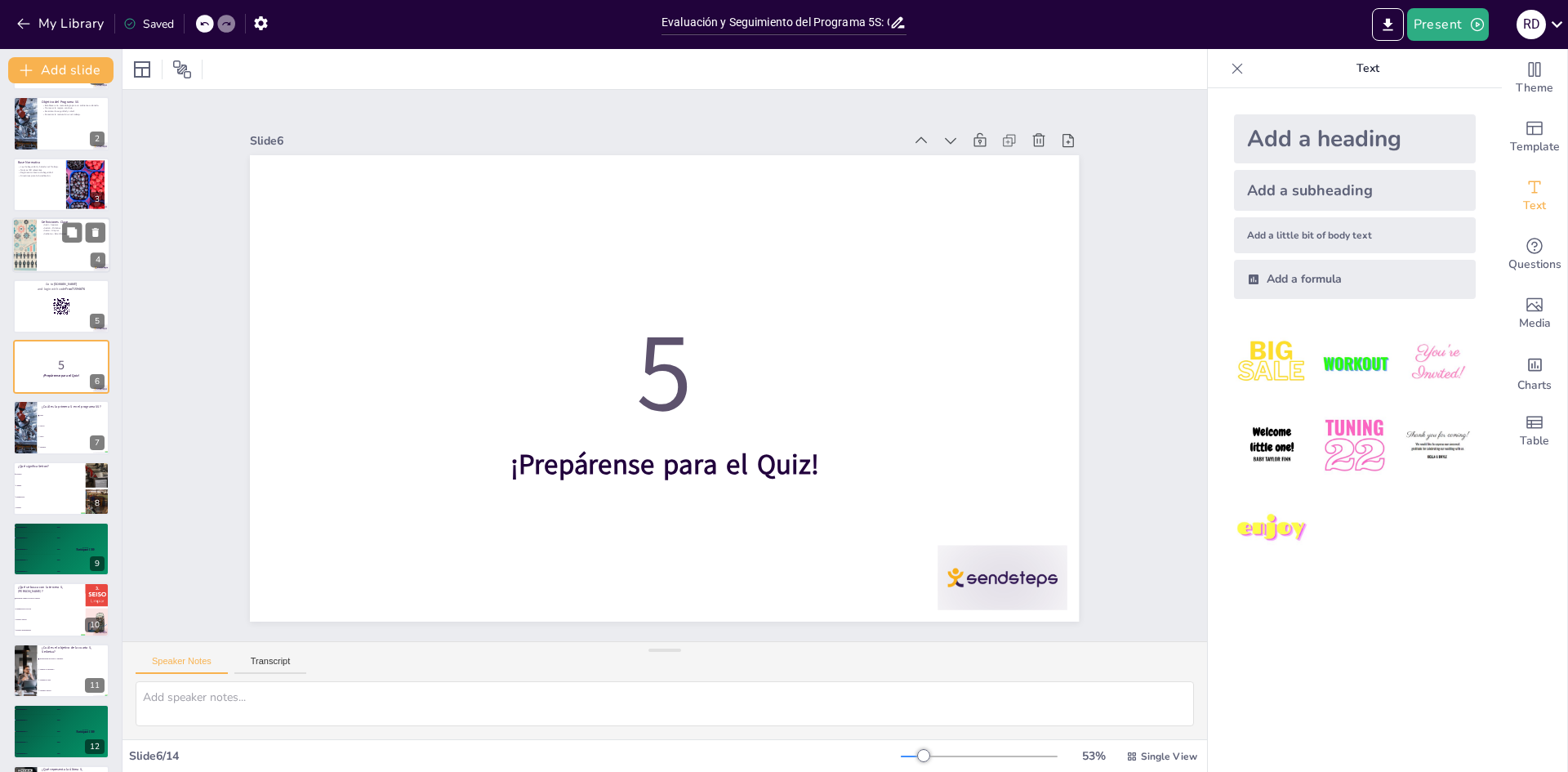
scroll to position [0, 0]
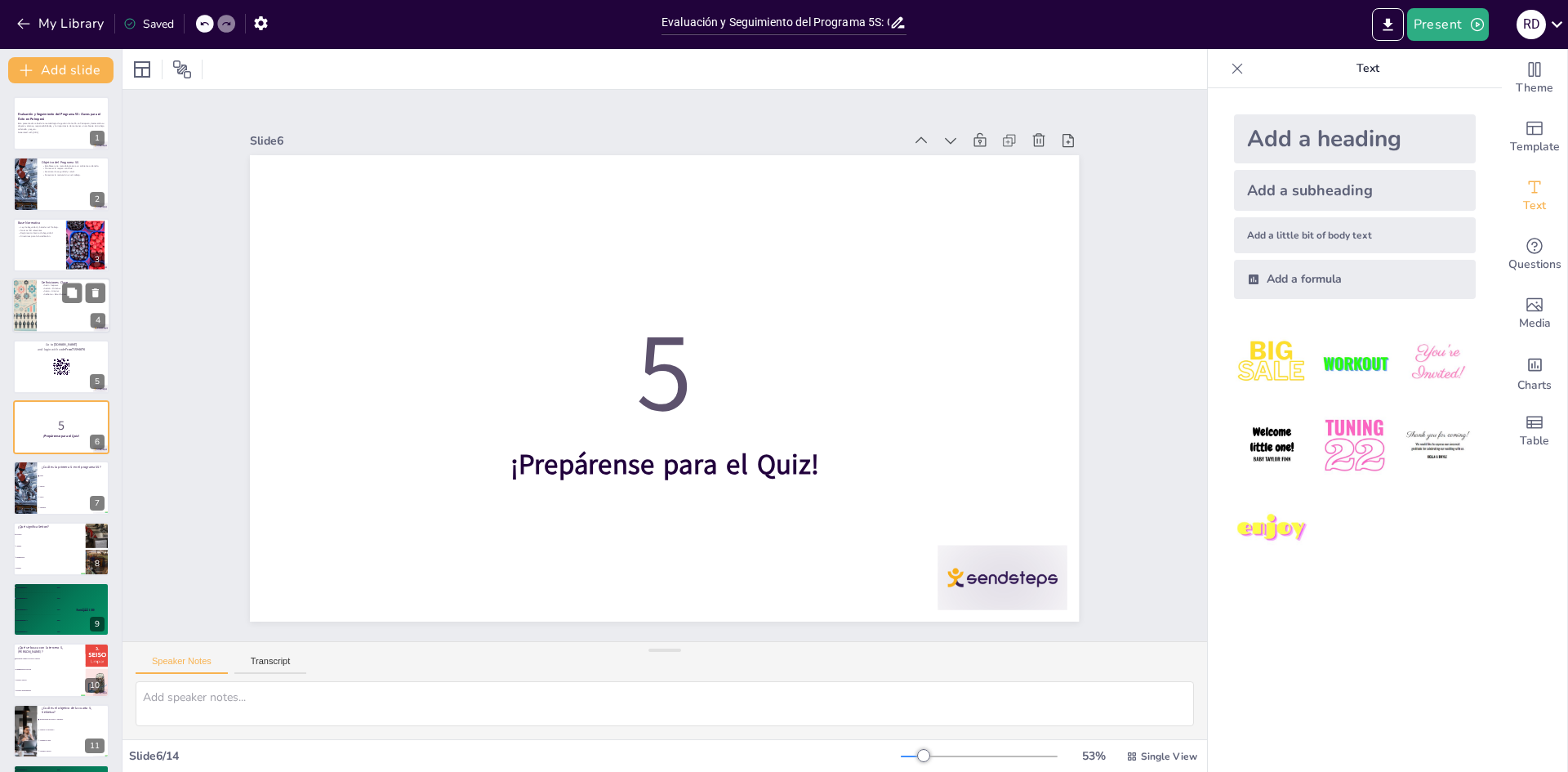
click at [36, 310] on div at bounding box center [25, 305] width 97 height 55
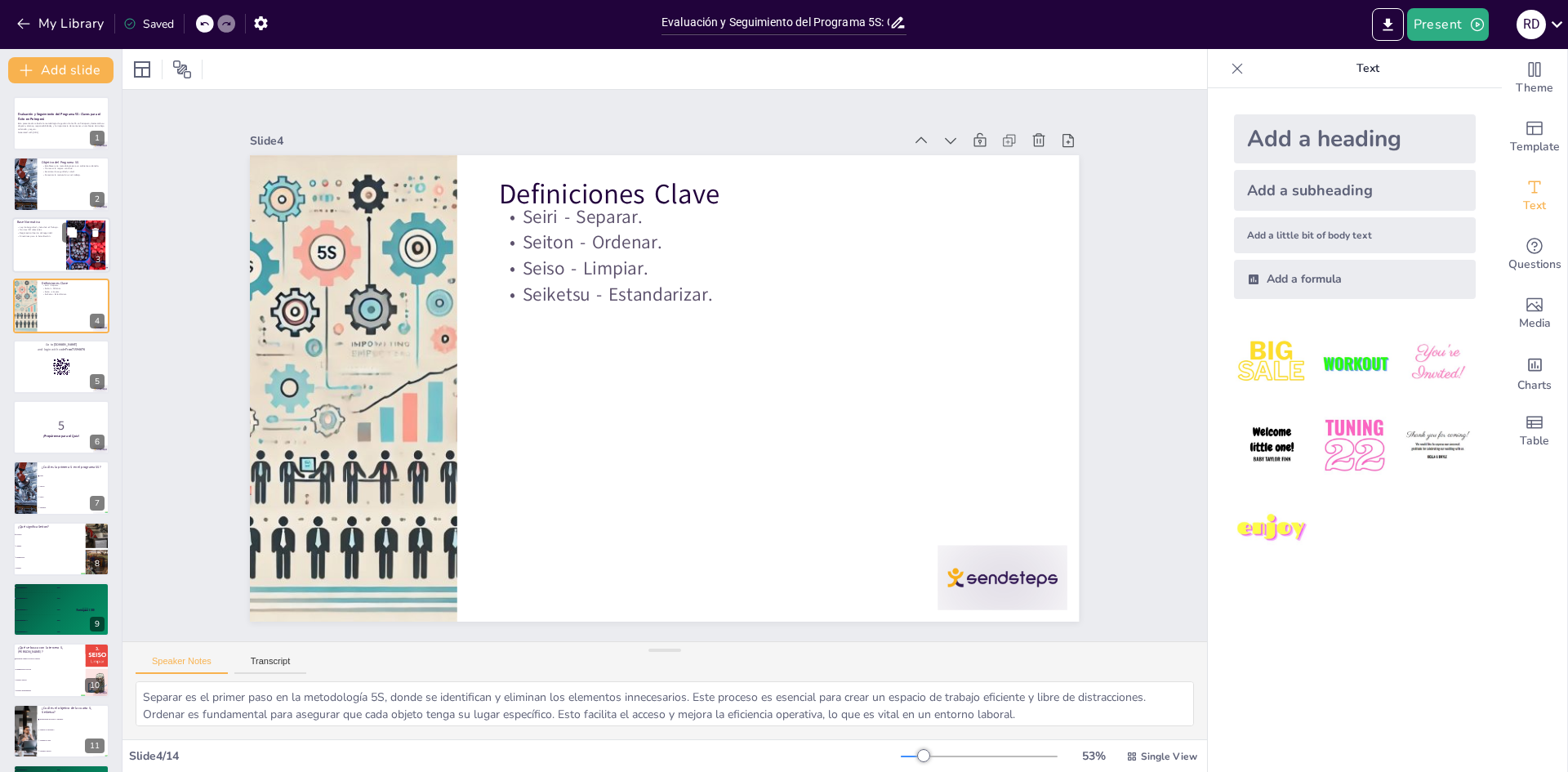
click at [37, 234] on p "Reglamento Interno de Seguridad." at bounding box center [39, 233] width 44 height 3
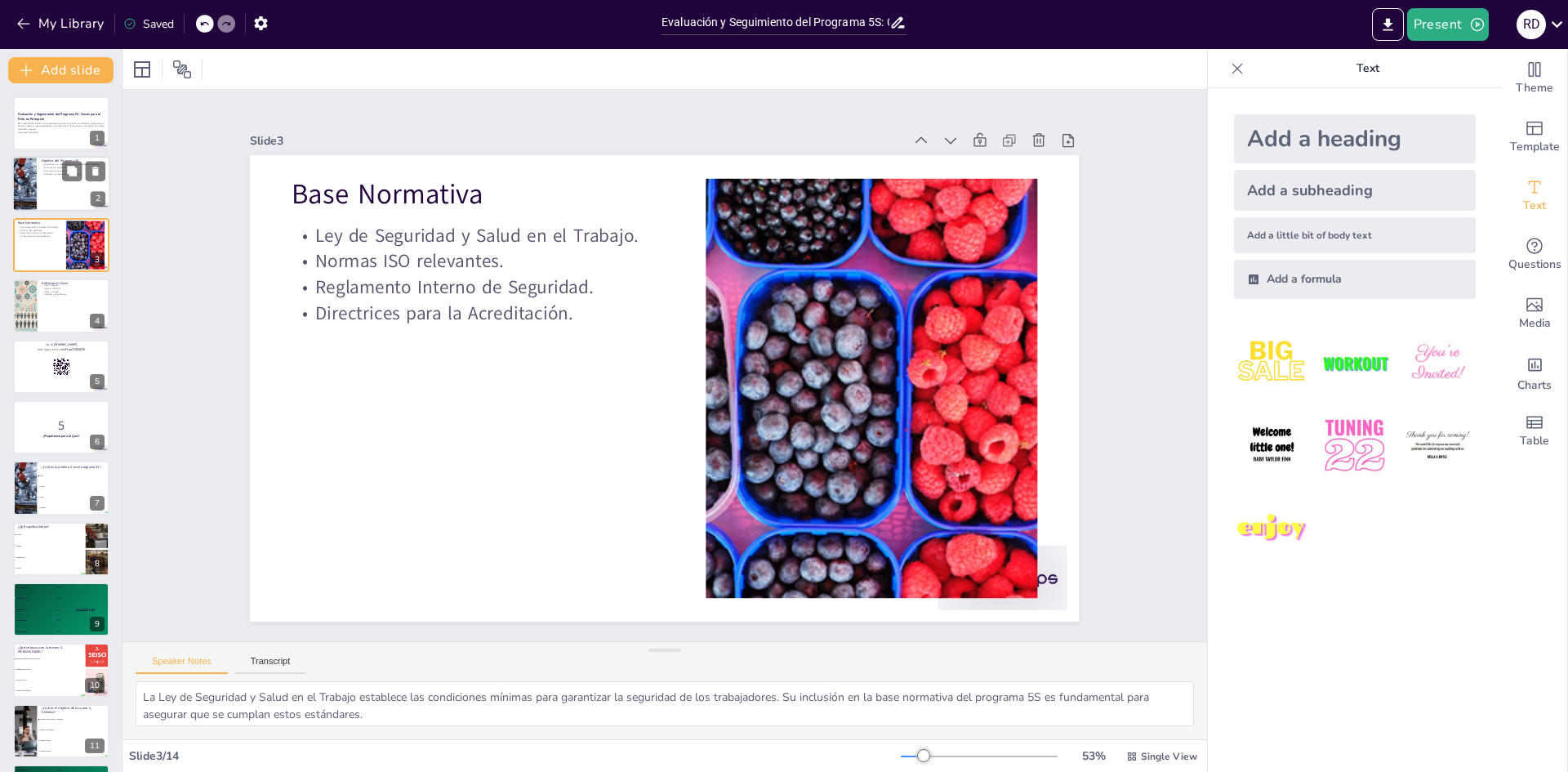
click at [41, 187] on div at bounding box center [60, 184] width 98 height 55
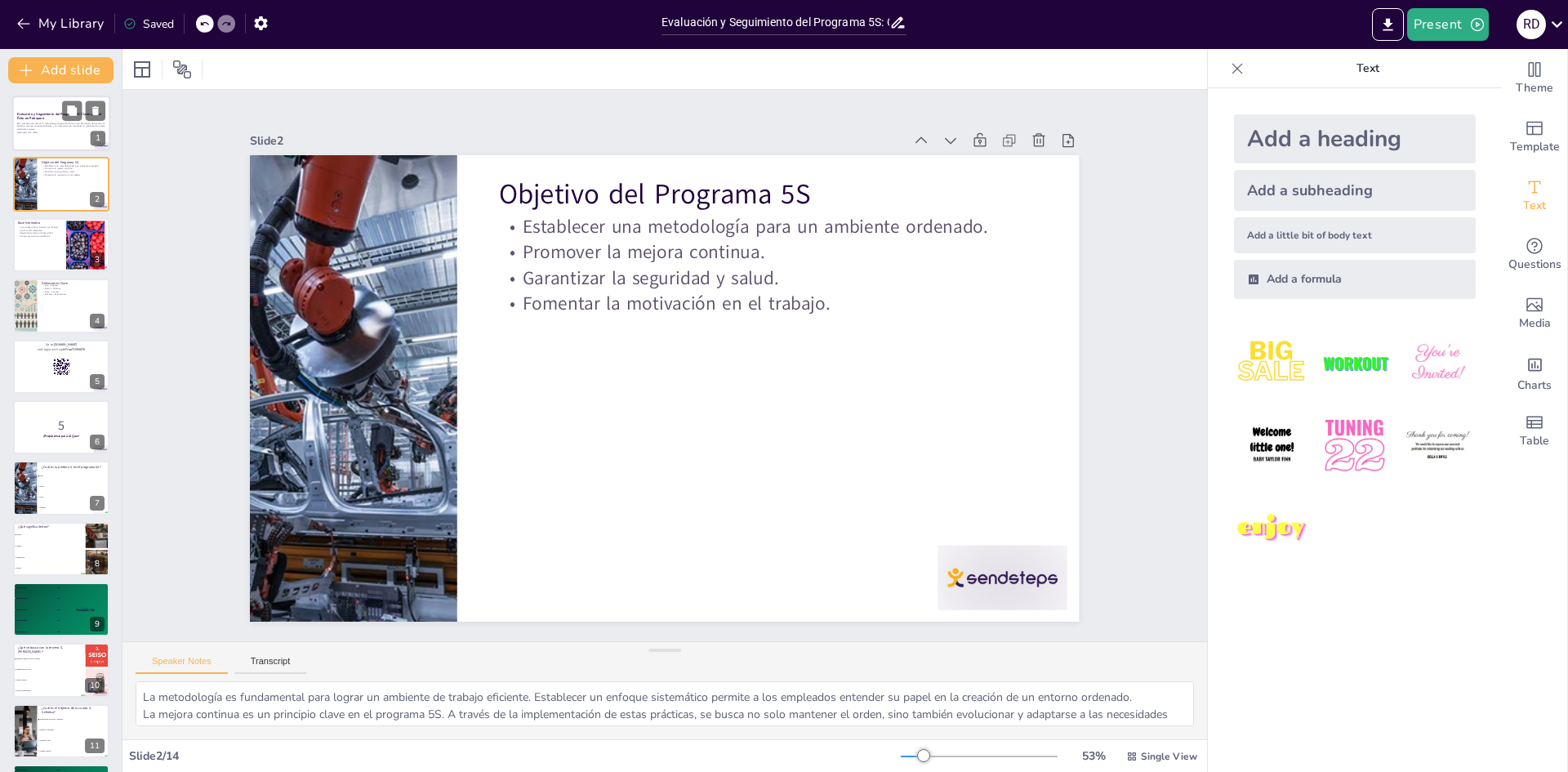
click at [54, 117] on p "Evaluación y Seguimiento del Programa 5S: Claves para el Éxito en Petroperú" at bounding box center [61, 116] width 88 height 9
